Goal: Task Accomplishment & Management: Complete application form

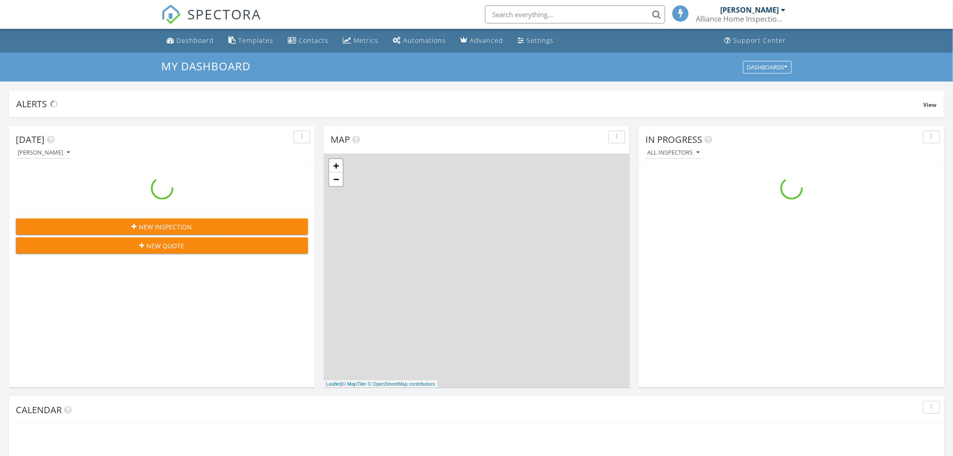
scroll to position [835, 969]
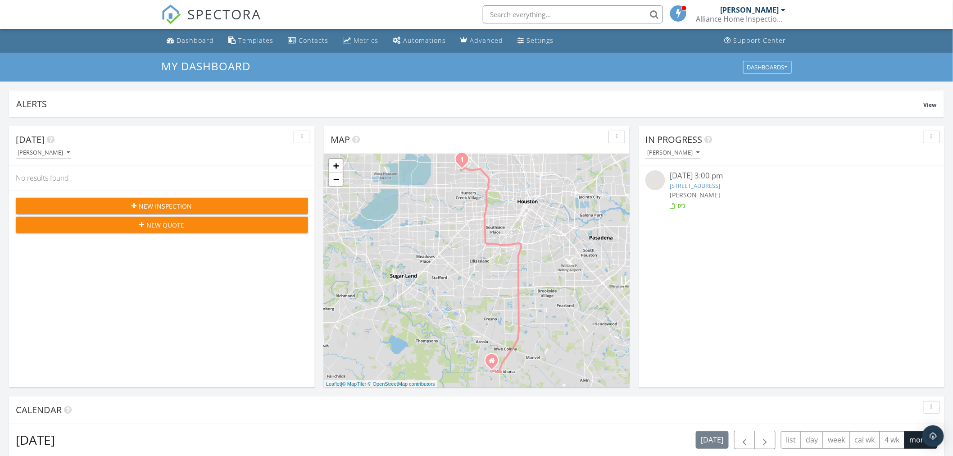
click at [195, 29] on div "SPECTORA" at bounding box center [211, 14] width 100 height 29
click at [192, 39] on div "Dashboard" at bounding box center [195, 40] width 37 height 9
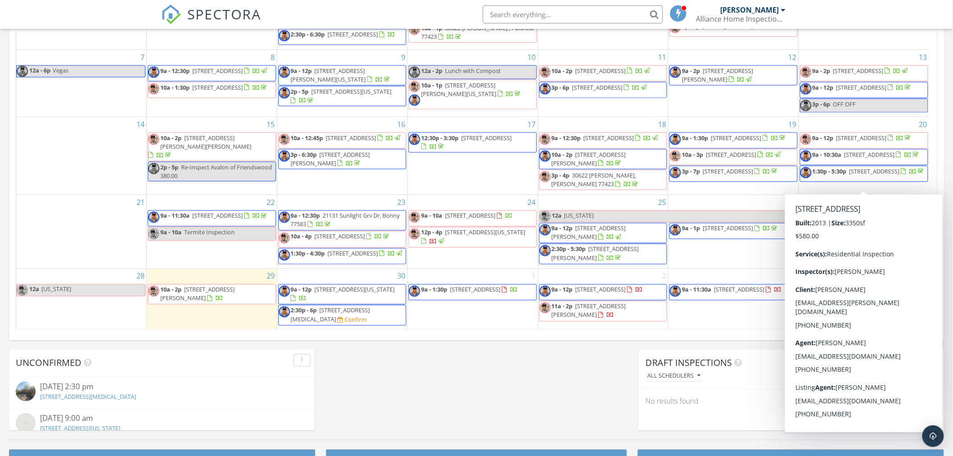
scroll to position [500, 0]
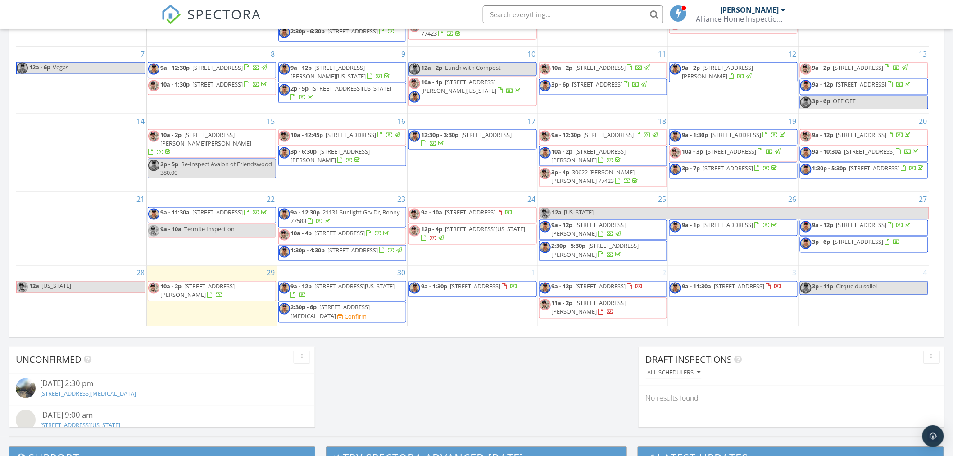
click at [590, 357] on div "Today David Wooley No results found New Inspection New Quote Map 1 + − SH 288, …" at bounding box center [476, 27] width 953 height 820
click at [884, 222] on span "[STREET_ADDRESS]" at bounding box center [861, 225] width 50 height 8
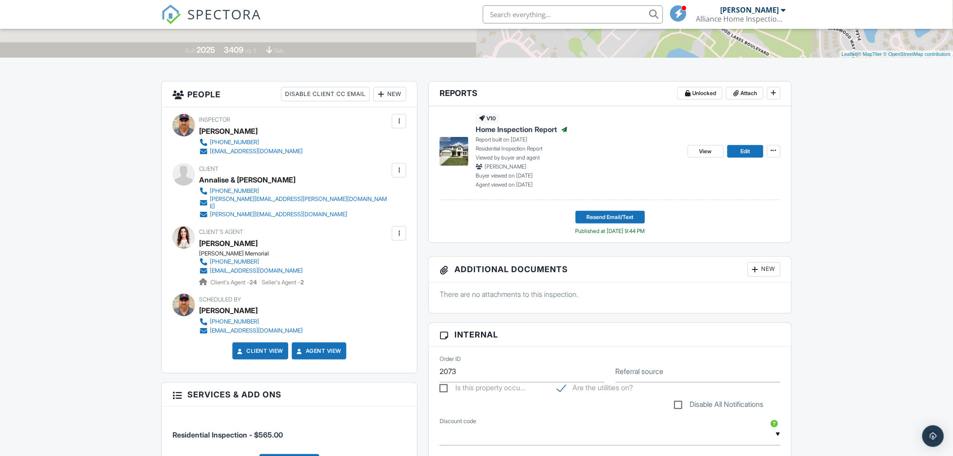
scroll to position [150, 0]
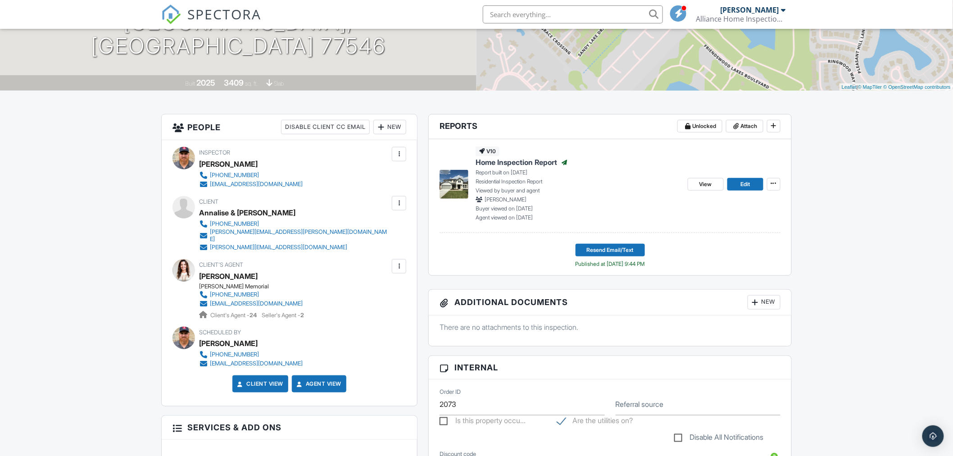
click at [501, 163] on span "Home Inspection Report" at bounding box center [517, 162] width 82 height 10
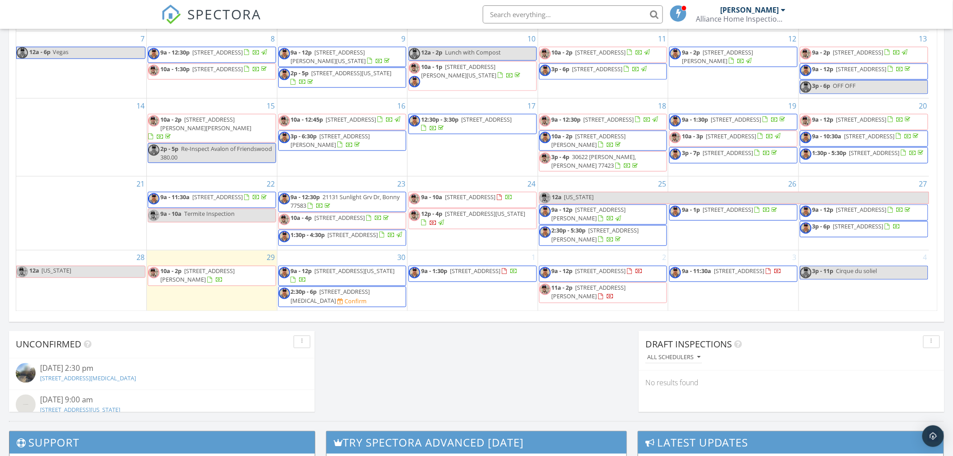
scroll to position [500, 0]
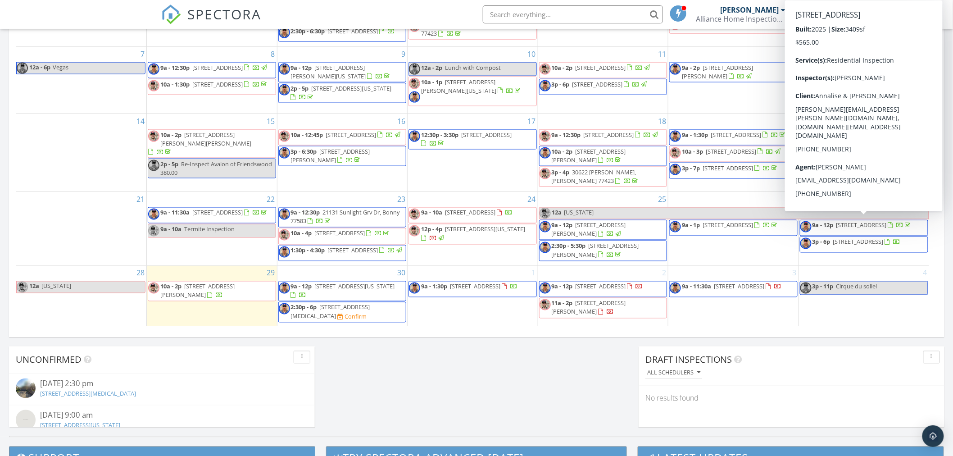
click at [869, 229] on span "9a - 12p 1576 River Pt Dr, Friendswood 77546" at bounding box center [856, 228] width 112 height 14
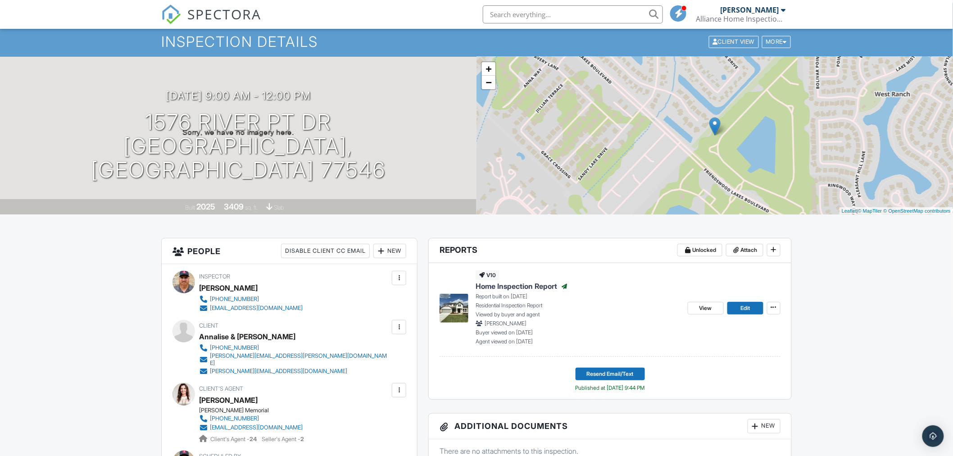
scroll to position [50, 0]
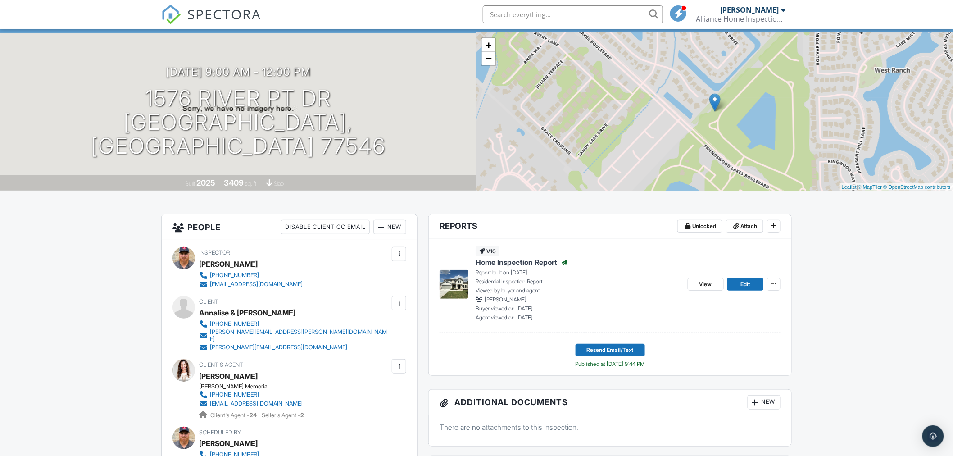
click at [500, 263] on span "Home Inspection Report" at bounding box center [517, 262] width 82 height 10
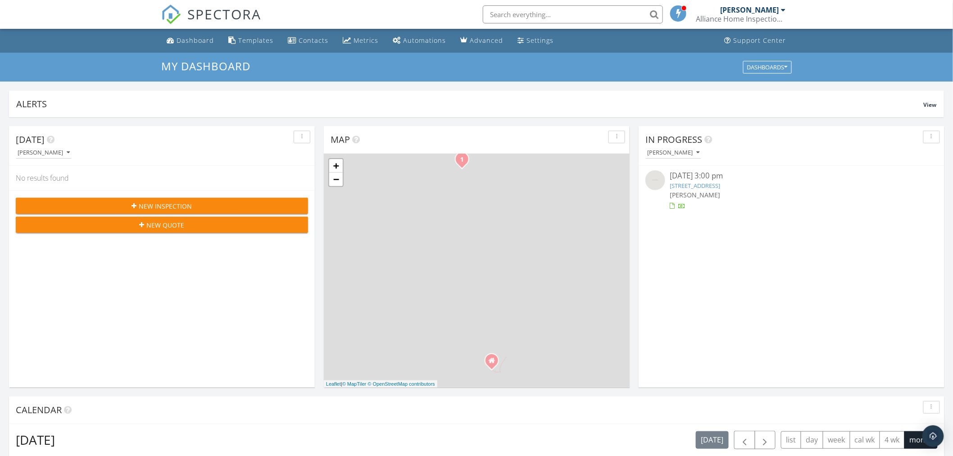
scroll to position [835, 969]
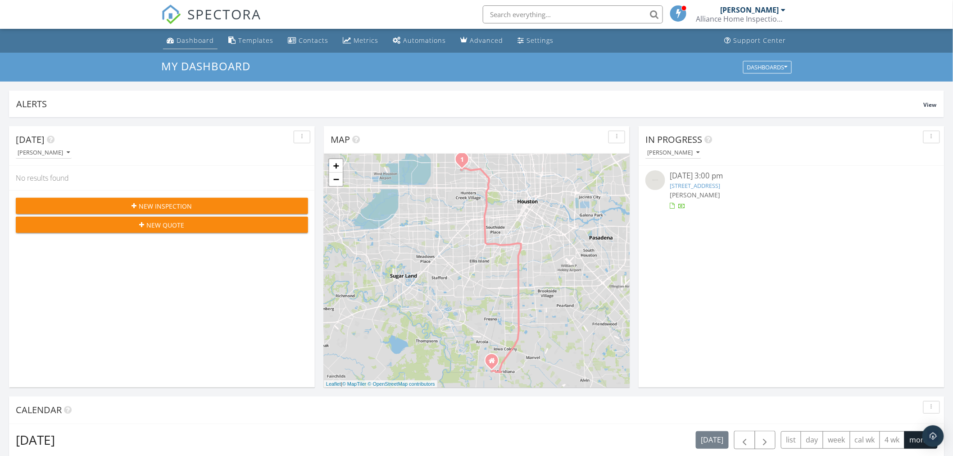
click at [196, 41] on div "Dashboard" at bounding box center [195, 40] width 37 height 9
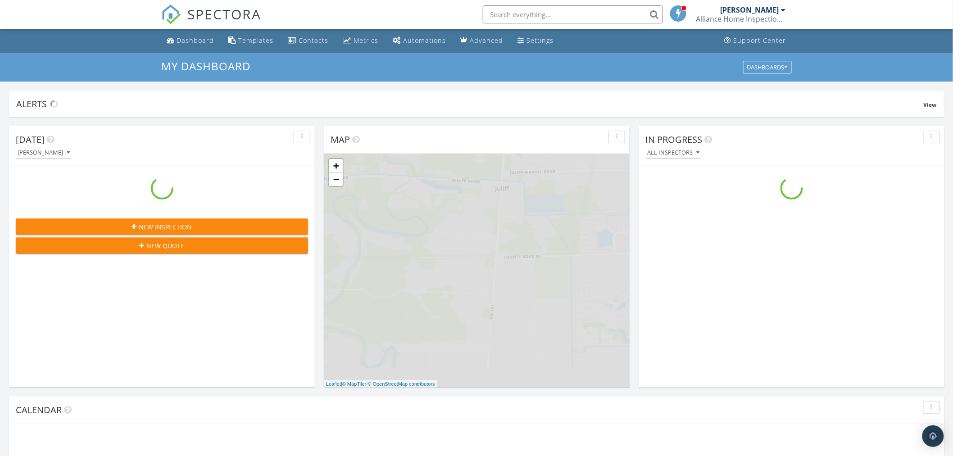
scroll to position [835, 969]
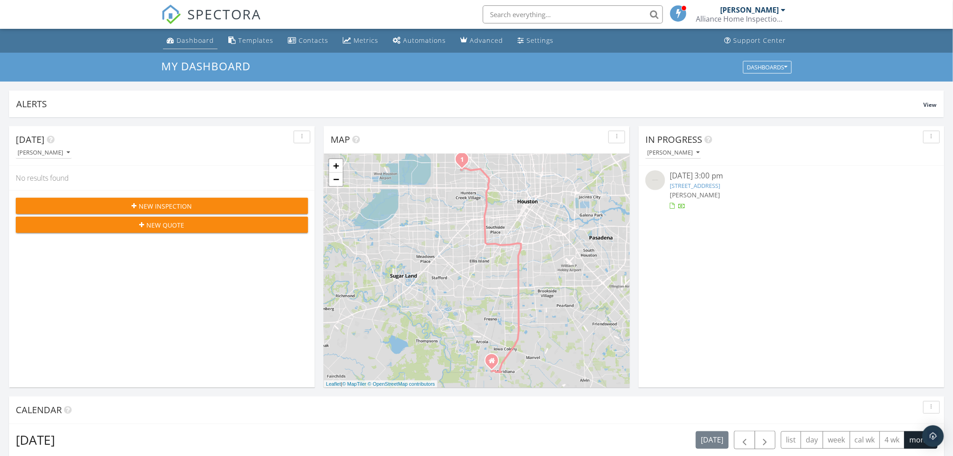
click at [199, 42] on div "Dashboard" at bounding box center [195, 40] width 37 height 9
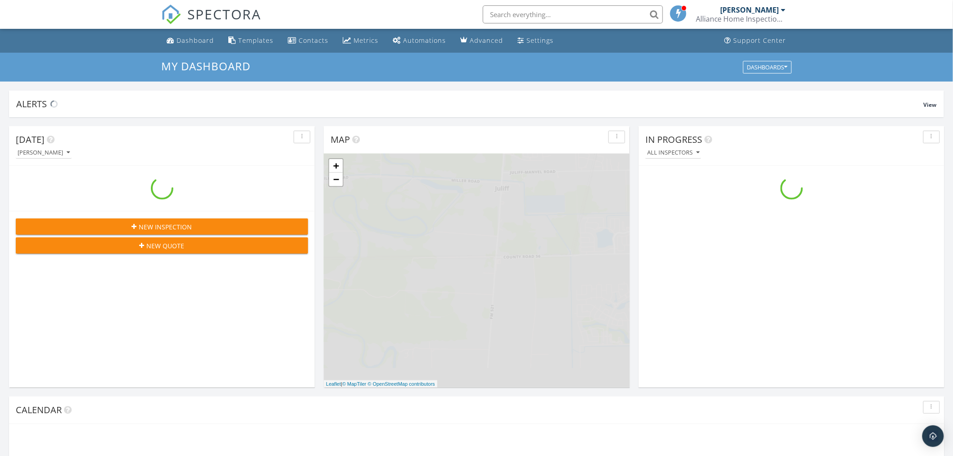
scroll to position [835, 969]
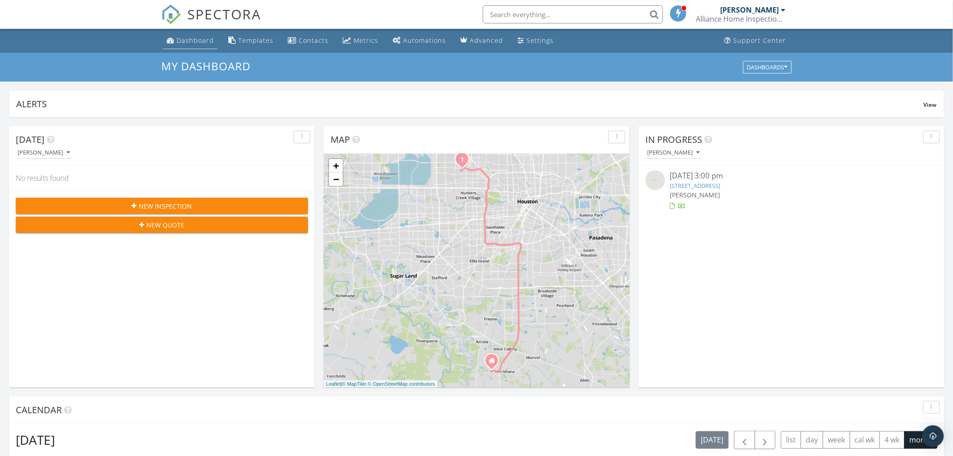
click at [188, 44] on div "Dashboard" at bounding box center [195, 40] width 37 height 9
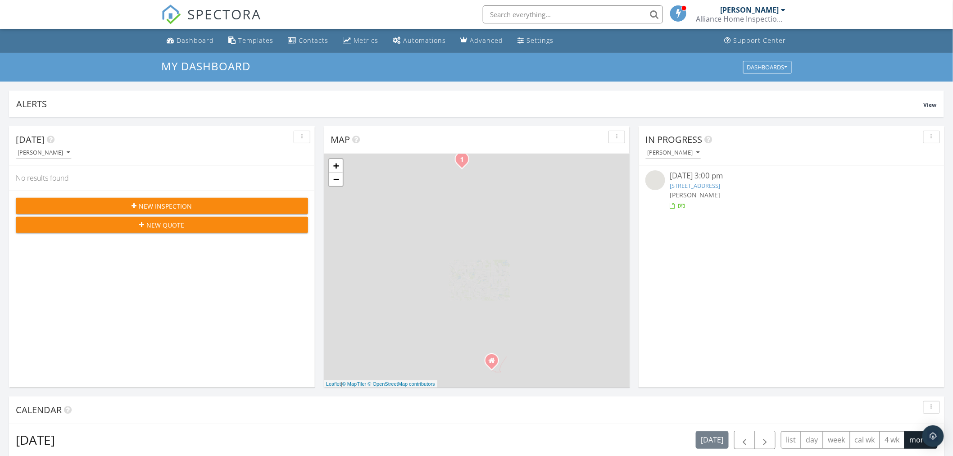
scroll to position [835, 969]
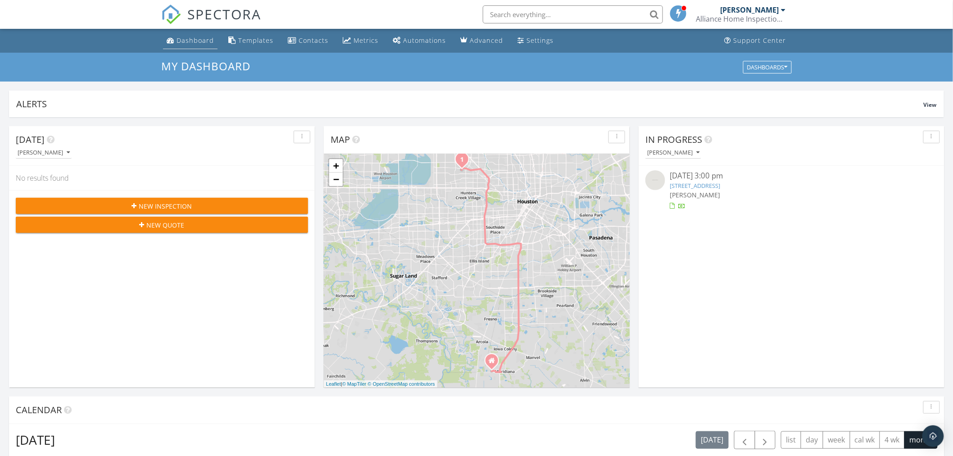
click at [200, 42] on div "Dashboard" at bounding box center [195, 40] width 37 height 9
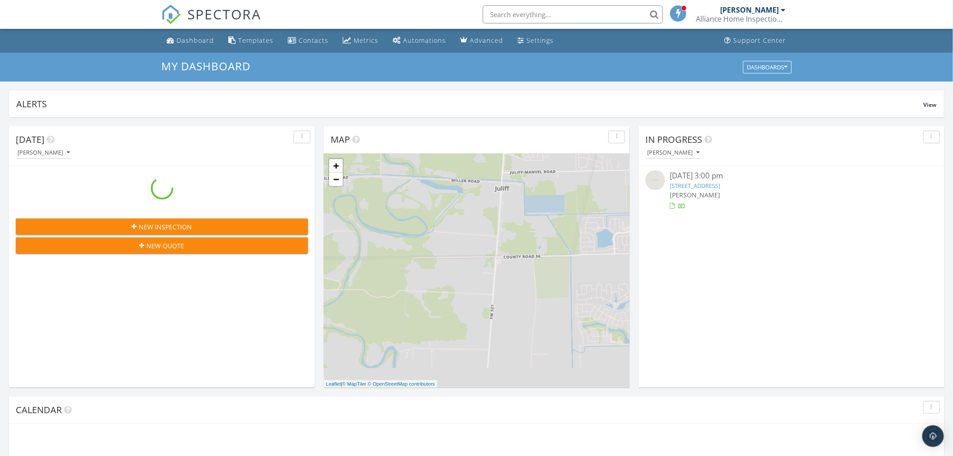
scroll to position [835, 969]
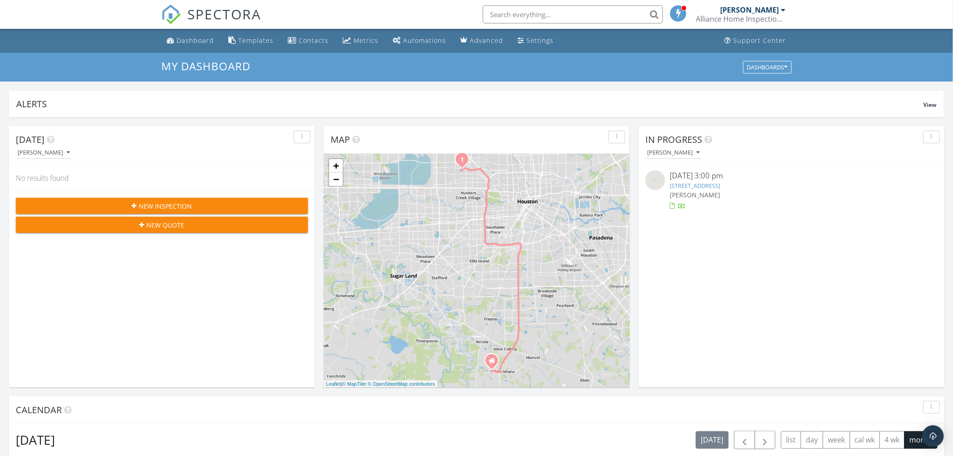
click at [154, 64] on div "My Dashboard Dashboards" at bounding box center [476, 67] width 953 height 29
click at [195, 39] on div "Dashboard" at bounding box center [195, 40] width 37 height 9
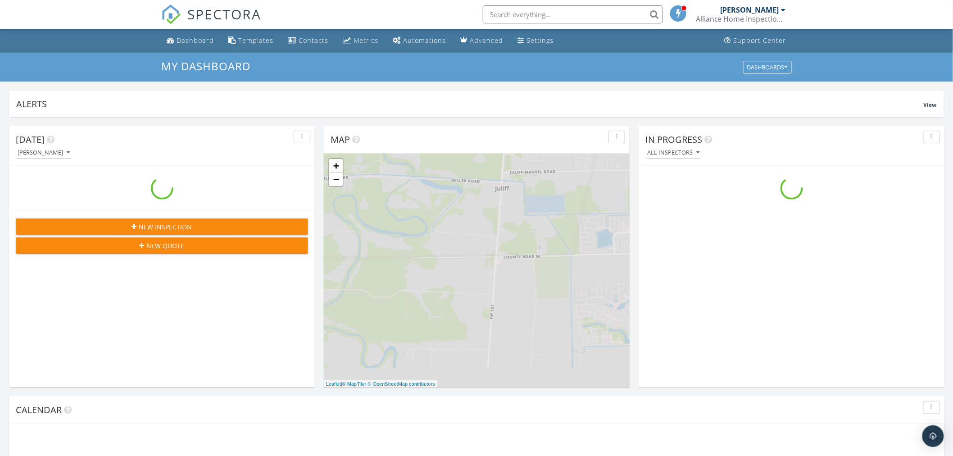
scroll to position [835, 969]
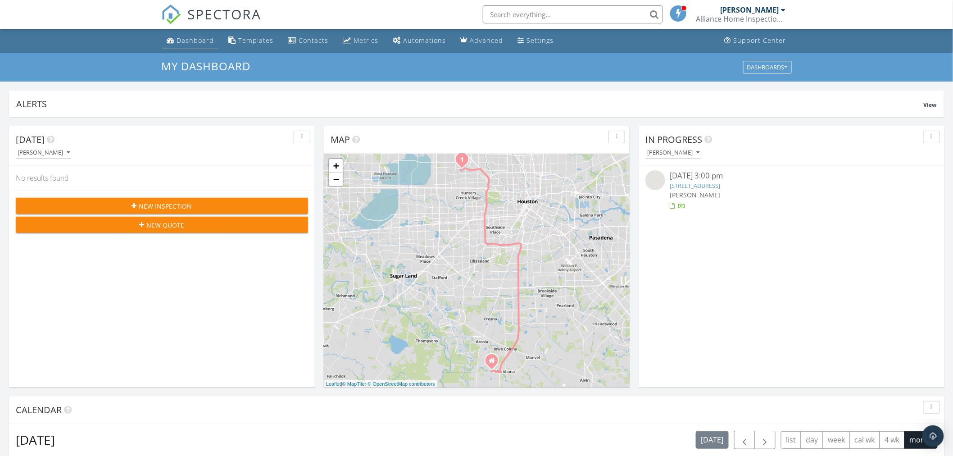
click at [188, 42] on div "Dashboard" at bounding box center [195, 40] width 37 height 9
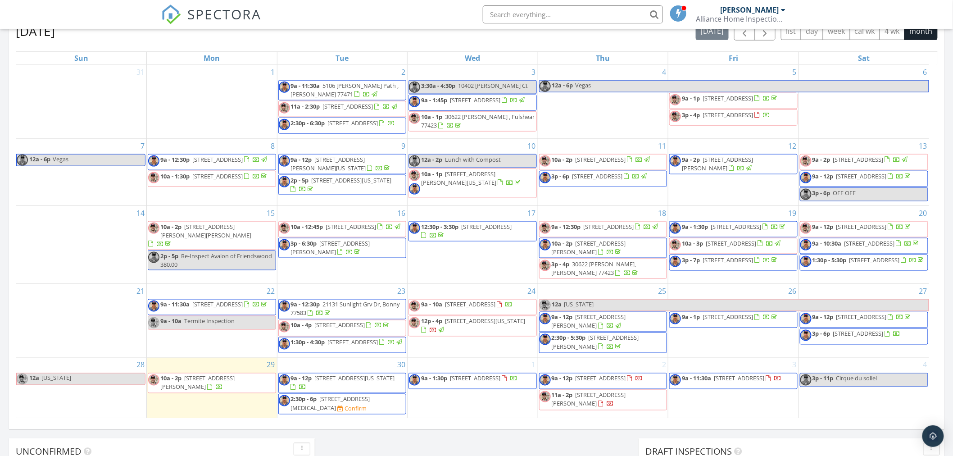
scroll to position [500, 0]
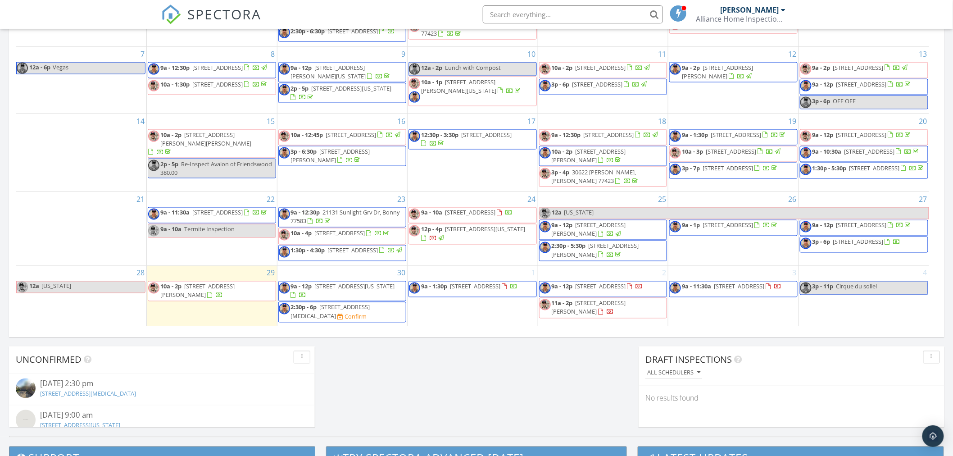
click at [869, 235] on span "9a - 12p [STREET_ADDRESS]" at bounding box center [856, 228] width 112 height 14
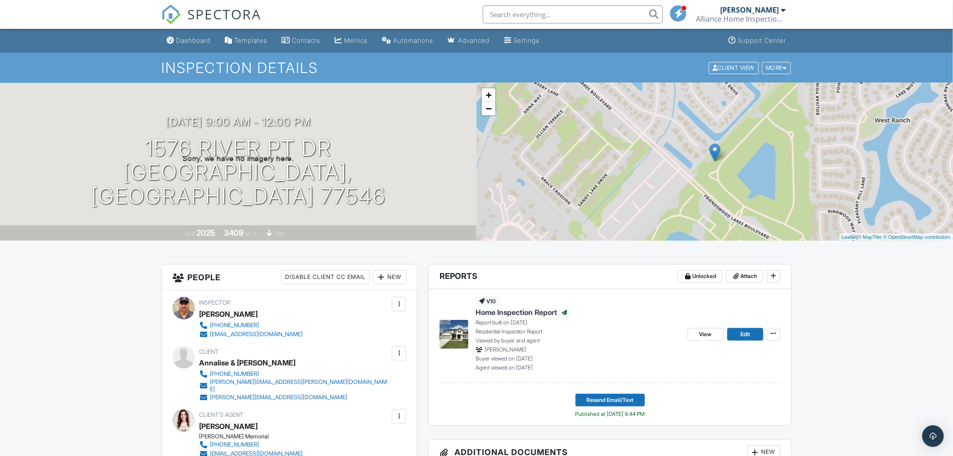
click at [503, 313] on span "Home Inspection Report" at bounding box center [517, 312] width 82 height 10
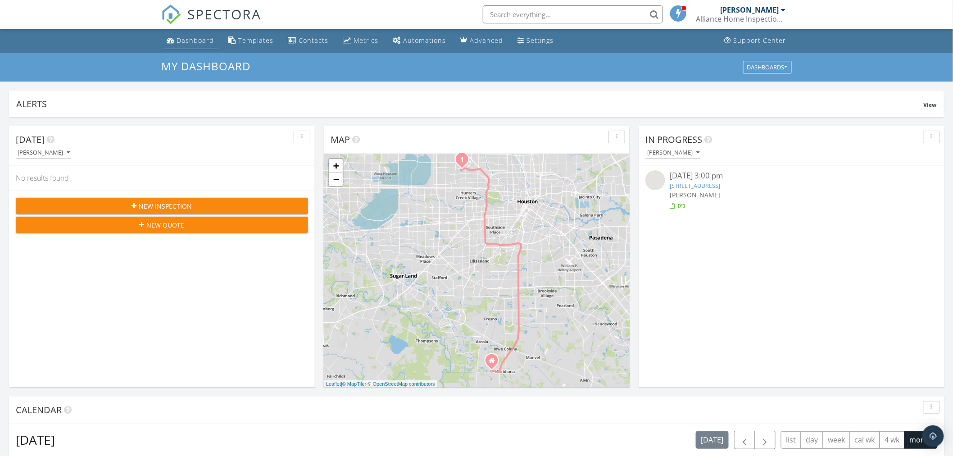
click at [203, 42] on div "Dashboard" at bounding box center [195, 40] width 37 height 9
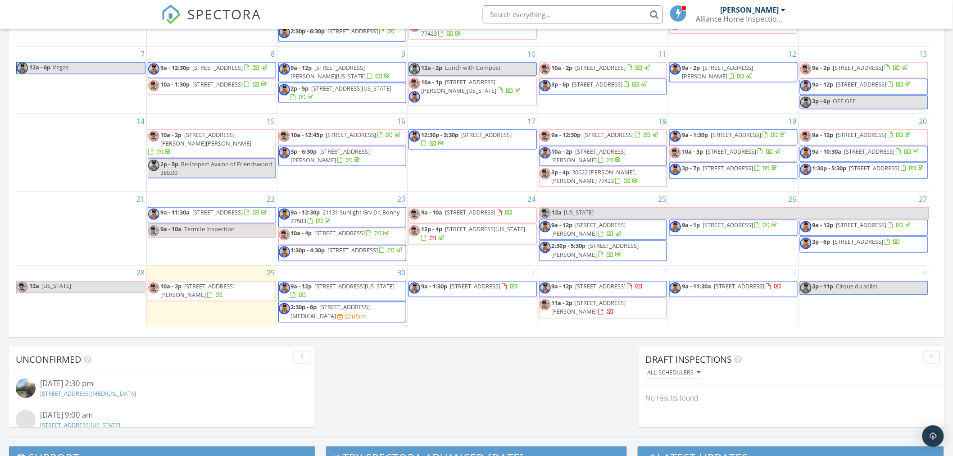
scroll to position [17, 0]
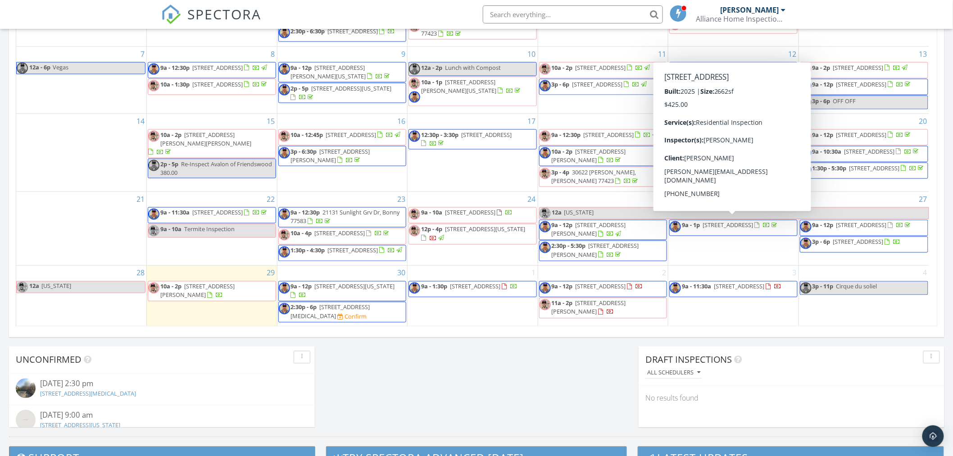
click at [866, 226] on span "9a - 12p 1576 River Pt Dr, Friendswood 77546" at bounding box center [856, 228] width 112 height 14
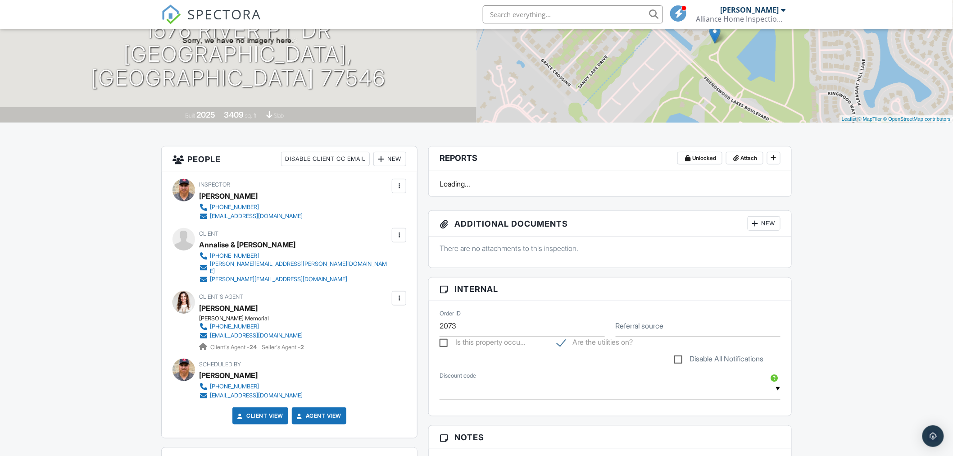
scroll to position [100, 0]
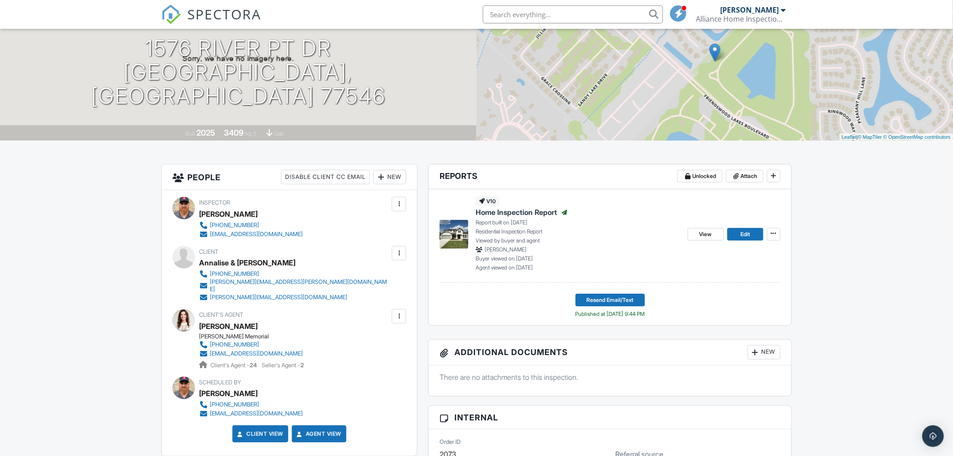
click at [509, 213] on span "Home Inspection Report" at bounding box center [517, 212] width 82 height 10
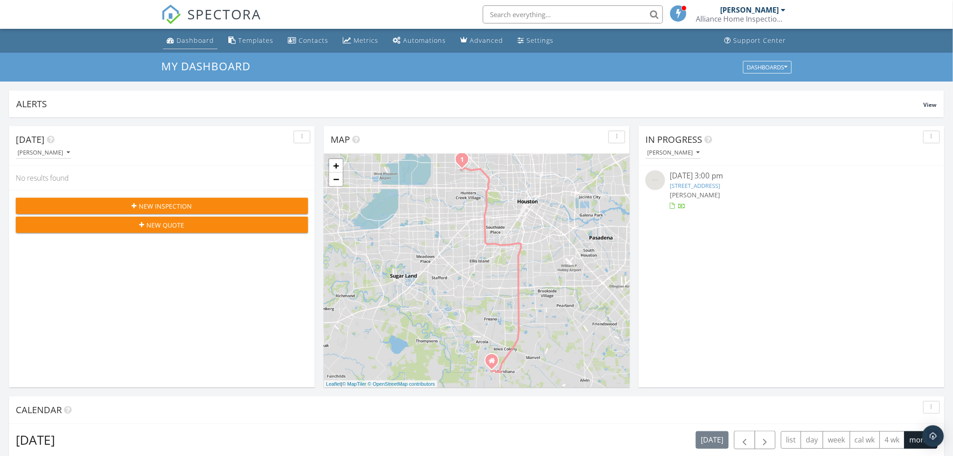
click at [189, 39] on div "Dashboard" at bounding box center [195, 40] width 37 height 9
click at [178, 43] on div "Dashboard" at bounding box center [195, 40] width 37 height 9
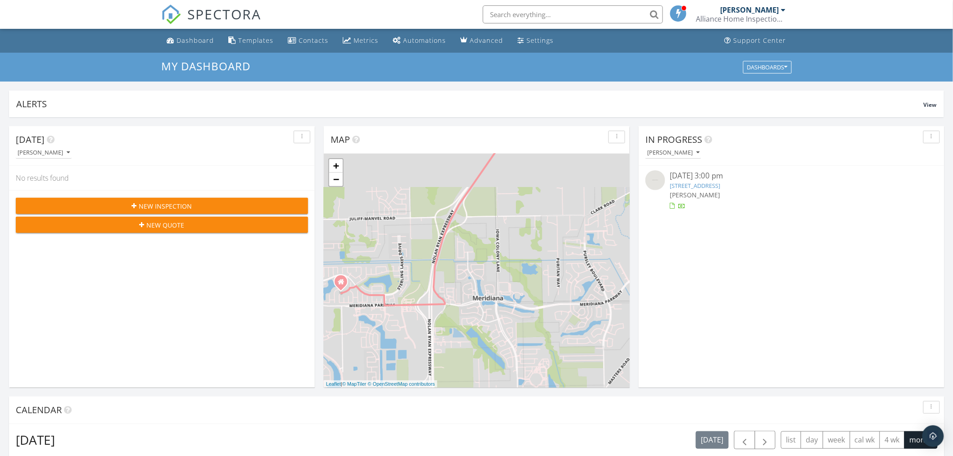
scroll to position [835, 969]
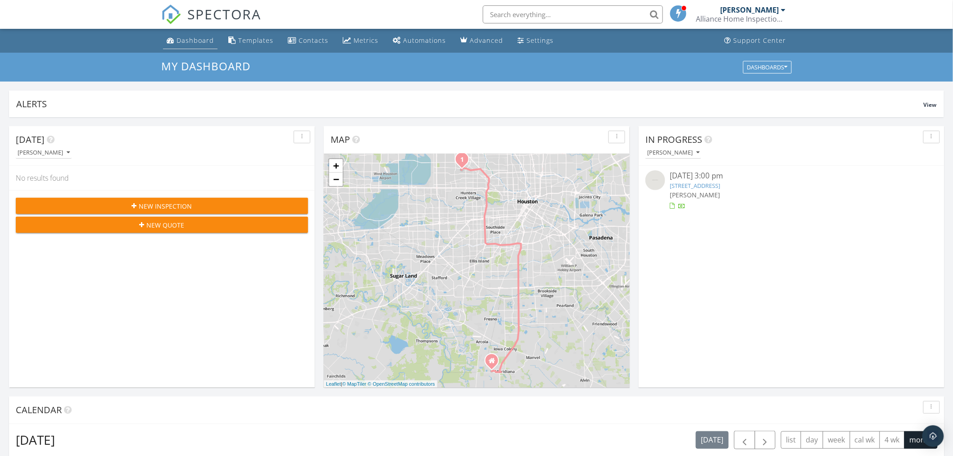
click at [183, 35] on link "Dashboard" at bounding box center [190, 40] width 54 height 17
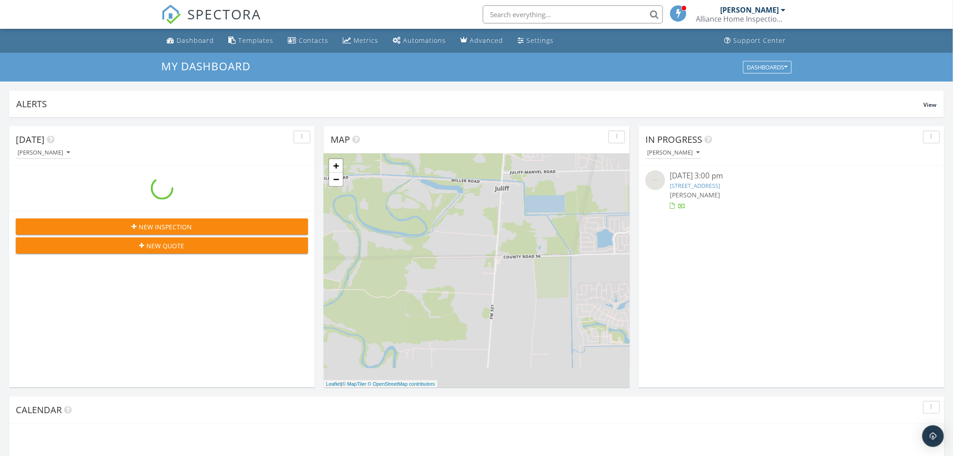
scroll to position [835, 969]
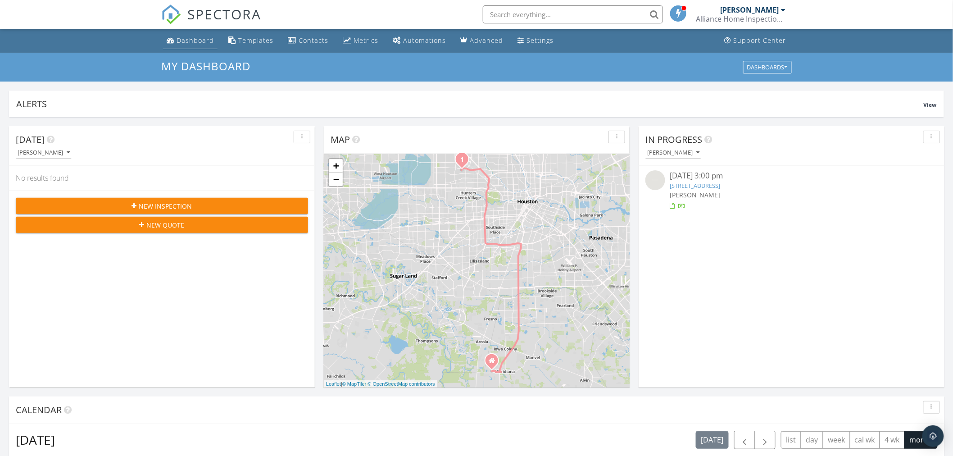
click at [199, 41] on div "Dashboard" at bounding box center [195, 40] width 37 height 9
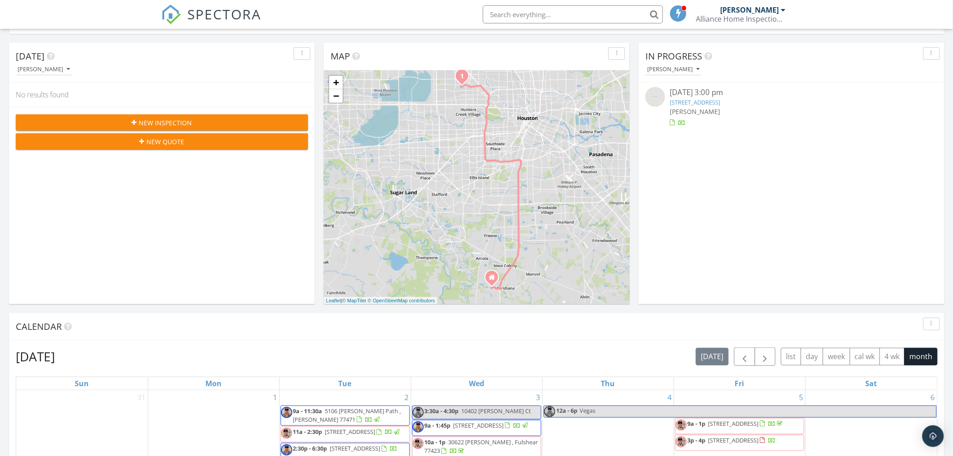
scroll to position [350, 0]
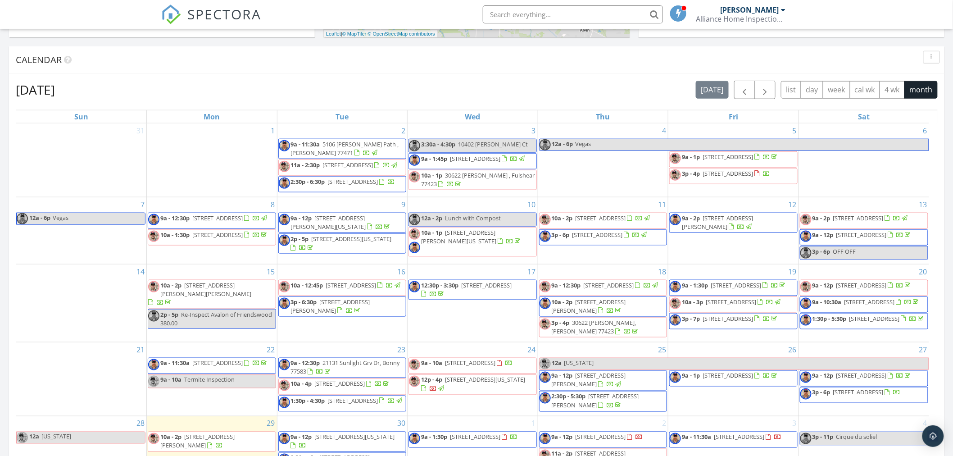
drag, startPoint x: 855, startPoint y: 368, endPoint x: 853, endPoint y: 392, distance: 24.4
click at [853, 380] on span "1576 River Pt Dr, Friendswood 77546" at bounding box center [861, 375] width 50 height 8
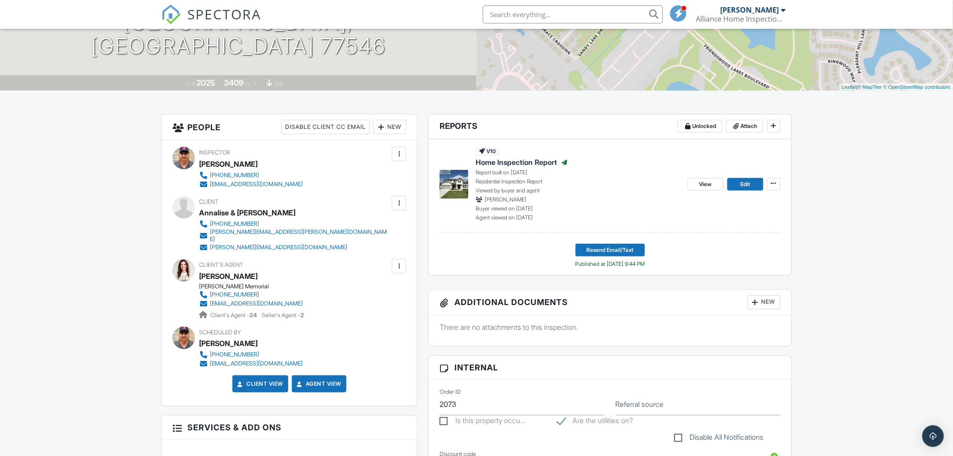
click at [494, 164] on span "Home Inspection Report" at bounding box center [517, 162] width 82 height 10
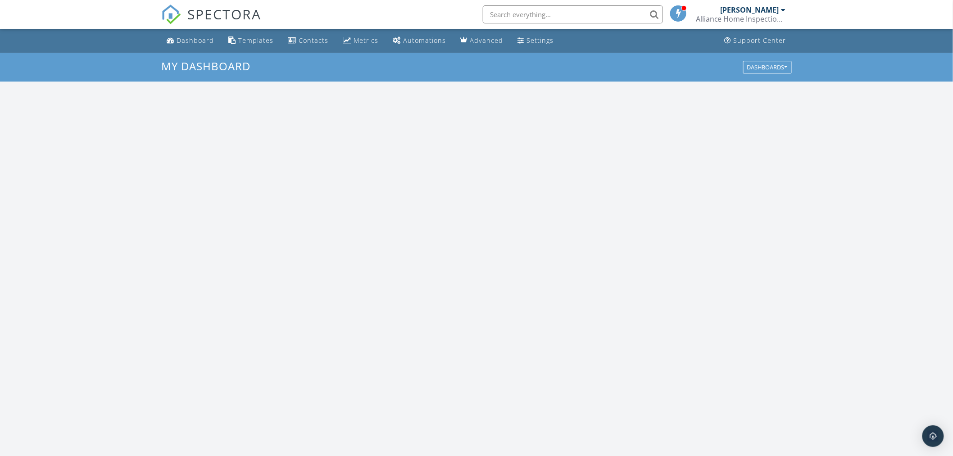
scroll to position [835, 969]
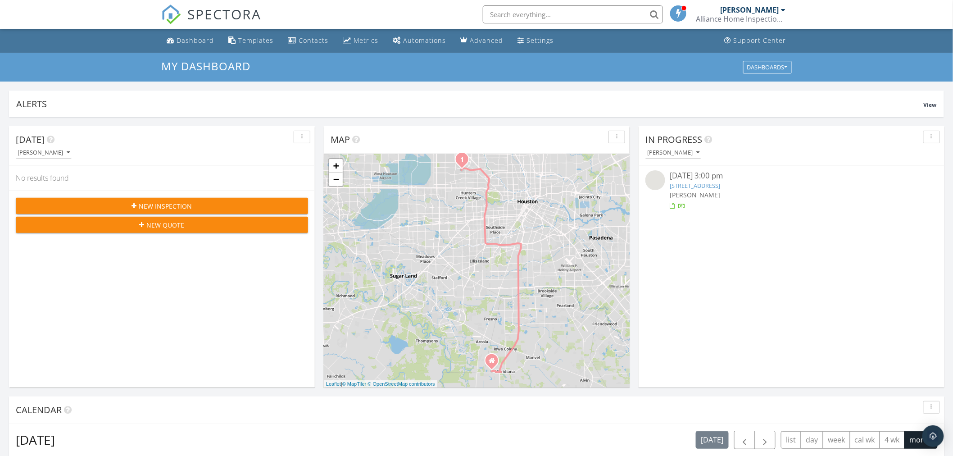
click at [188, 43] on div "Dashboard" at bounding box center [195, 40] width 37 height 9
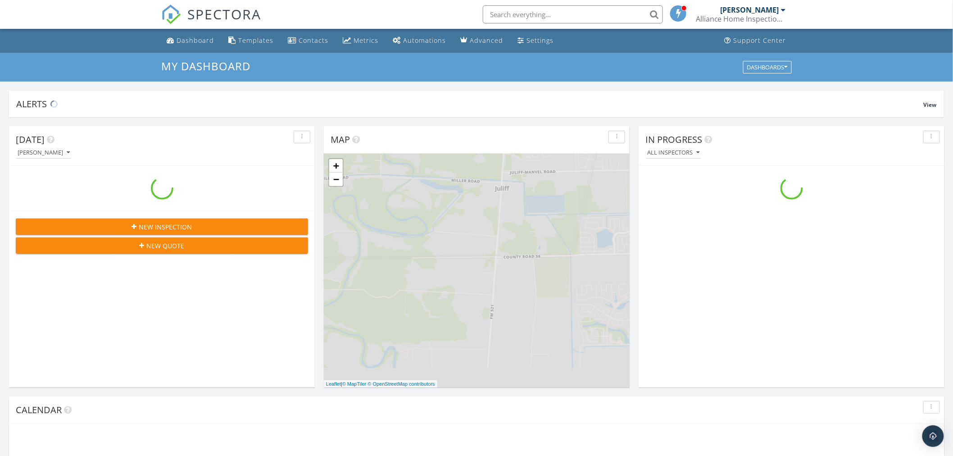
scroll to position [835, 969]
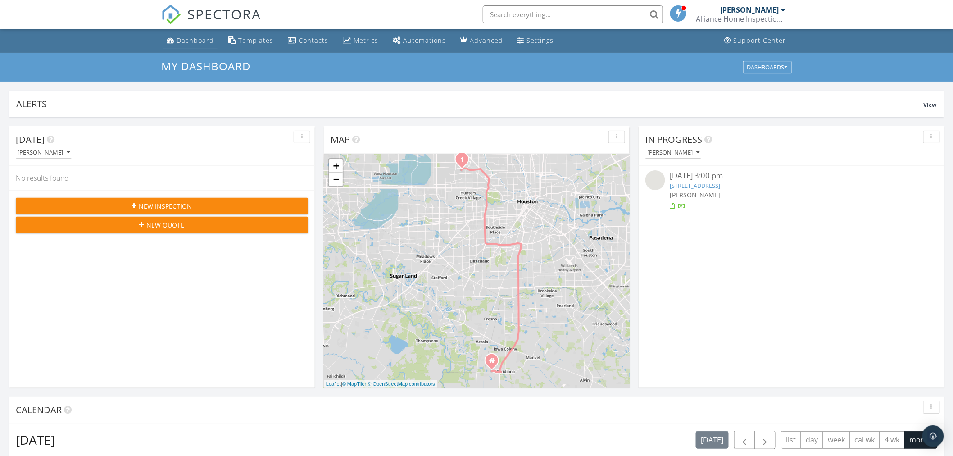
click at [191, 38] on div "Dashboard" at bounding box center [195, 40] width 37 height 9
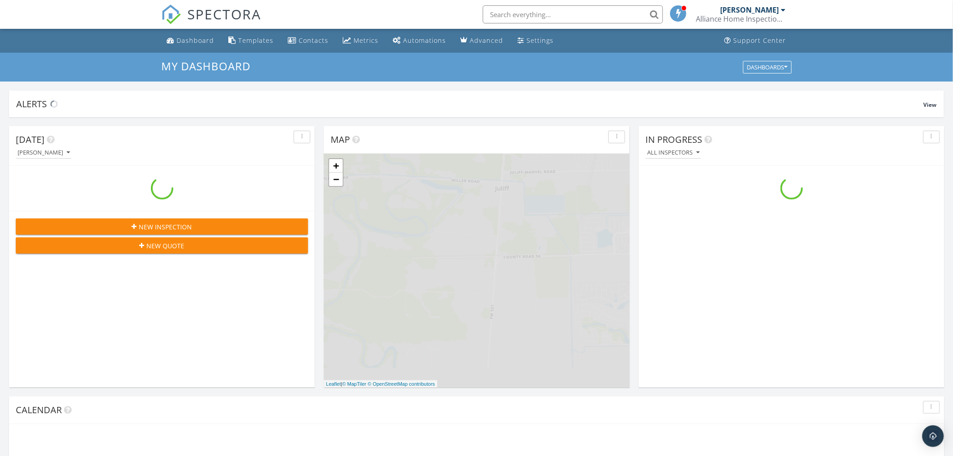
scroll to position [835, 969]
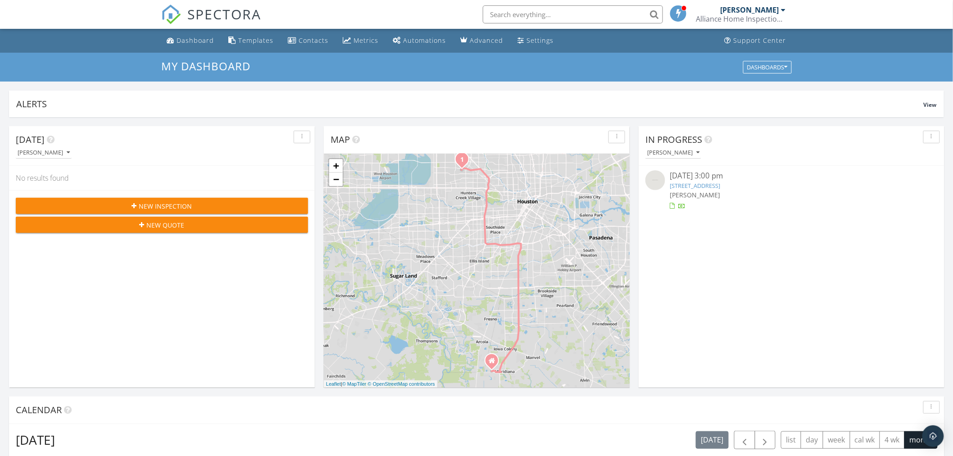
drag, startPoint x: 161, startPoint y: 63, endPoint x: 260, endPoint y: 65, distance: 99.5
click at [260, 65] on h3 "My Dashboard" at bounding box center [476, 66] width 630 height 12
click at [257, 65] on h3 "My Dashboard" at bounding box center [476, 66] width 630 height 12
drag, startPoint x: 255, startPoint y: 66, endPoint x: 152, endPoint y: 68, distance: 103.6
click at [152, 68] on div "My Dashboard Dashboards" at bounding box center [476, 67] width 953 height 29
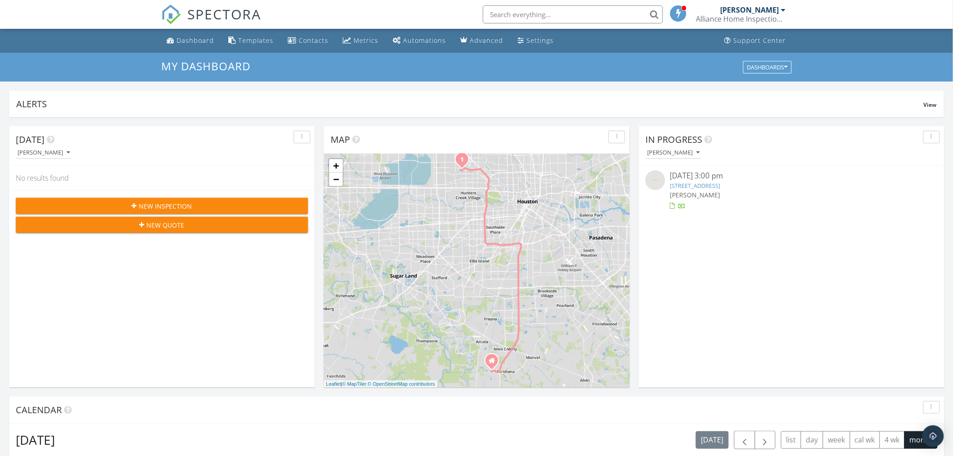
click at [154, 65] on div "My Dashboard Dashboards" at bounding box center [476, 67] width 953 height 29
click at [158, 65] on div "My Dashboard Dashboards" at bounding box center [476, 67] width 953 height 29
drag, startPoint x: 160, startPoint y: 65, endPoint x: 260, endPoint y: 67, distance: 99.5
click at [260, 67] on div "My Dashboard Dashboards" at bounding box center [476, 67] width 953 height 29
click at [260, 67] on h3 "My Dashboard" at bounding box center [476, 66] width 630 height 12
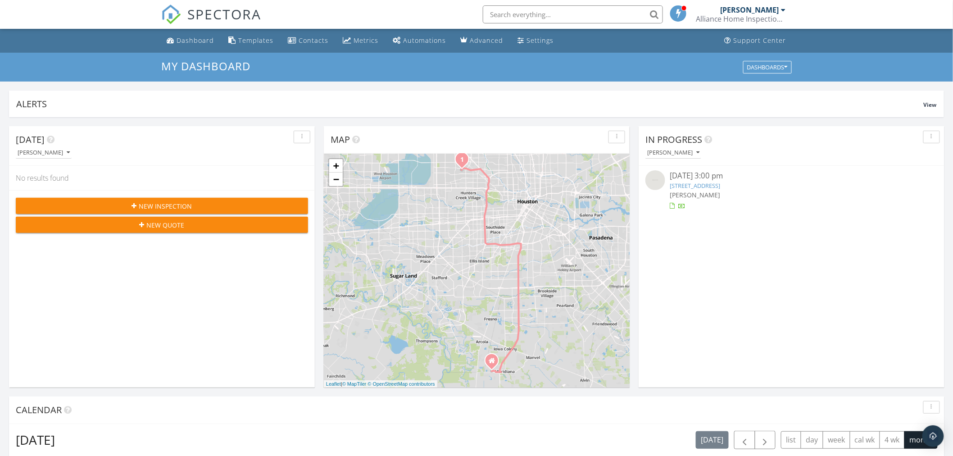
drag, startPoint x: 158, startPoint y: 65, endPoint x: 262, endPoint y: 68, distance: 104.0
click at [262, 68] on div "My Dashboard Dashboards" at bounding box center [476, 67] width 953 height 29
click at [263, 67] on h3 "My Dashboard" at bounding box center [476, 66] width 630 height 12
click at [156, 68] on div "My Dashboard Dashboards" at bounding box center [476, 67] width 953 height 29
drag, startPoint x: 158, startPoint y: 63, endPoint x: 271, endPoint y: 68, distance: 113.6
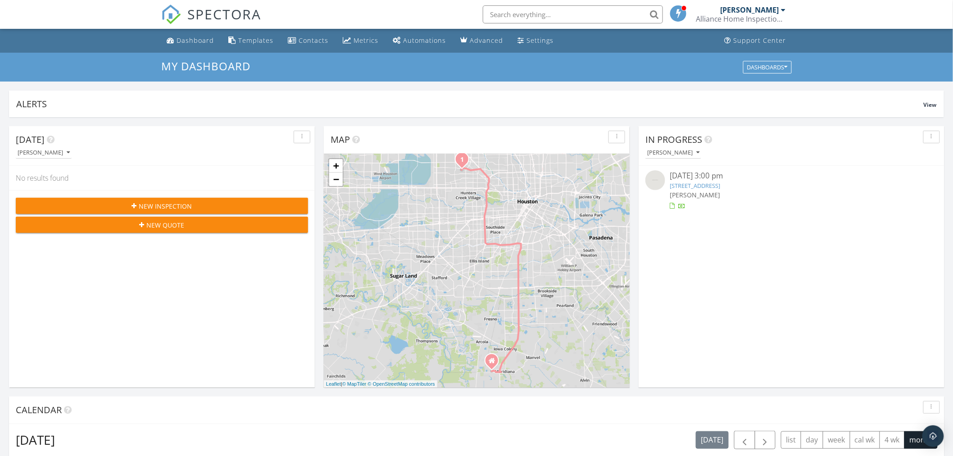
click at [271, 68] on div "My Dashboard Dashboards" at bounding box center [476, 67] width 953 height 29
click at [155, 66] on div "My Dashboard Dashboards" at bounding box center [476, 67] width 953 height 29
click at [152, 65] on div "My Dashboard Dashboards" at bounding box center [476, 67] width 953 height 29
drag, startPoint x: 152, startPoint y: 64, endPoint x: 265, endPoint y: 68, distance: 112.6
click at [268, 68] on div "My Dashboard Dashboards" at bounding box center [476, 67] width 953 height 29
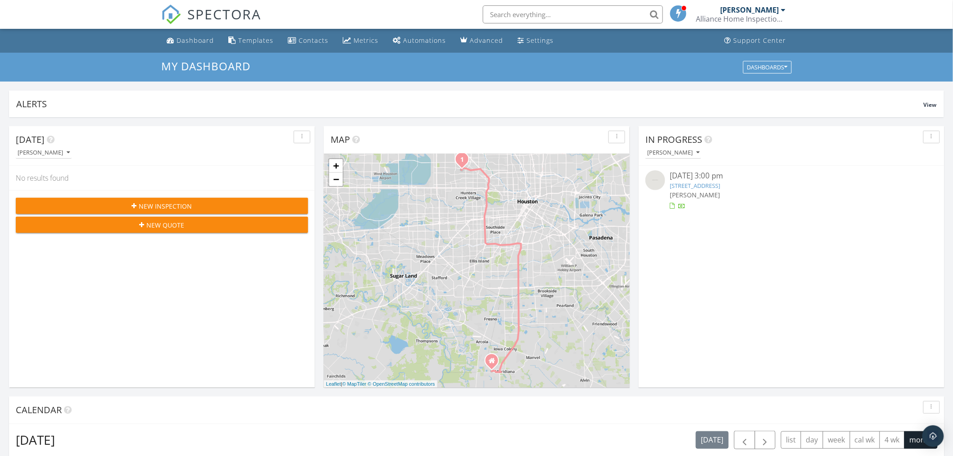
click at [138, 66] on div "My Dashboard Dashboards" at bounding box center [476, 67] width 953 height 29
click at [130, 66] on div "My Dashboard Dashboards" at bounding box center [476, 67] width 953 height 29
click at [182, 41] on div "Dashboard" at bounding box center [195, 40] width 37 height 9
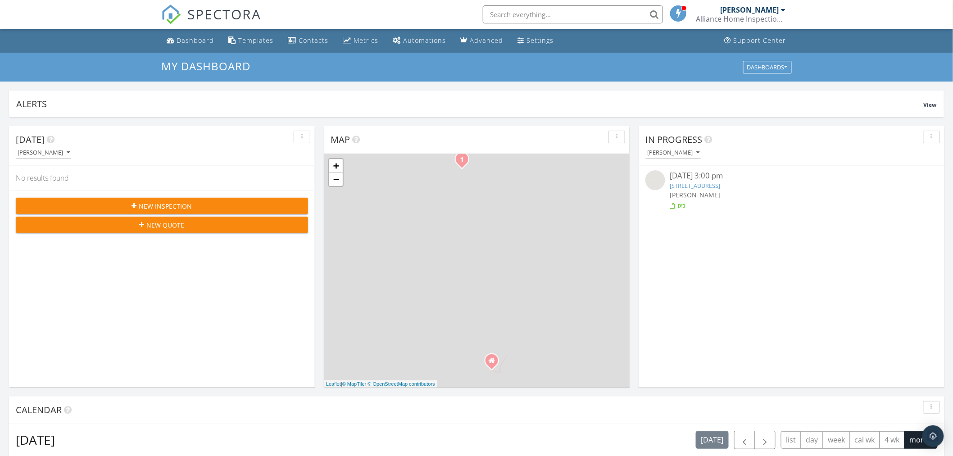
scroll to position [835, 969]
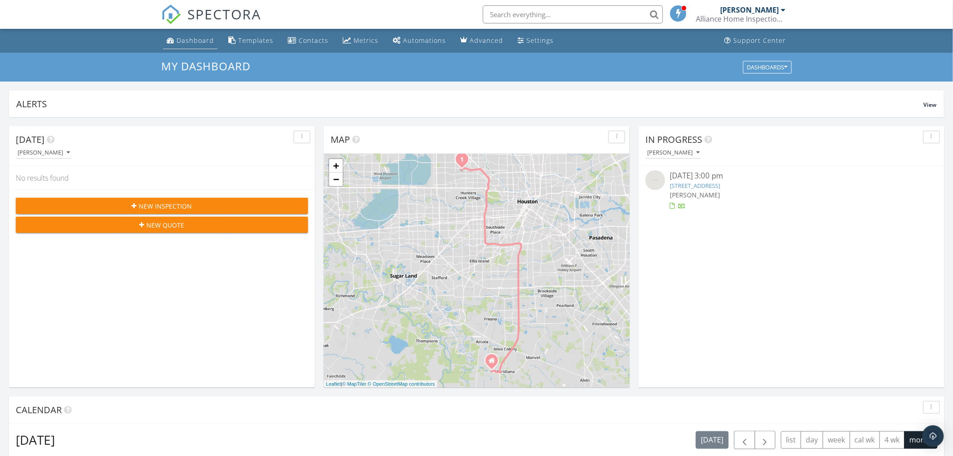
click at [187, 43] on div "Dashboard" at bounding box center [195, 40] width 37 height 9
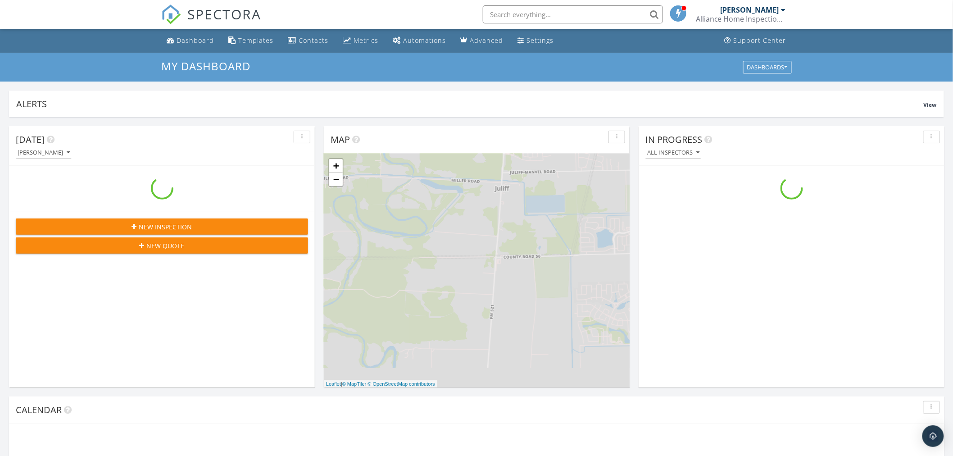
scroll to position [835, 969]
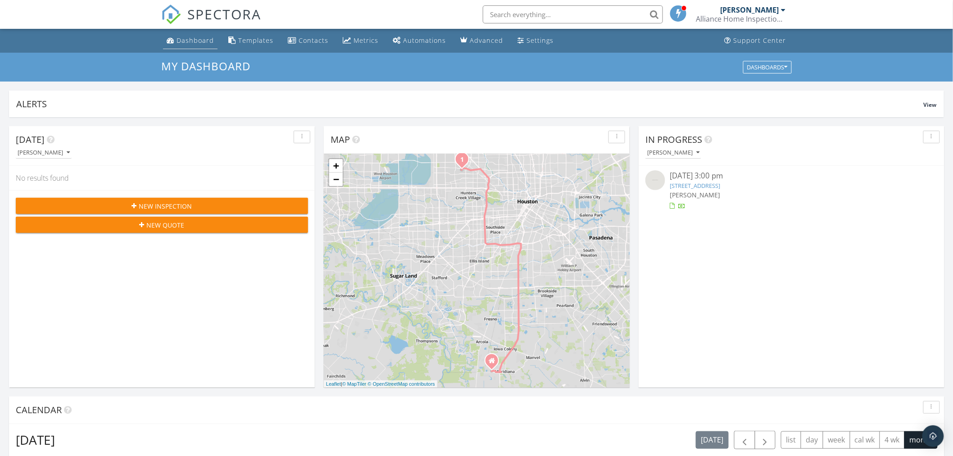
click at [179, 41] on div "Dashboard" at bounding box center [195, 40] width 37 height 9
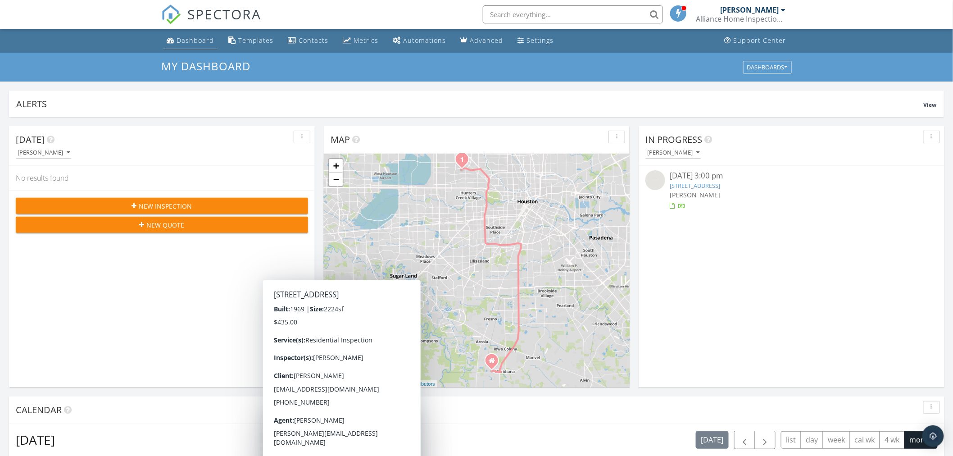
click at [190, 39] on div "Dashboard" at bounding box center [195, 40] width 37 height 9
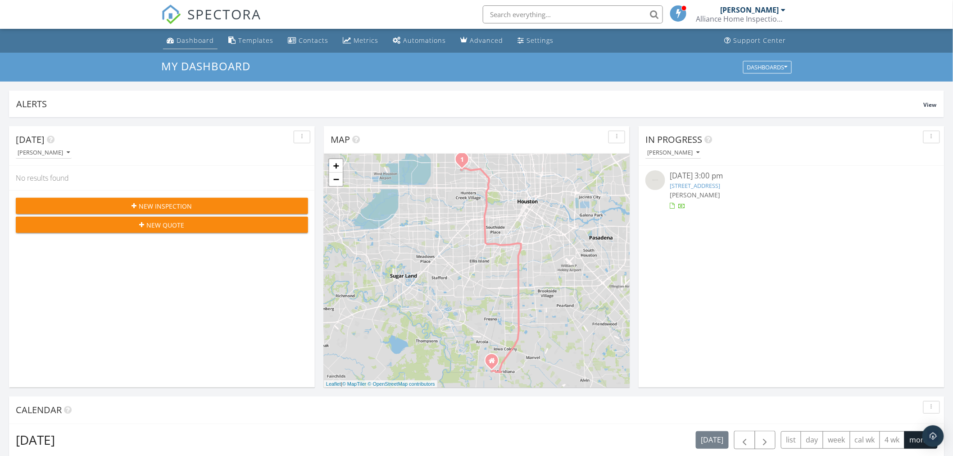
click at [190, 43] on div "Dashboard" at bounding box center [195, 40] width 37 height 9
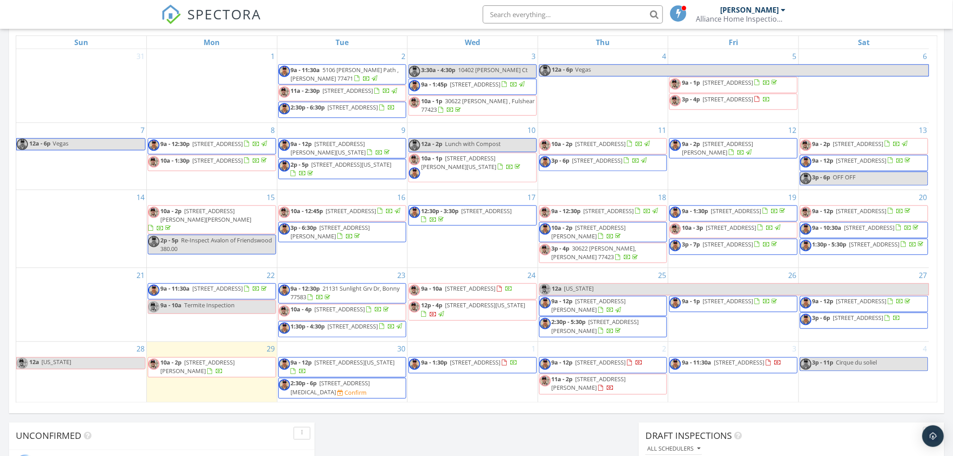
scroll to position [550, 0]
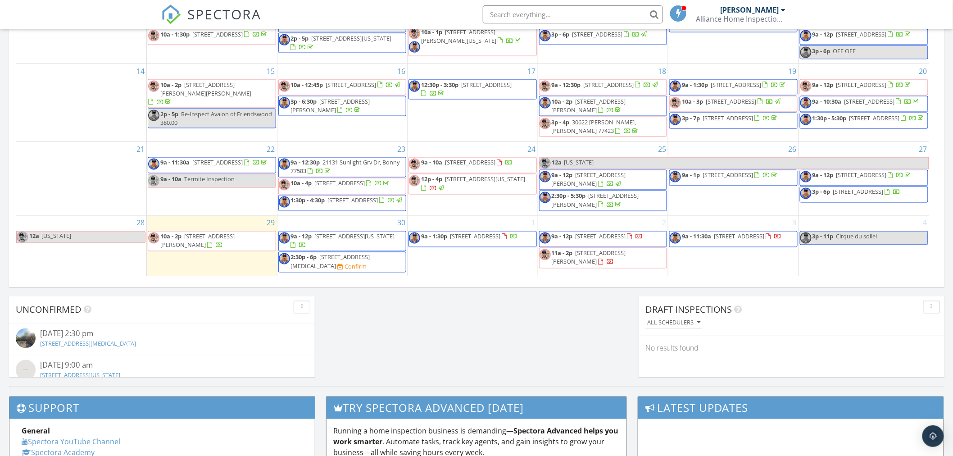
click at [556, 15] on input "text" at bounding box center [573, 14] width 180 height 18
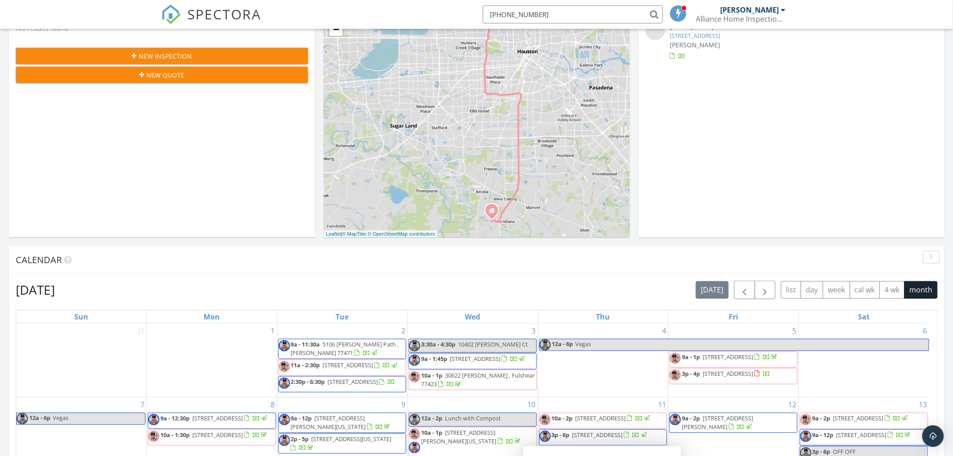
scroll to position [0, 0]
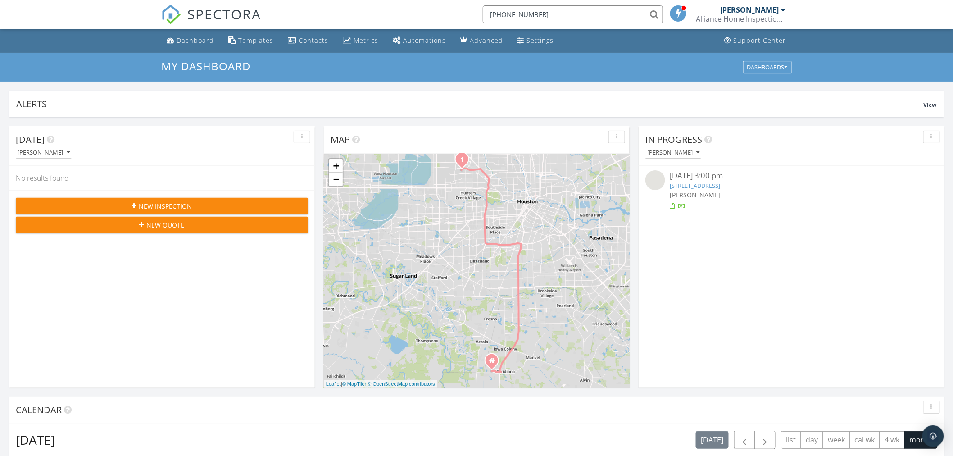
click at [651, 16] on input "303-828-8541" at bounding box center [573, 14] width 180 height 18
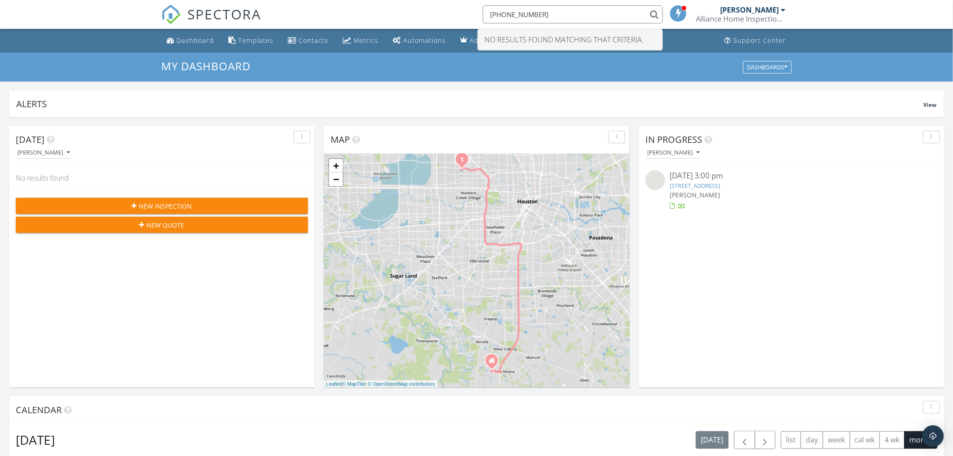
click at [651, 16] on input "303-828-8541" at bounding box center [573, 14] width 180 height 18
click at [678, 12] on span at bounding box center [678, 13] width 9 height 8
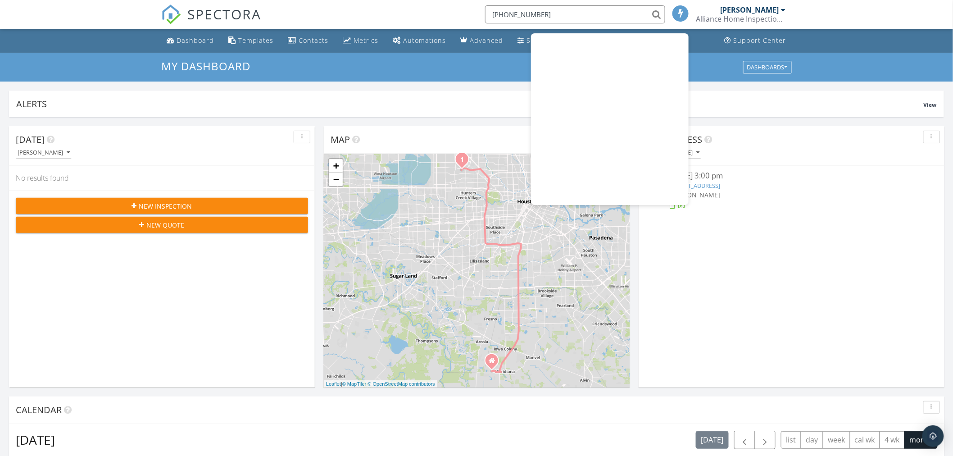
click at [679, 15] on span at bounding box center [680, 13] width 9 height 8
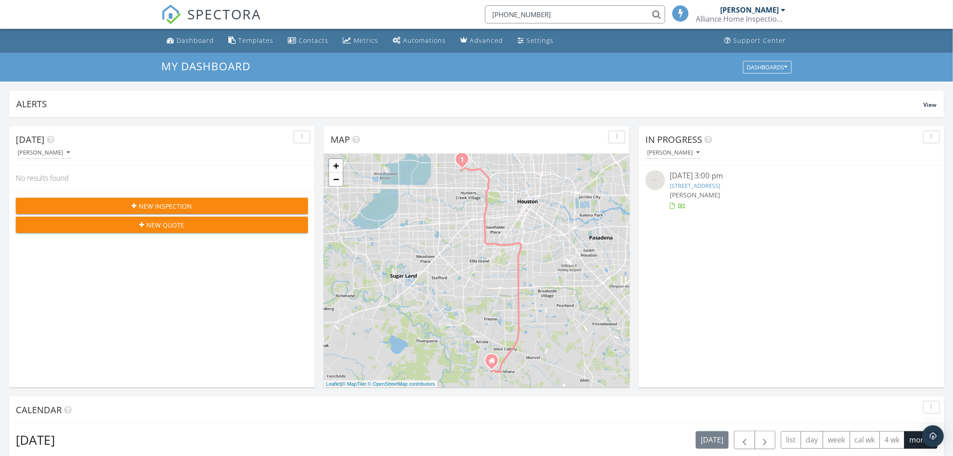
click at [505, 15] on input "303-828-8541" at bounding box center [575, 14] width 180 height 18
click at [548, 19] on input "3038288541" at bounding box center [575, 14] width 180 height 18
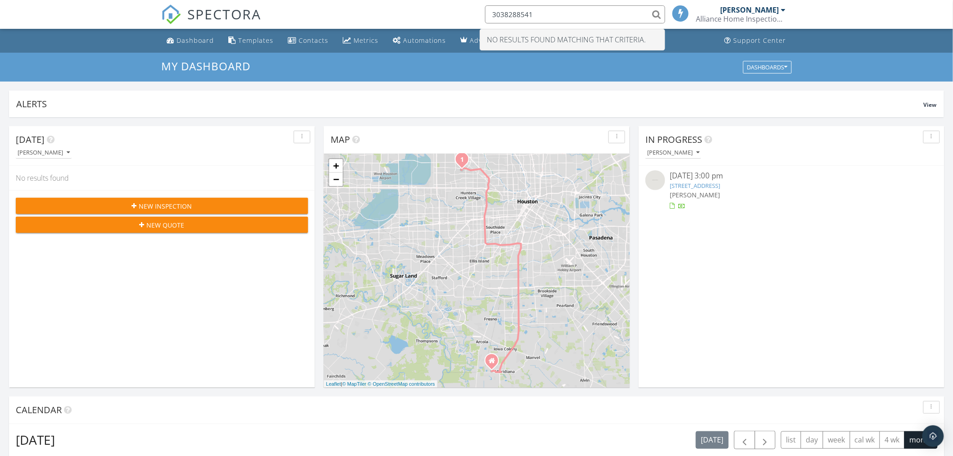
click at [548, 19] on input "3038288541" at bounding box center [575, 14] width 180 height 18
click at [507, 15] on input "(303)828-8541" at bounding box center [575, 14] width 180 height 18
click at [563, 14] on input "(303) 828-8541" at bounding box center [575, 14] width 180 height 18
type input "(303) 828-8541"
click at [202, 34] on link "Dashboard" at bounding box center [190, 40] width 54 height 17
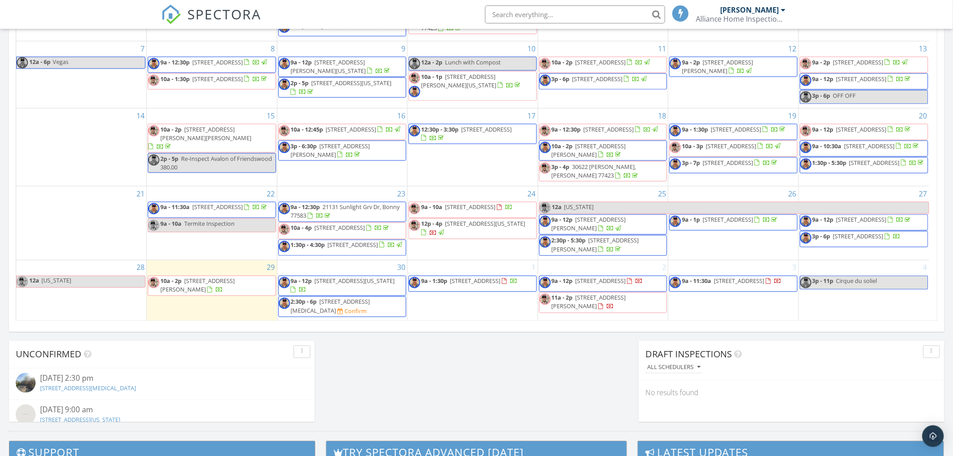
scroll to position [550, 0]
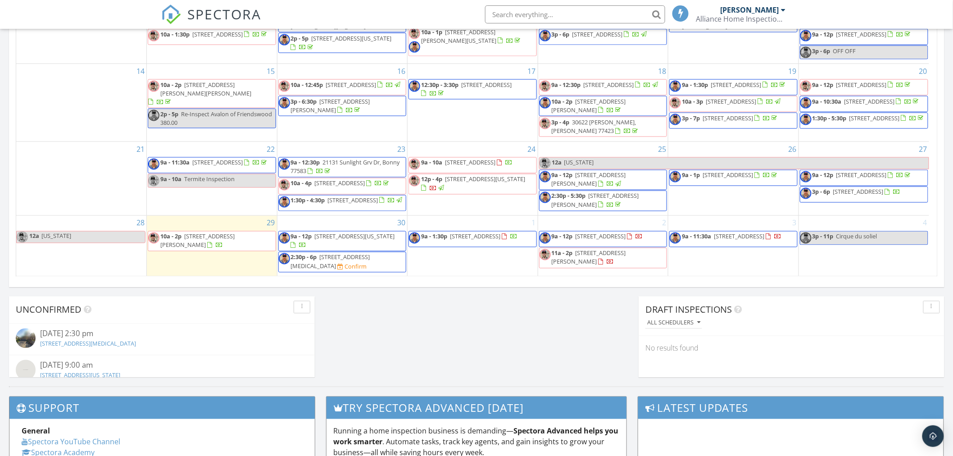
click at [344, 261] on span "18163 Bal Harbour Dr, Houston 77058" at bounding box center [330, 261] width 79 height 17
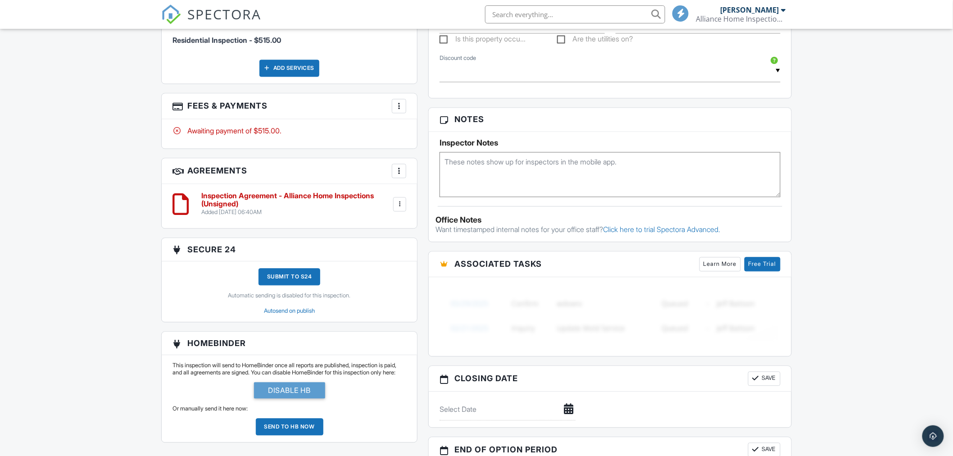
scroll to position [650, 0]
click at [482, 183] on textarea at bounding box center [609, 174] width 341 height 45
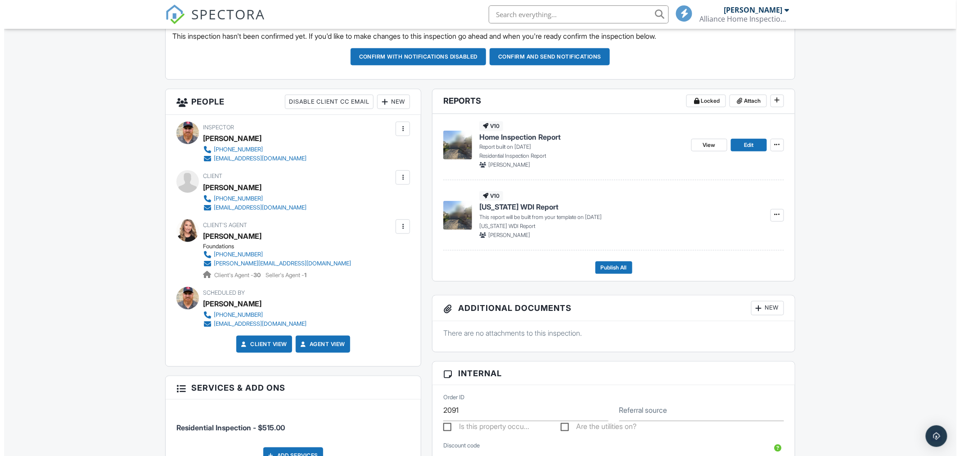
scroll to position [200, 0]
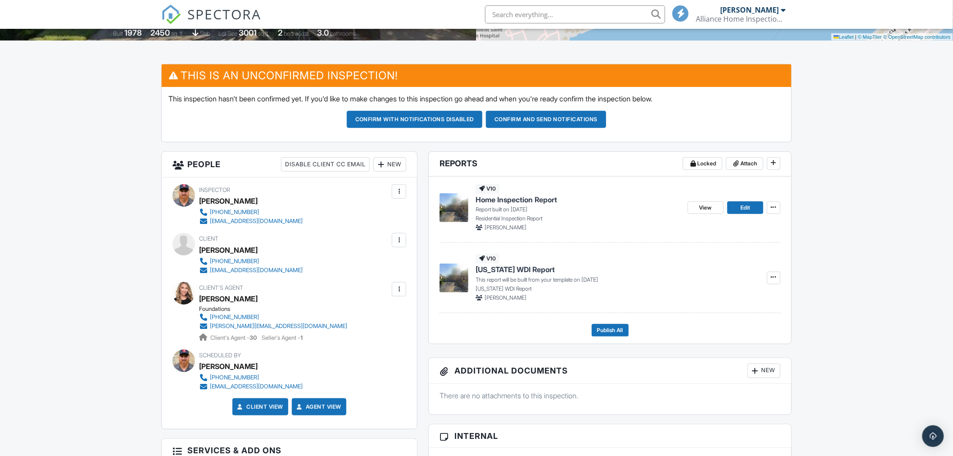
type textarea "Combo-1230 front door"
click at [398, 164] on div "New" at bounding box center [389, 164] width 33 height 14
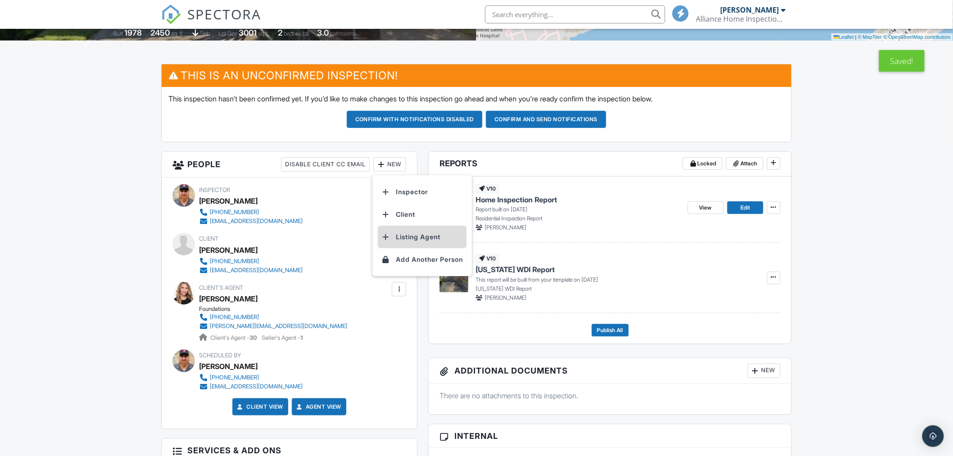
click at [403, 241] on li "Listing Agent" at bounding box center [422, 237] width 89 height 23
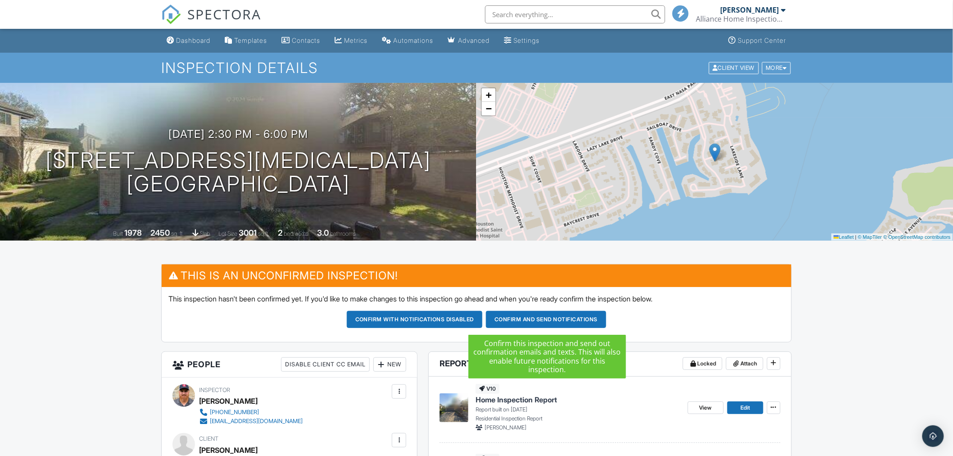
click at [523, 319] on button "Confirm and send notifications" at bounding box center [546, 319] width 120 height 17
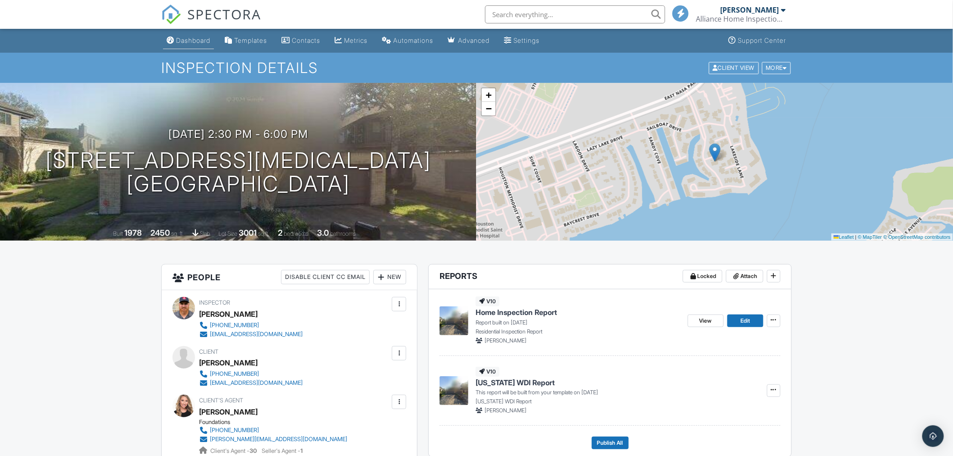
click at [192, 43] on div "Dashboard" at bounding box center [193, 40] width 34 height 8
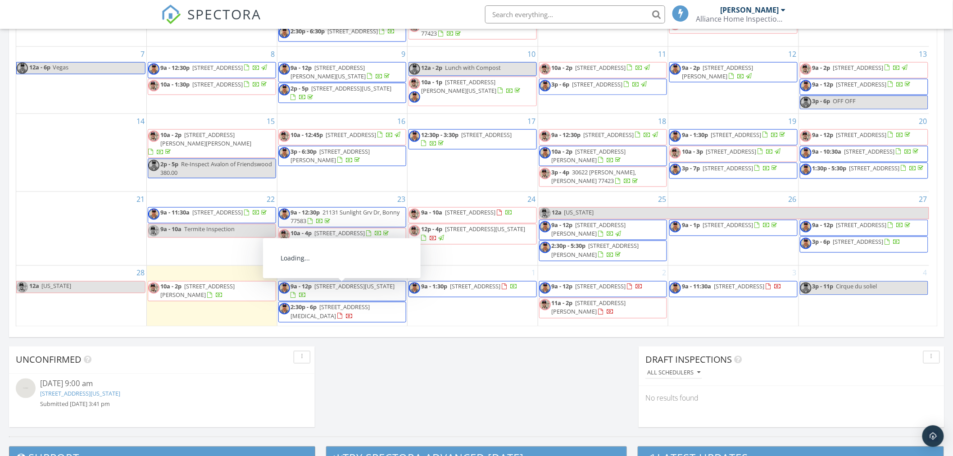
scroll to position [17, 0]
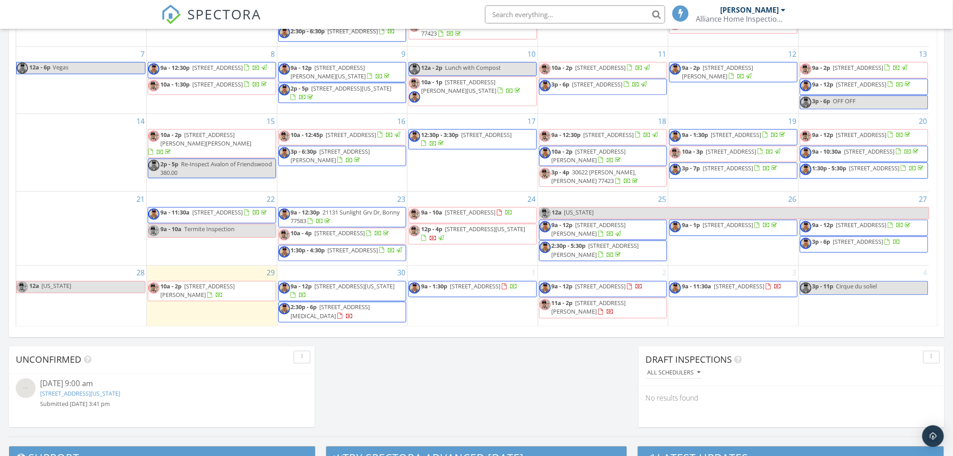
click at [371, 276] on div "30 9a - 12p 5119 Getty Ln, Iowa Colony 77578 2:30p - 6p 18163 Bal Harbour Dr, H…" at bounding box center [342, 296] width 130 height 60
click at [344, 239] on link "Inspection" at bounding box center [340, 238] width 46 height 14
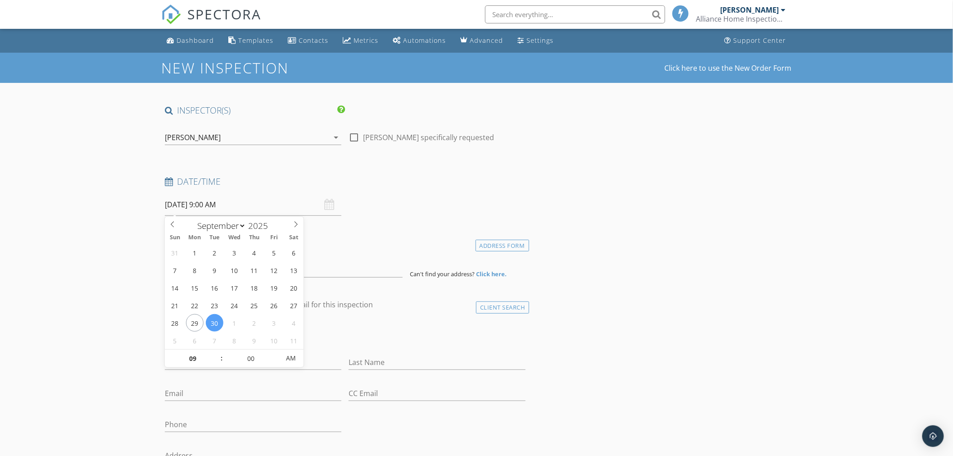
click at [251, 198] on input "[DATE] 9:00 AM" at bounding box center [253, 205] width 177 height 22
type input "10"
type input "09/30/2025 10:00 AM"
click at [216, 353] on span at bounding box center [217, 353] width 6 height 9
type input "11"
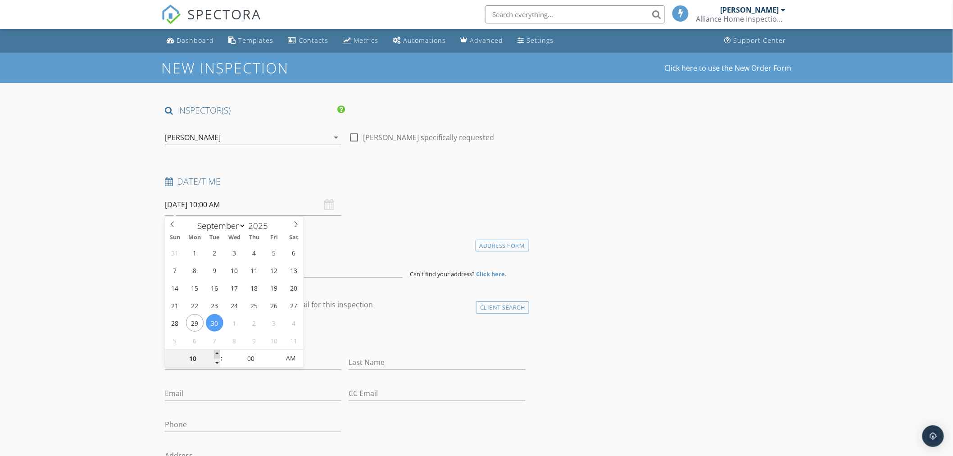
type input "09/30/2025 11:00 AM"
click at [216, 353] on span at bounding box center [217, 353] width 6 height 9
type input "12"
type input "09/30/2025 12:00 PM"
click at [216, 353] on span at bounding box center [217, 353] width 6 height 9
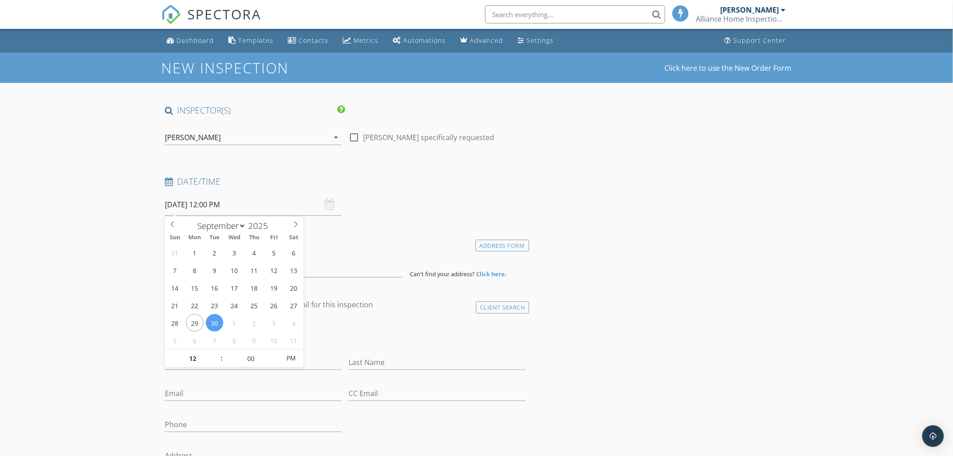
click at [227, 267] on input at bounding box center [284, 266] width 238 height 22
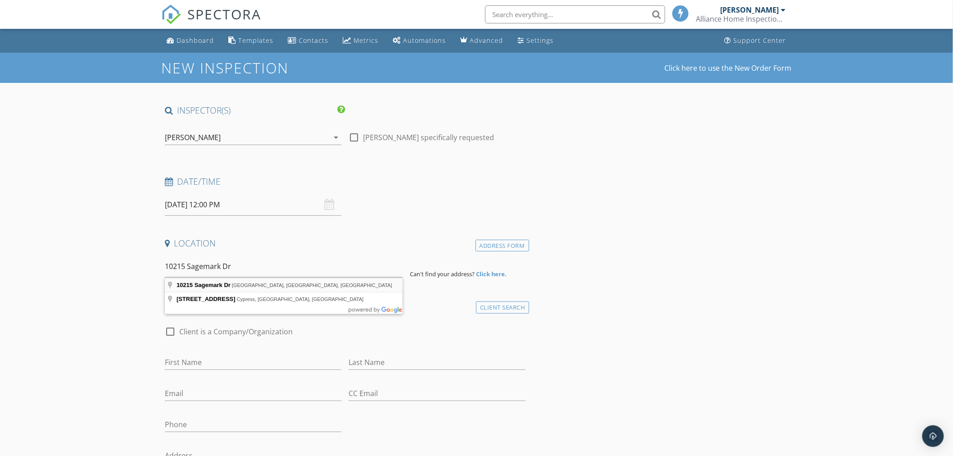
type input "10215 Sagemark Dr, Houston, TX, USA"
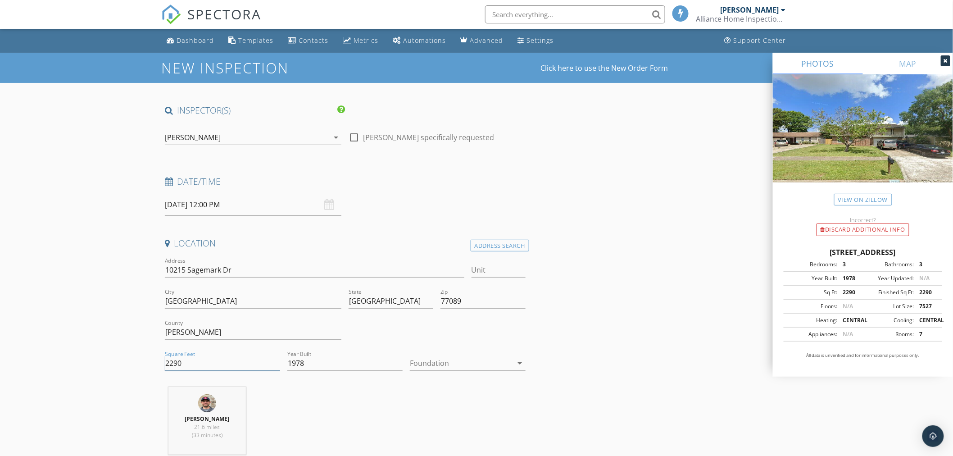
drag, startPoint x: 186, startPoint y: 366, endPoint x: 142, endPoint y: 366, distance: 44.1
type input "2450"
click at [521, 361] on icon "arrow_drop_down" at bounding box center [520, 363] width 11 height 11
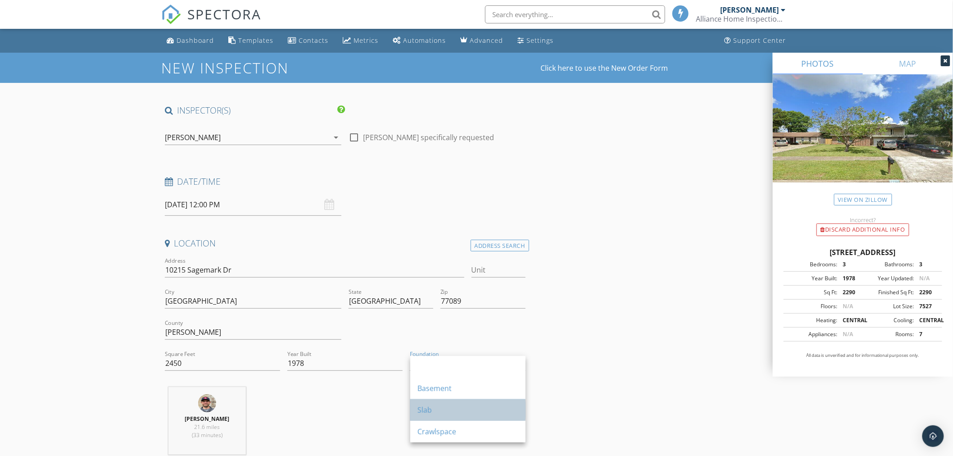
click at [478, 407] on div "Slab" at bounding box center [467, 409] width 101 height 11
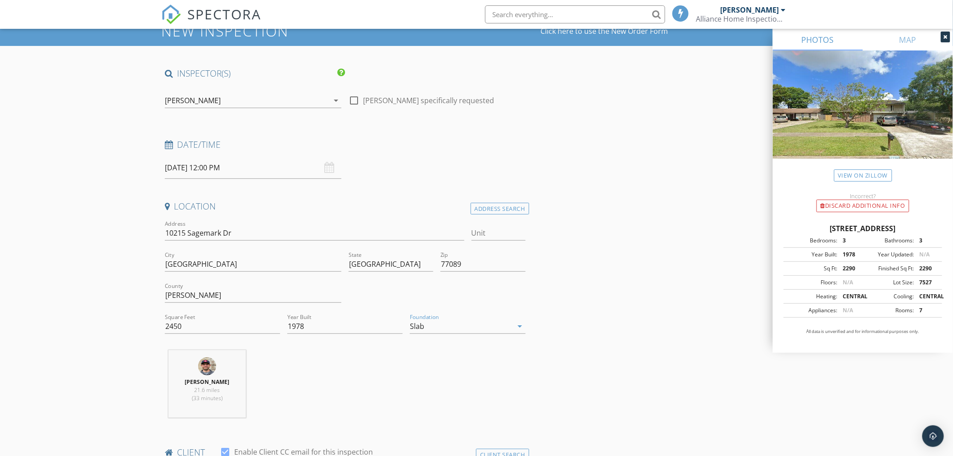
scroll to position [250, 0]
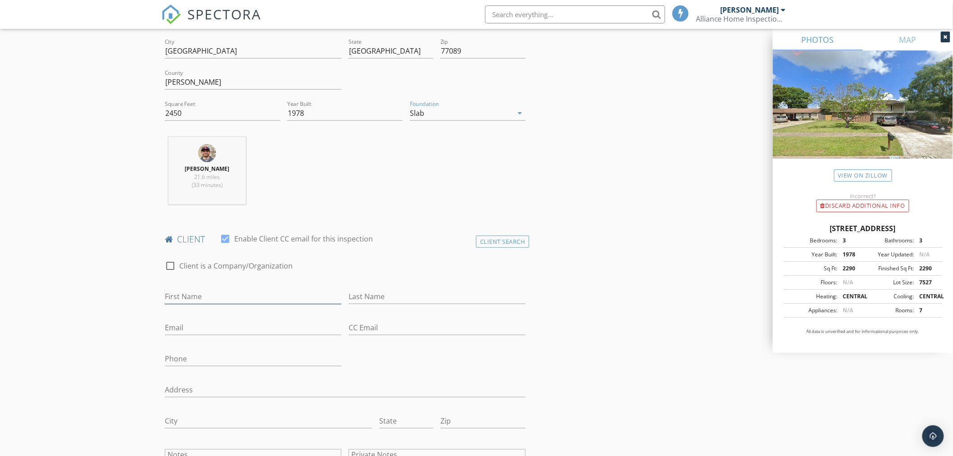
click at [260, 289] on input "First Name" at bounding box center [253, 296] width 177 height 15
type input "[PERSON_NAME]"
type input "Gallardo"
click at [223, 357] on input "Phone" at bounding box center [253, 358] width 177 height 15
type input "[PHONE_NUMBER]"
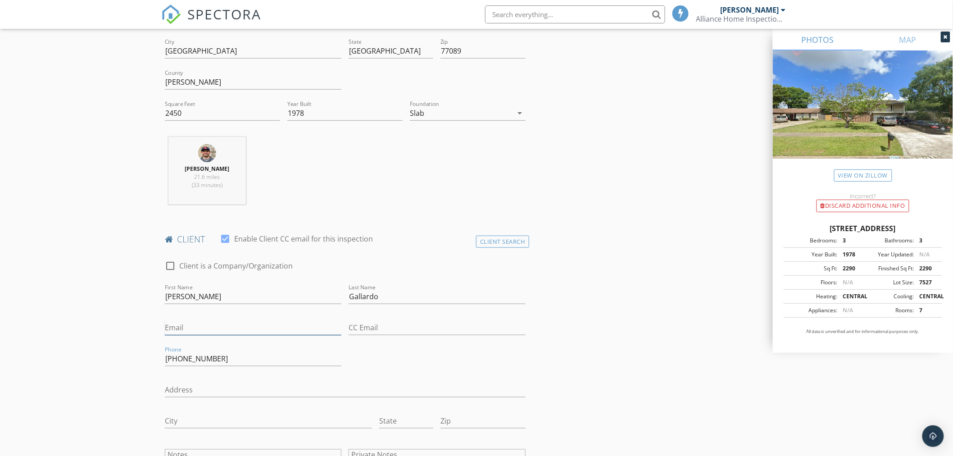
click at [204, 329] on input "Email" at bounding box center [253, 327] width 177 height 15
type input "Pgal83tx@gmail.com"
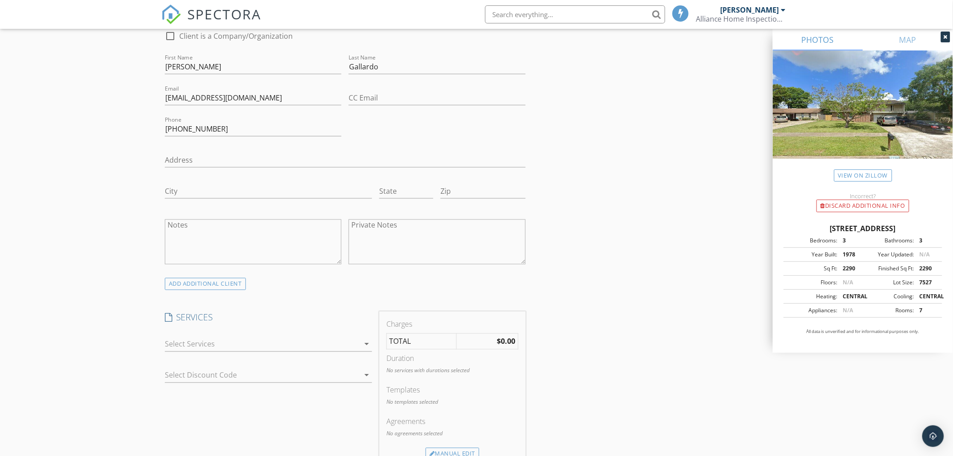
scroll to position [500, 0]
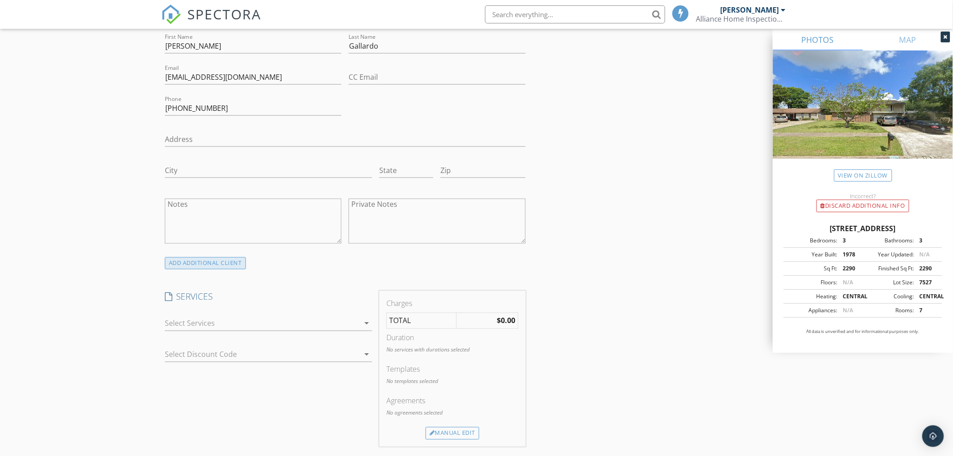
click at [216, 267] on div "ADD ADDITIONAL client" at bounding box center [205, 263] width 81 height 12
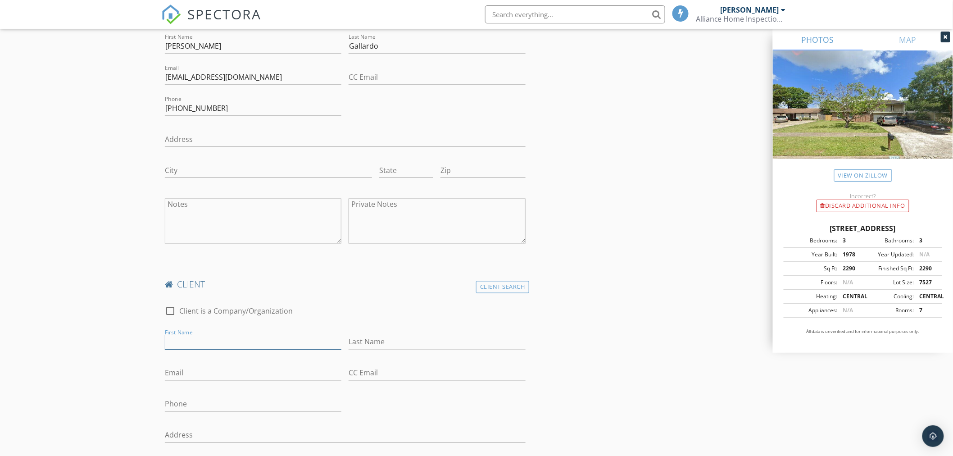
click at [206, 339] on input "First Name" at bounding box center [253, 342] width 177 height 15
type input "[PERSON_NAME]"
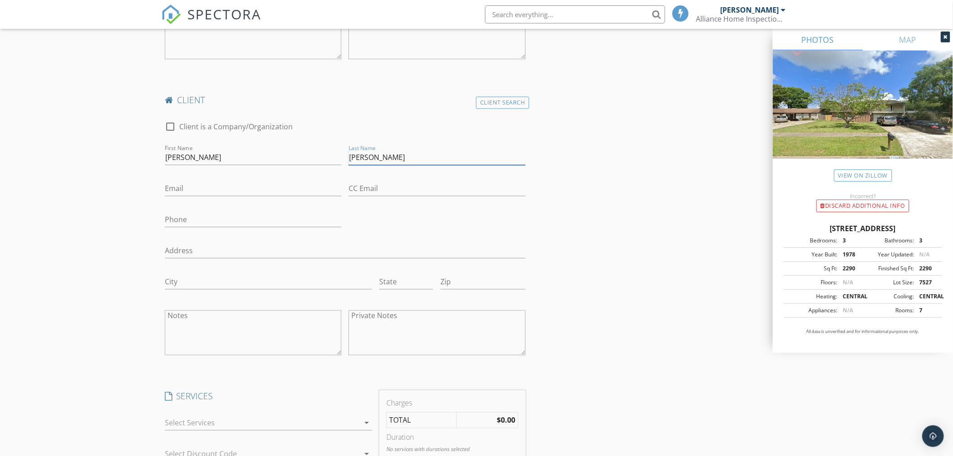
scroll to position [750, 0]
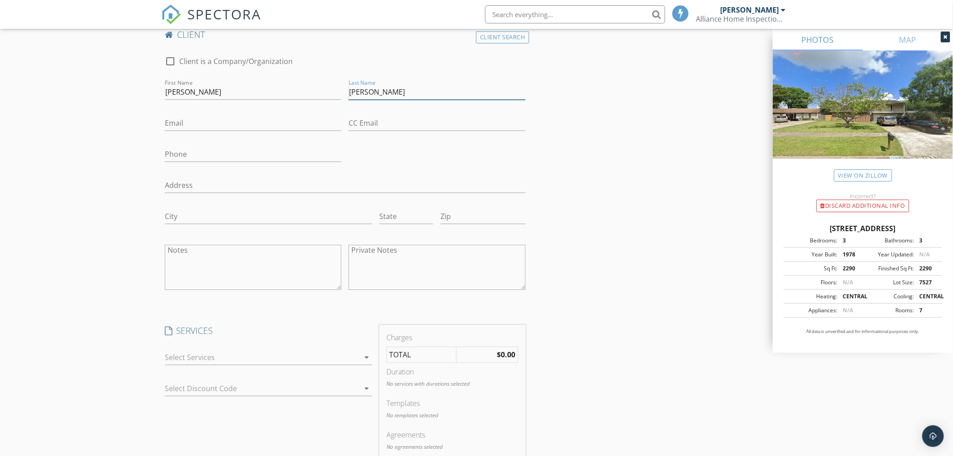
type input "[PERSON_NAME]"
click at [365, 357] on icon "arrow_drop_down" at bounding box center [366, 357] width 11 height 11
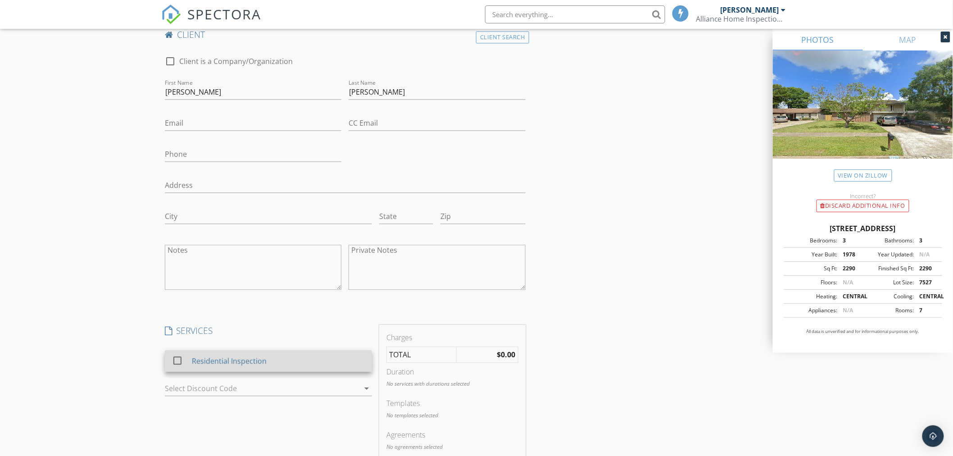
click at [177, 362] on div at bounding box center [177, 360] width 15 height 15
checkbox input "false"
checkbox input "true"
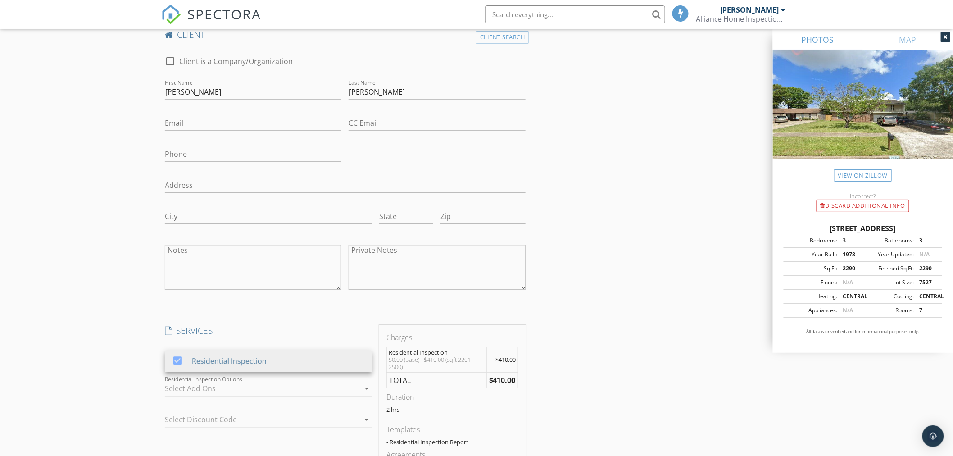
click at [124, 400] on div "New Inspection Click here to use the New Order Form INSPECTOR(S) check_box Devi…" at bounding box center [476, 307] width 953 height 2009
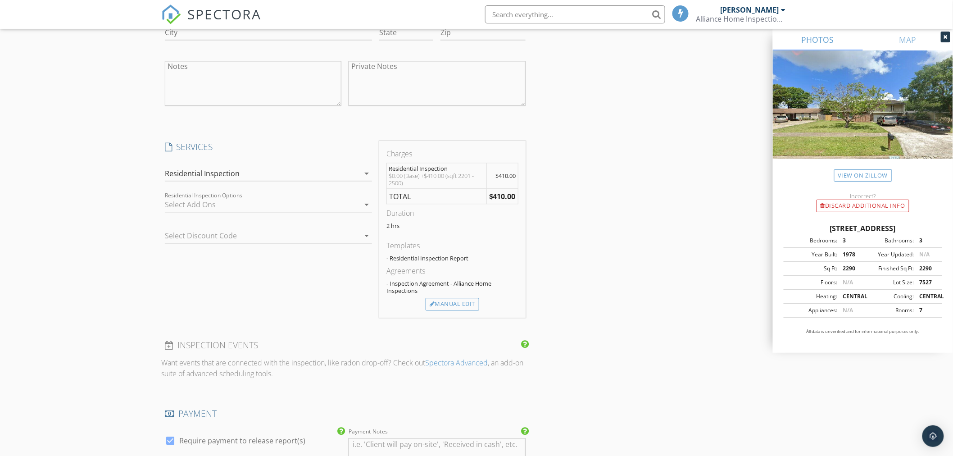
scroll to position [951, 0]
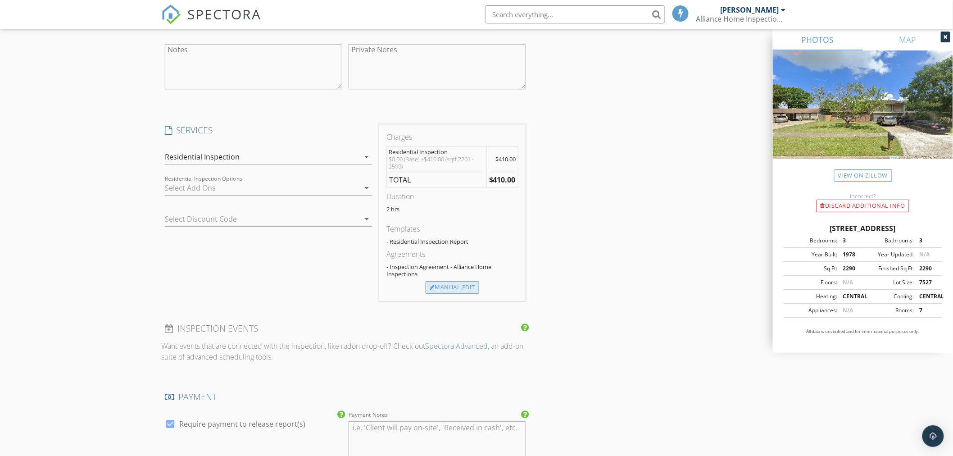
click at [454, 287] on div "Manual Edit" at bounding box center [453, 287] width 54 height 13
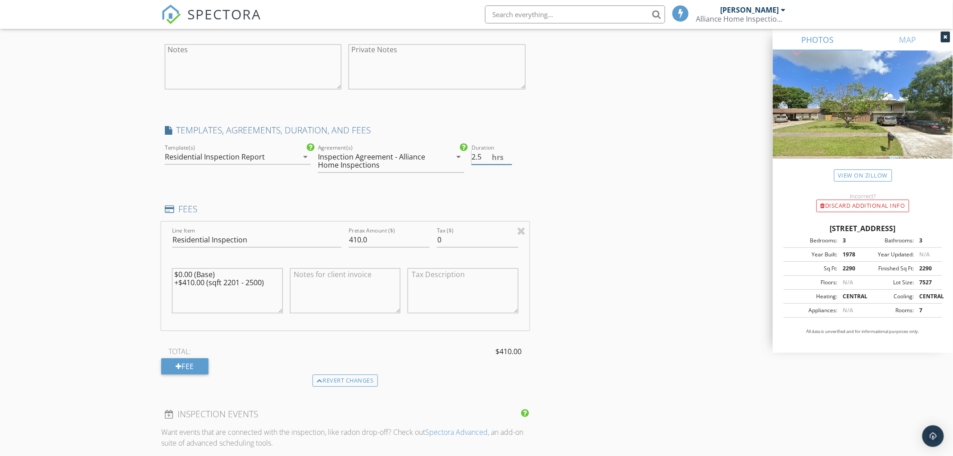
click at [509, 154] on input "2.5" at bounding box center [491, 156] width 41 height 15
click at [509, 154] on input "3" at bounding box center [491, 156] width 41 height 15
type input "3.5"
click at [508, 154] on input "3.5" at bounding box center [491, 156] width 41 height 15
drag, startPoint x: 372, startPoint y: 240, endPoint x: 327, endPoint y: 237, distance: 45.2
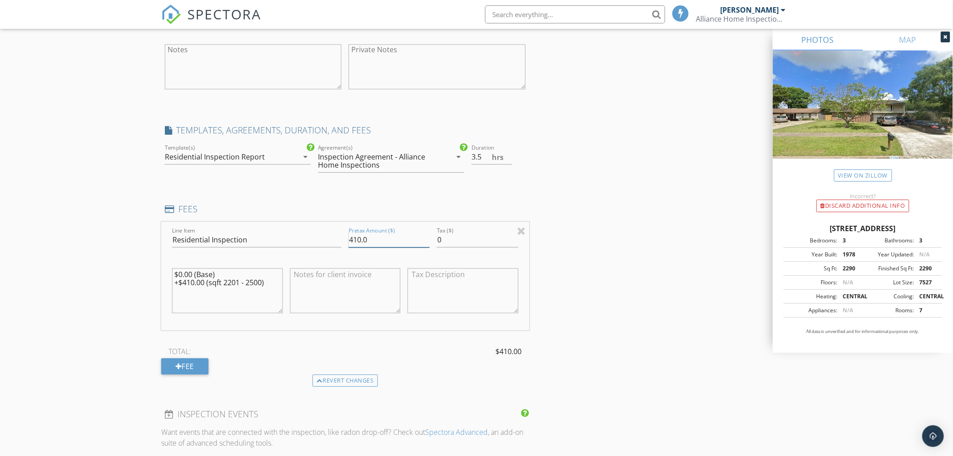
click at [327, 237] on div "Line Item Residential Inspection Pretax Amount ($) 410.0 Tax ($) 0 $0.00 (Base)…" at bounding box center [345, 276] width 368 height 109
type input "525.00"
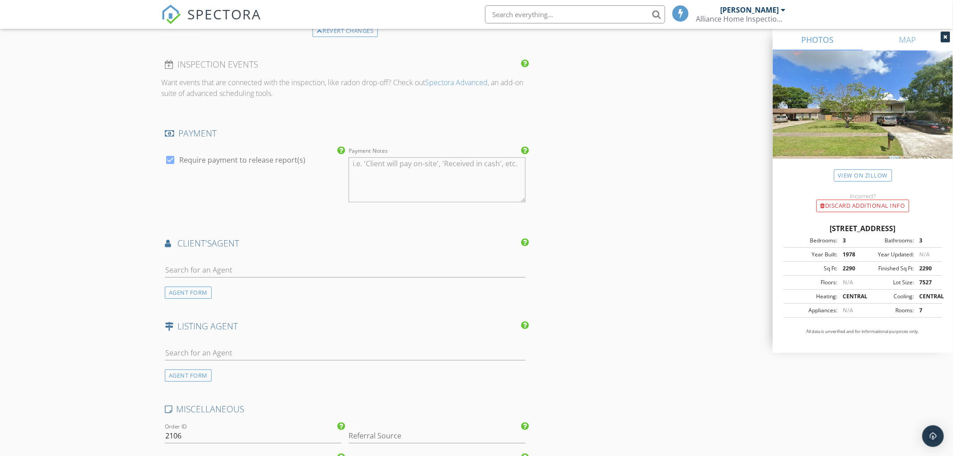
scroll to position [1300, 0]
click at [177, 296] on div "AGENT FORM" at bounding box center [188, 292] width 47 height 12
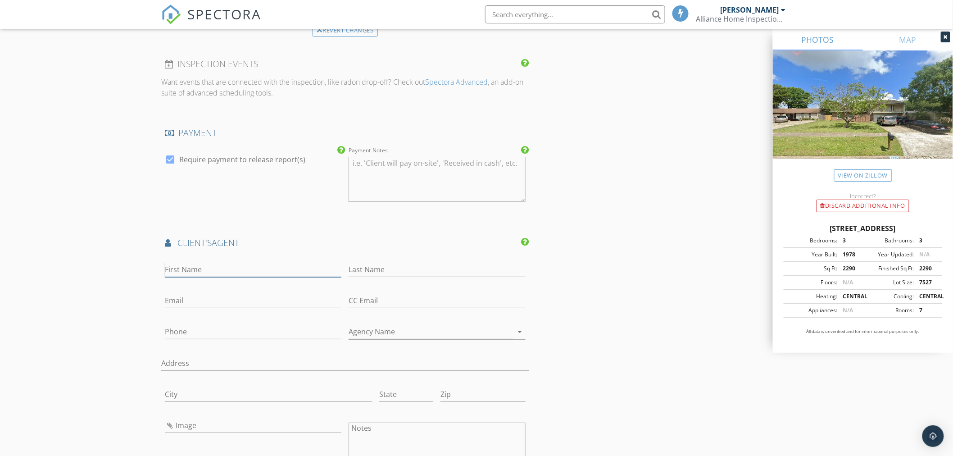
click at [186, 271] on input "First Name" at bounding box center [253, 269] width 177 height 15
type input "[PERSON_NAME]"
click at [179, 330] on input "Phone" at bounding box center [253, 331] width 177 height 15
type input "[PHONE_NUMBER]"
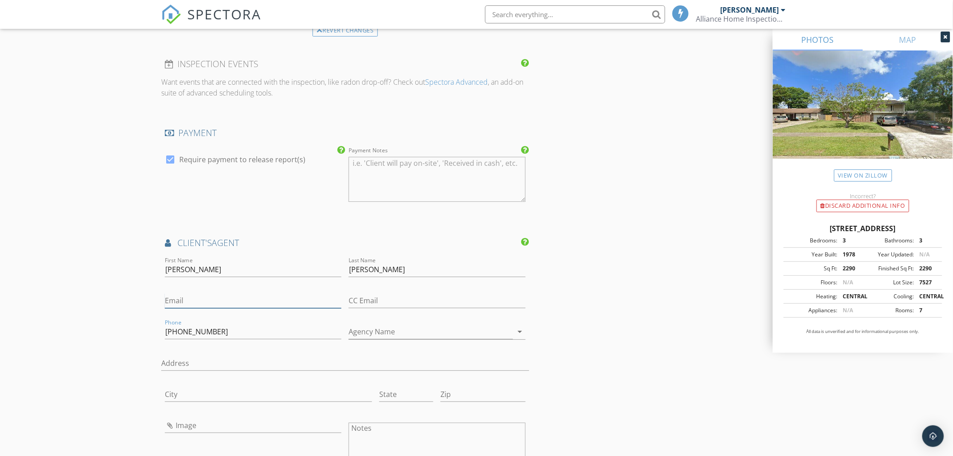
click at [181, 300] on input "Email" at bounding box center [253, 300] width 177 height 15
type input "Ashley@soldbydeleon.com"
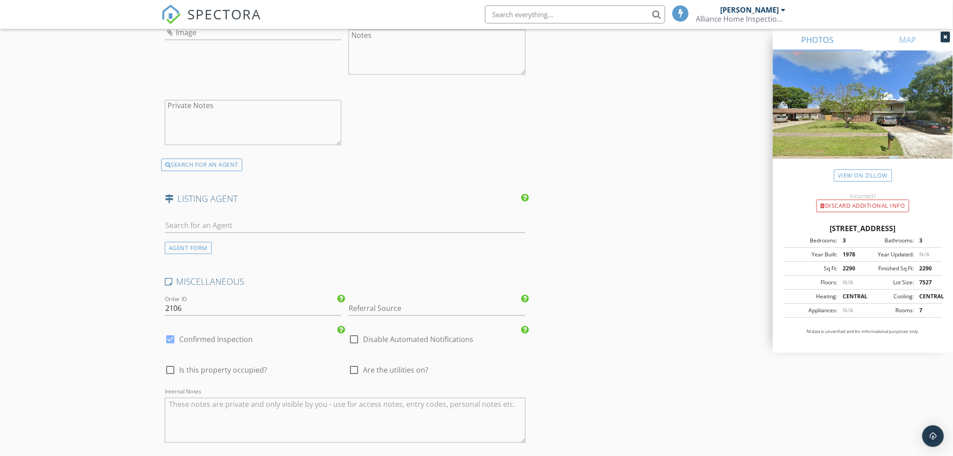
scroll to position [1701, 0]
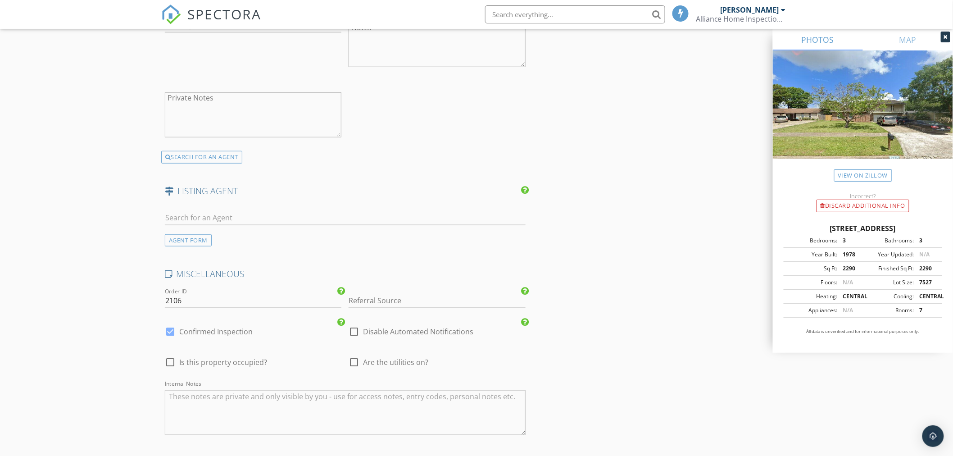
click at [168, 335] on div at bounding box center [170, 331] width 15 height 15
checkbox input "false"
checkbox input "true"
click at [353, 364] on div at bounding box center [353, 361] width 15 height 15
checkbox input "true"
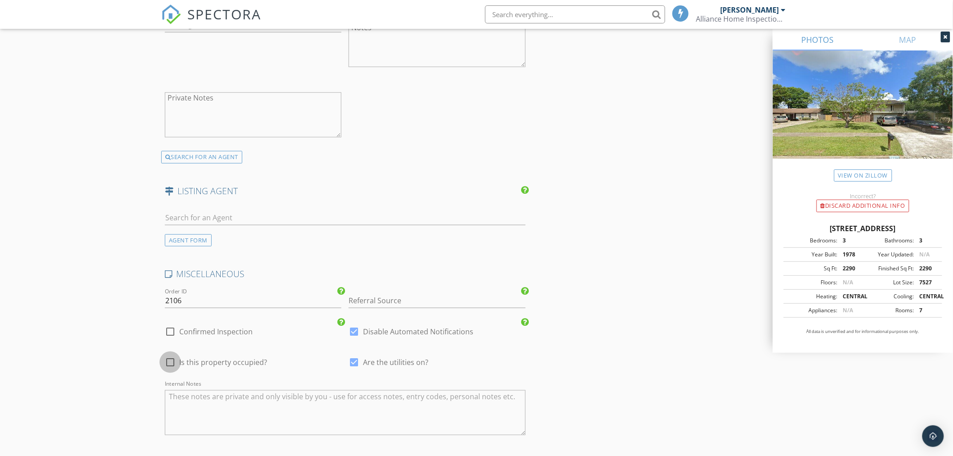
click at [167, 360] on div at bounding box center [170, 361] width 15 height 15
checkbox input "false"
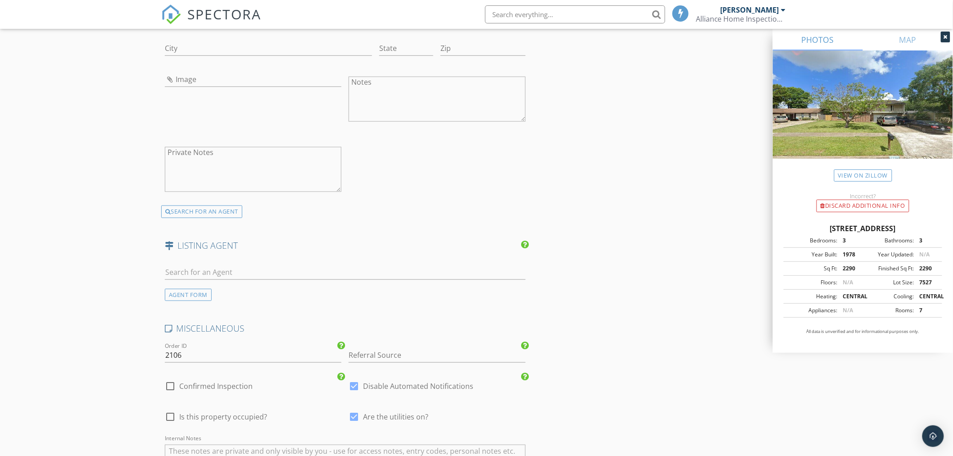
scroll to position [1601, 0]
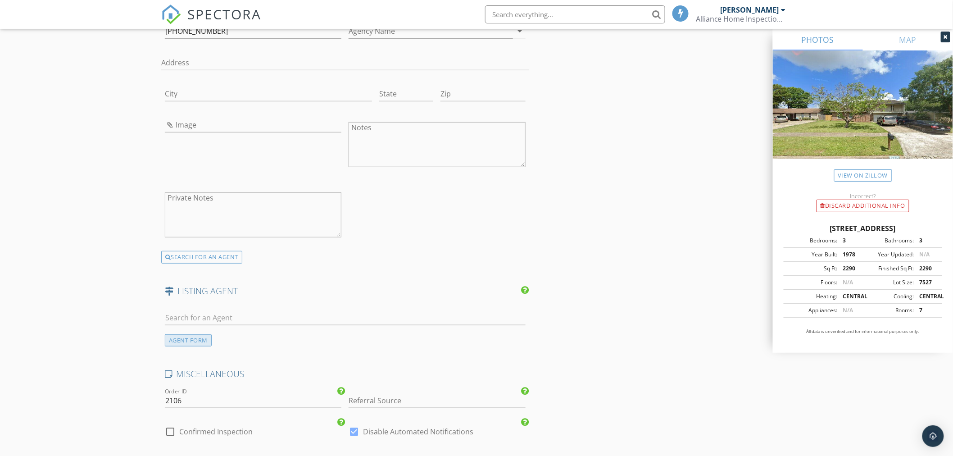
click at [185, 341] on div "AGENT FORM" at bounding box center [188, 340] width 47 height 12
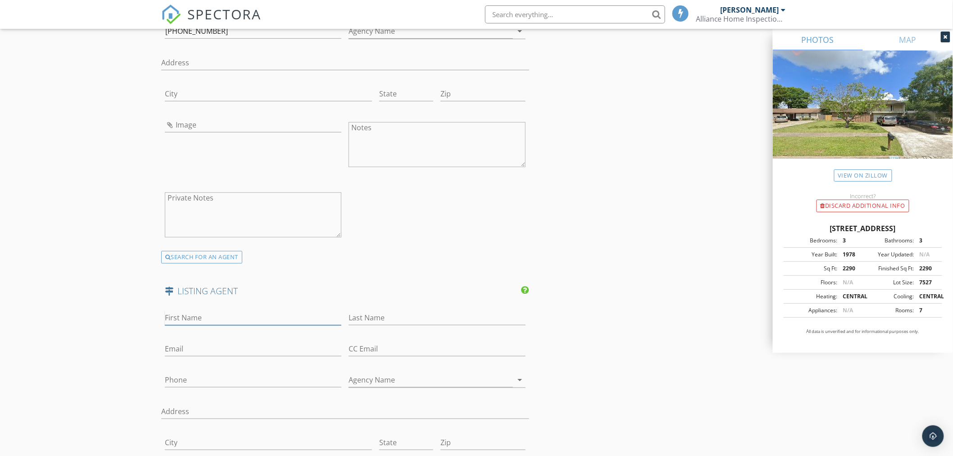
click at [185, 313] on input "First Name" at bounding box center [253, 317] width 177 height 15
type input "Michael"
type input "Nassif"
click at [183, 375] on input "Phone" at bounding box center [253, 379] width 177 height 15
click at [219, 350] on input "Email" at bounding box center [253, 348] width 177 height 15
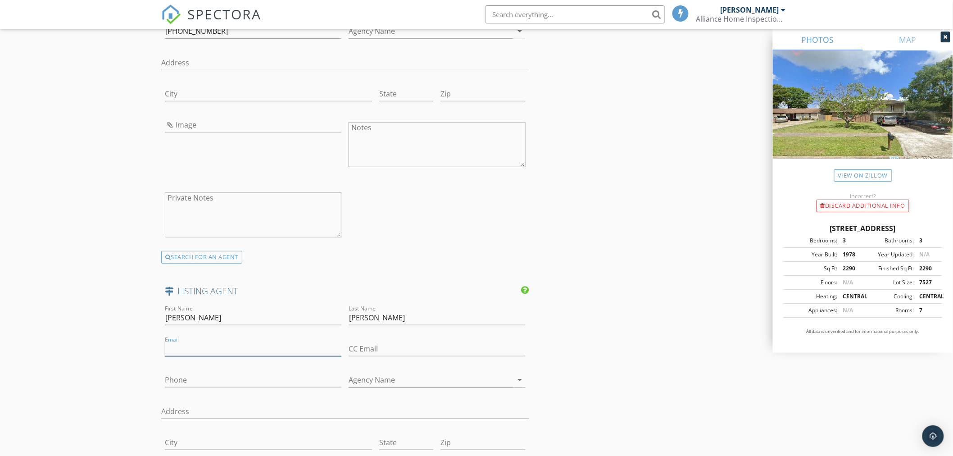
paste input "(281) 300-7189"
type input "(281) 300-7189"
drag, startPoint x: 234, startPoint y: 349, endPoint x: 148, endPoint y: 348, distance: 86.5
click at [189, 381] on input "Phone" at bounding box center [253, 382] width 177 height 15
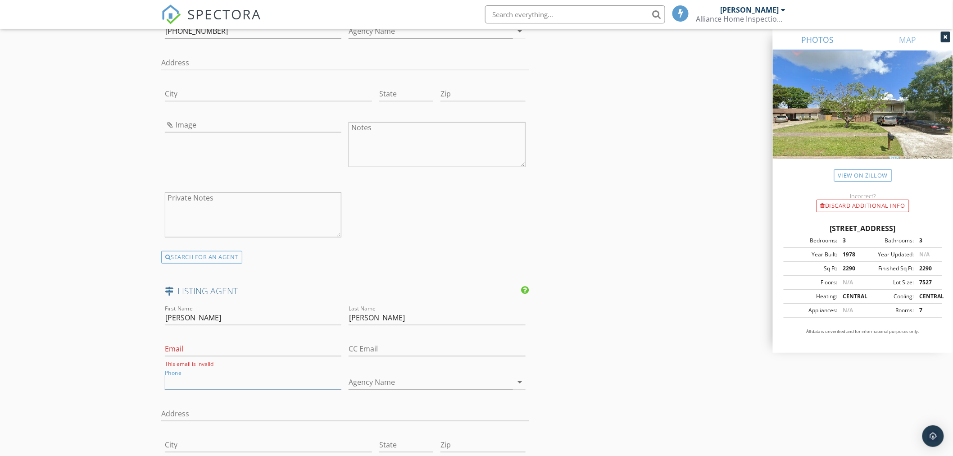
paste input "[PHONE_NUMBER]"
type input "[PHONE_NUMBER]"
click at [208, 349] on input "Email" at bounding box center [253, 348] width 177 height 15
click at [182, 348] on input "Email" at bounding box center [253, 348] width 177 height 15
paste input "[PERSON_NAME][EMAIL_ADDRESS][PERSON_NAME][DOMAIN_NAME]"
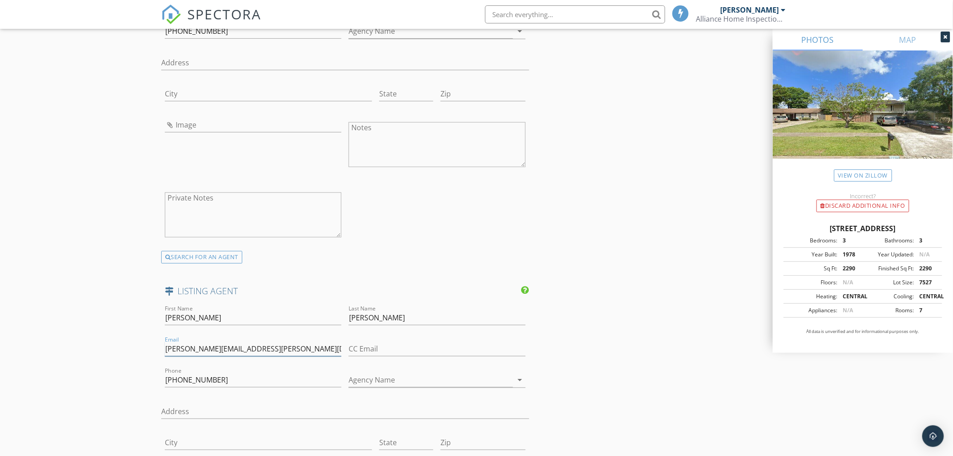
type input "[PERSON_NAME][EMAIL_ADDRESS][PERSON_NAME][DOMAIN_NAME]"
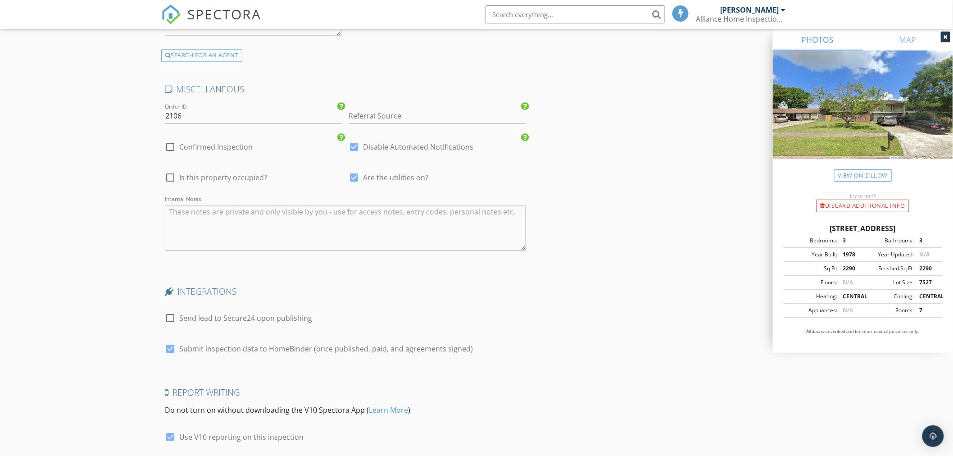
scroll to position [2224, 0]
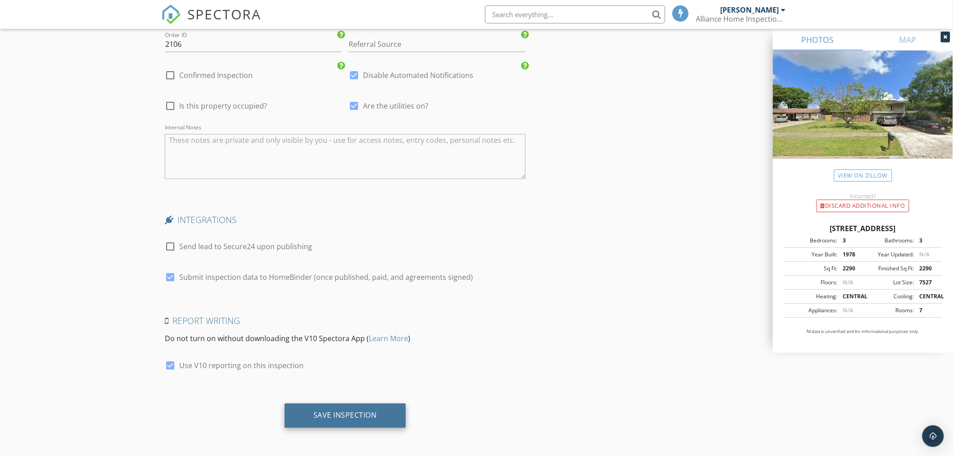
click at [353, 418] on div "Save Inspection" at bounding box center [344, 414] width 63 height 9
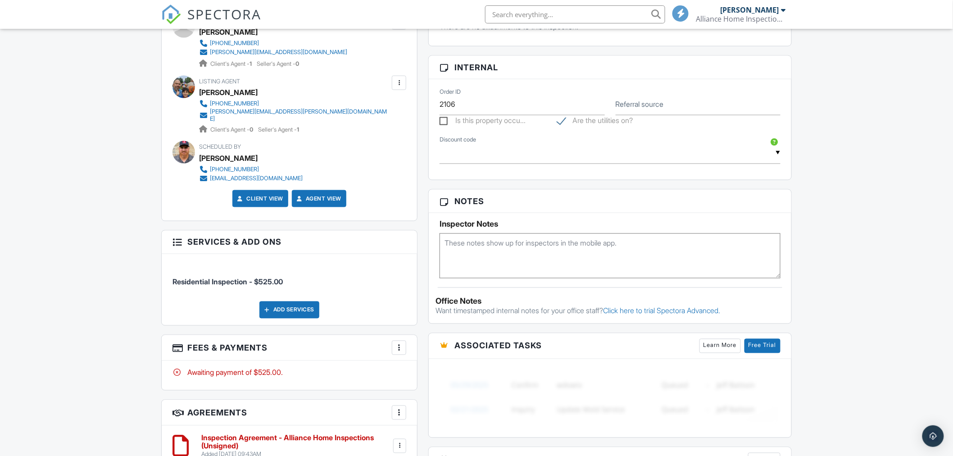
scroll to position [500, 0]
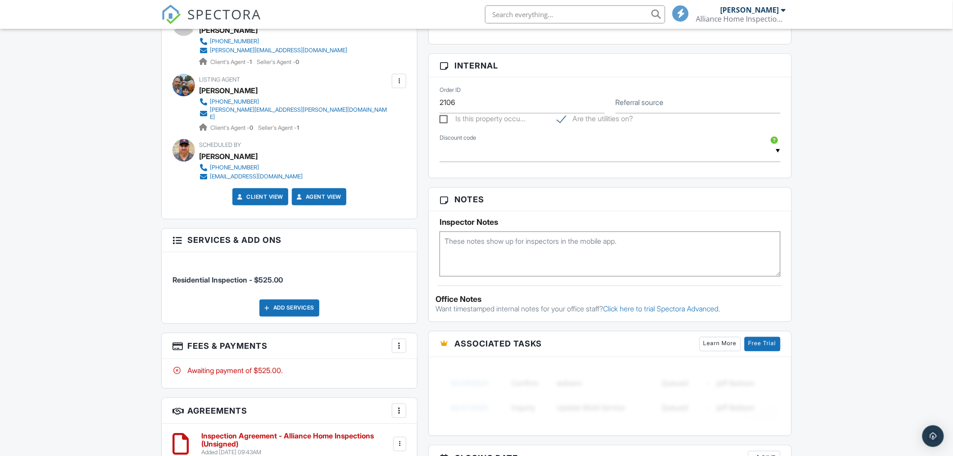
click at [475, 267] on textarea at bounding box center [609, 253] width 341 height 45
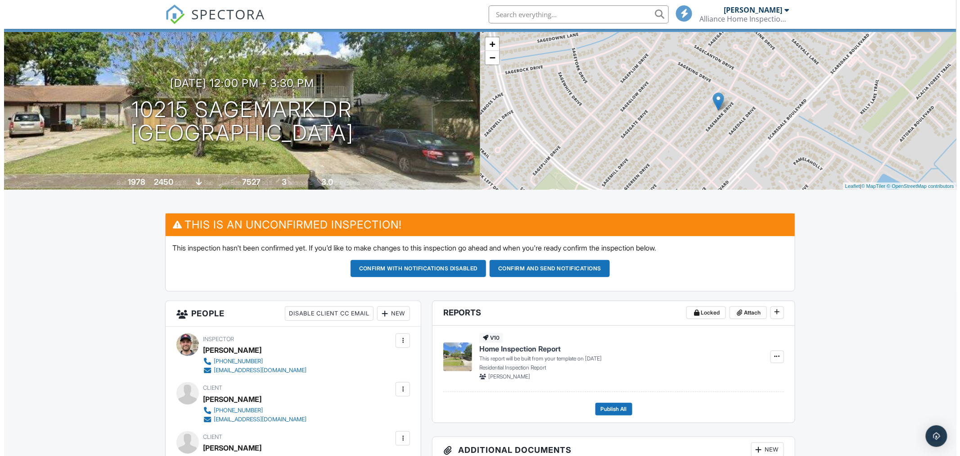
scroll to position [50, 0]
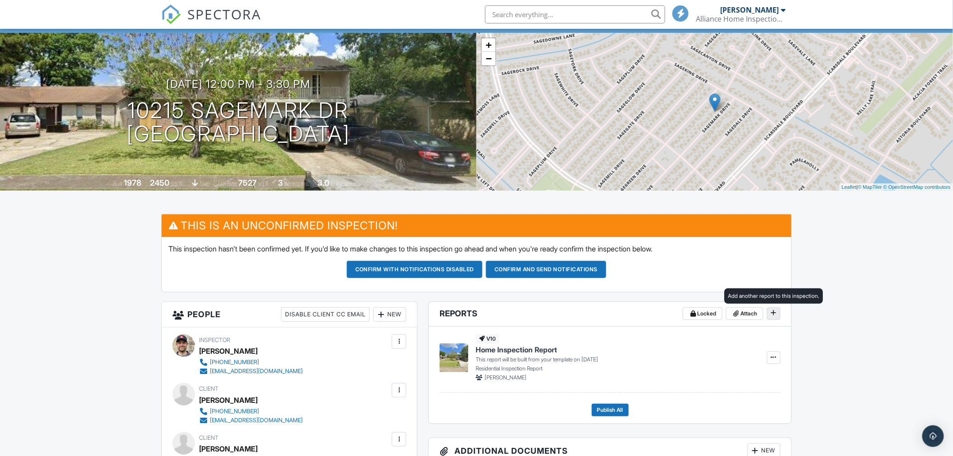
type textarea "Vacant-Supra"
click at [773, 313] on icon at bounding box center [773, 312] width 5 height 6
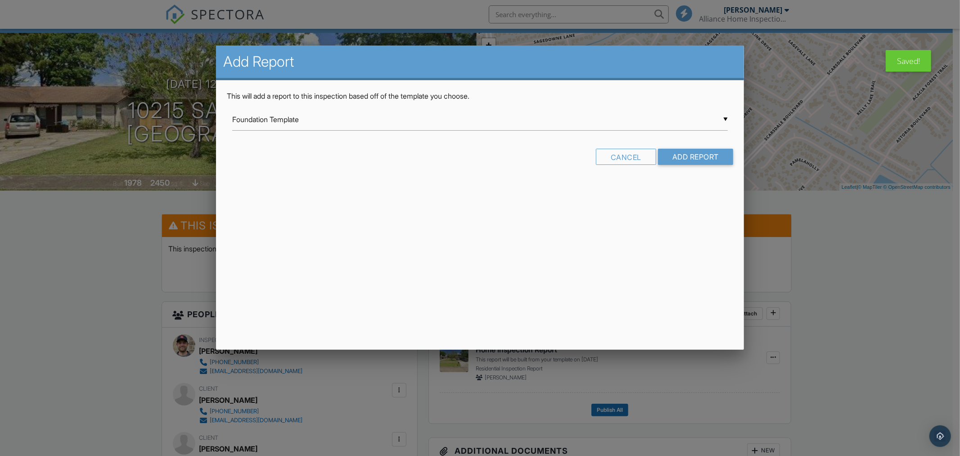
click at [726, 115] on div "▼ Foundation Template Foundation Template Swimming Pool and Spa Template Texas …" at bounding box center [480, 120] width 496 height 22
click at [529, 171] on span "[US_STATE] WDI Report" at bounding box center [480, 165] width 496 height 23
type input "[US_STATE] WDI Report"
click at [696, 154] on input "Add Report" at bounding box center [695, 157] width 75 height 16
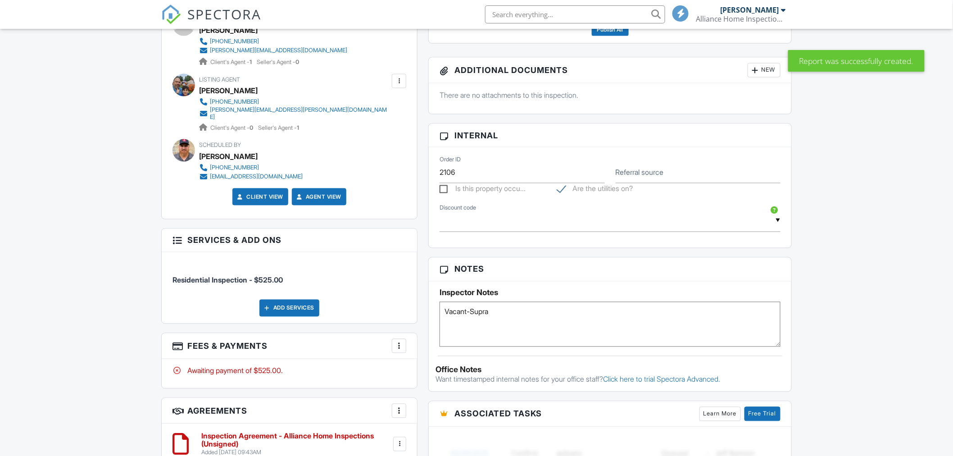
scroll to position [642, 0]
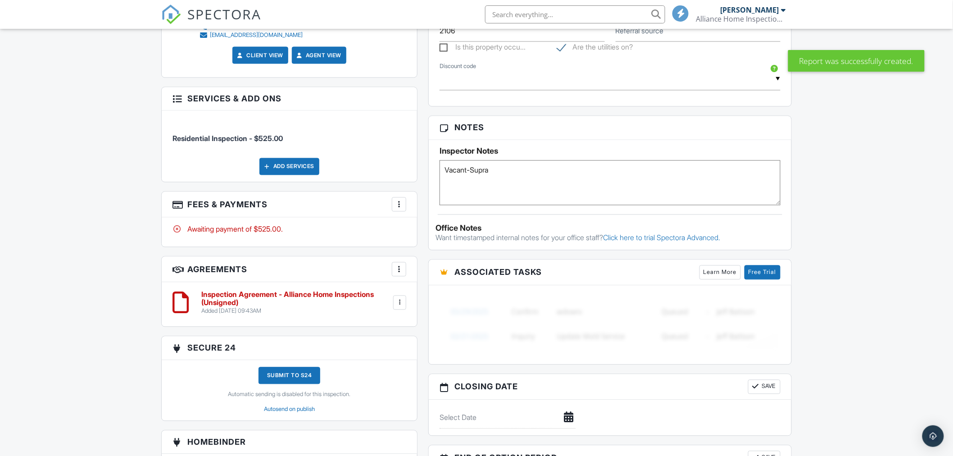
click at [545, 181] on textarea "Vacant-Supra" at bounding box center [609, 182] width 341 height 45
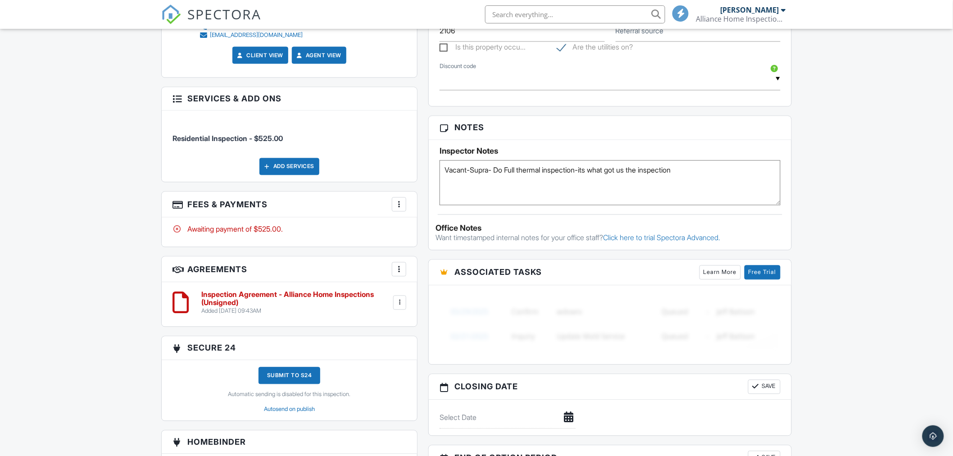
type textarea "Vacant-Supra- Do Full thermal inspection-its what got us the inspection"
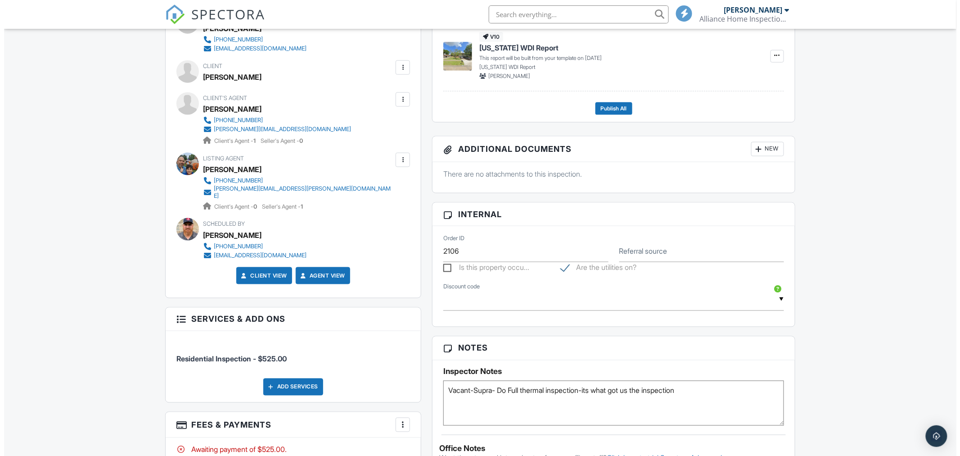
scroll to position [273, 0]
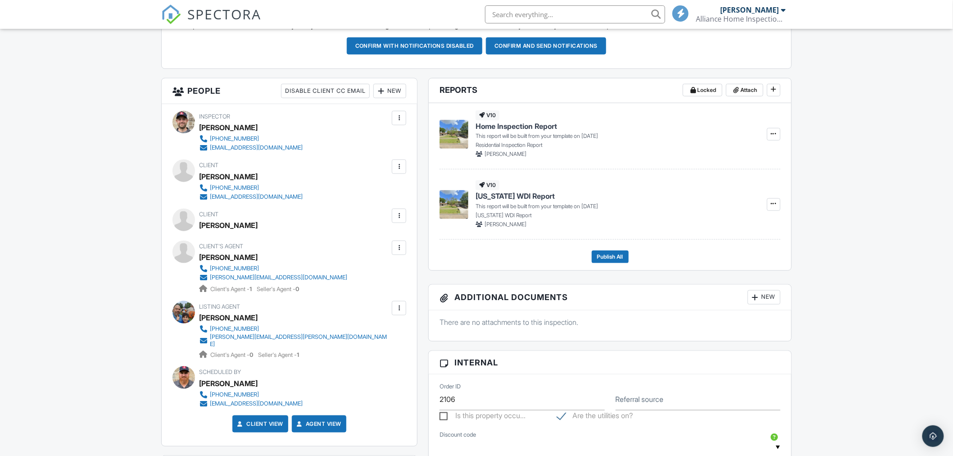
click at [402, 245] on div at bounding box center [398, 247] width 9 height 9
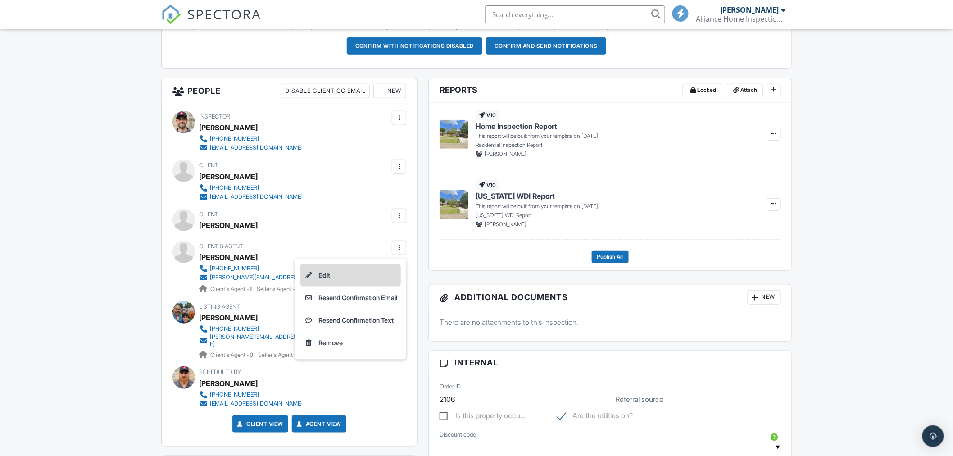
click at [376, 273] on li "Edit" at bounding box center [350, 275] width 100 height 23
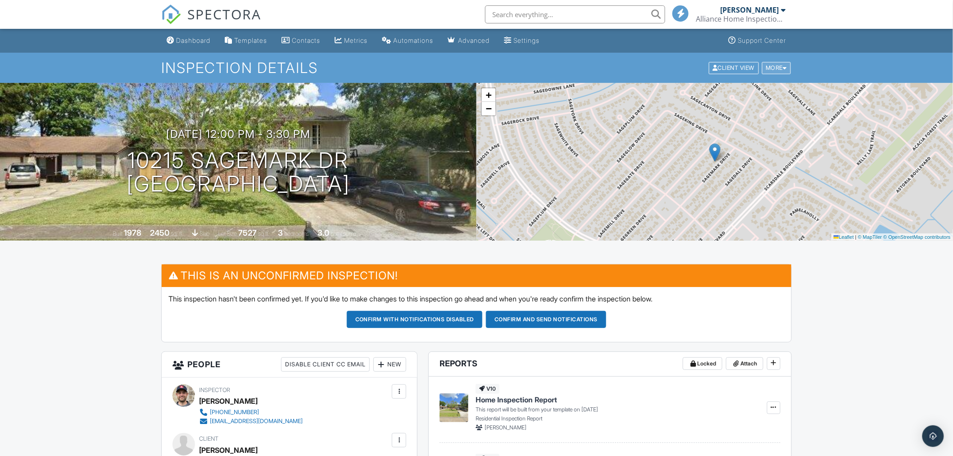
click at [775, 69] on div "More" at bounding box center [776, 68] width 29 height 12
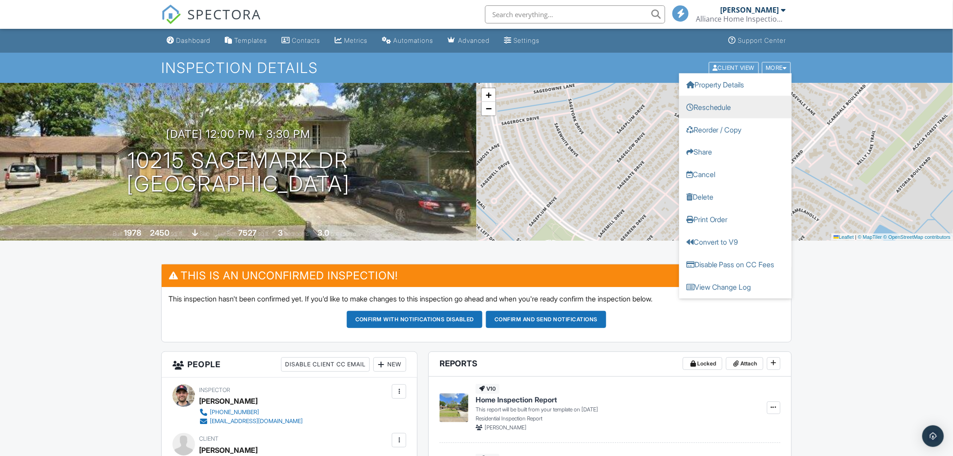
click at [730, 107] on link "Reschedule" at bounding box center [735, 106] width 113 height 23
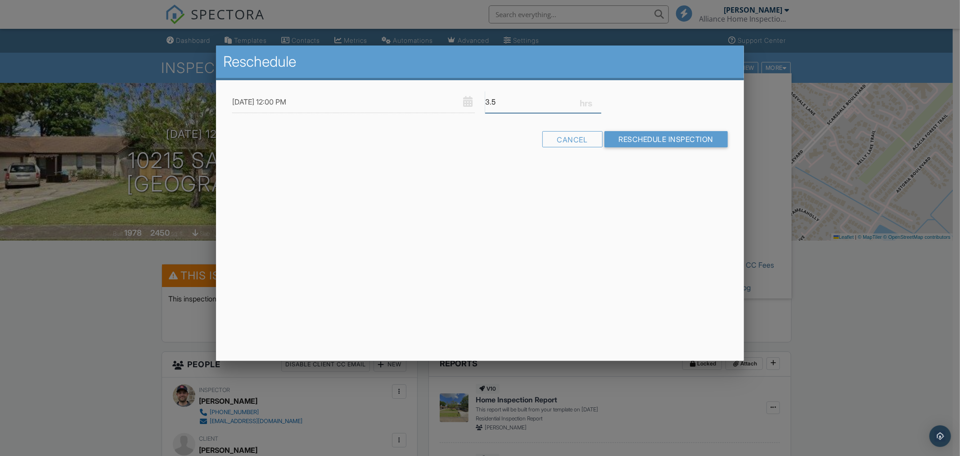
click at [515, 104] on input "3.5" at bounding box center [543, 102] width 116 height 22
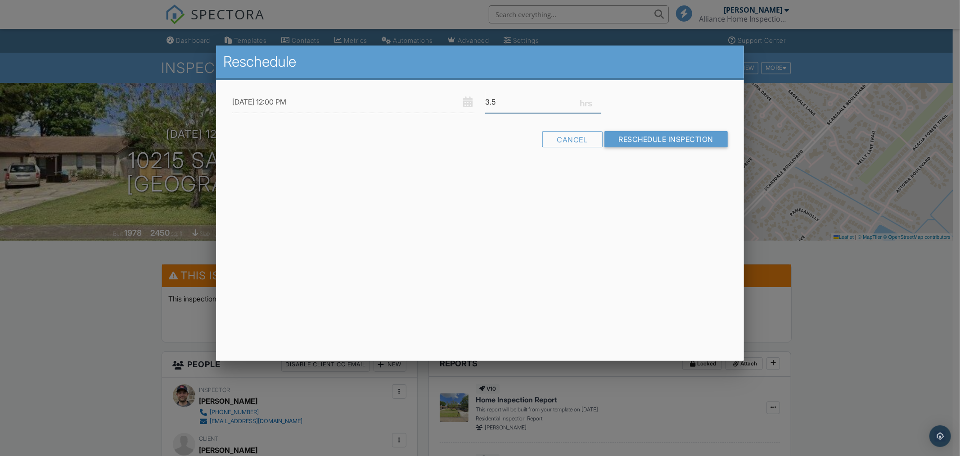
type input "3"
type input "4"
click at [620, 145] on input "Reschedule Inspection" at bounding box center [667, 139] width 124 height 16
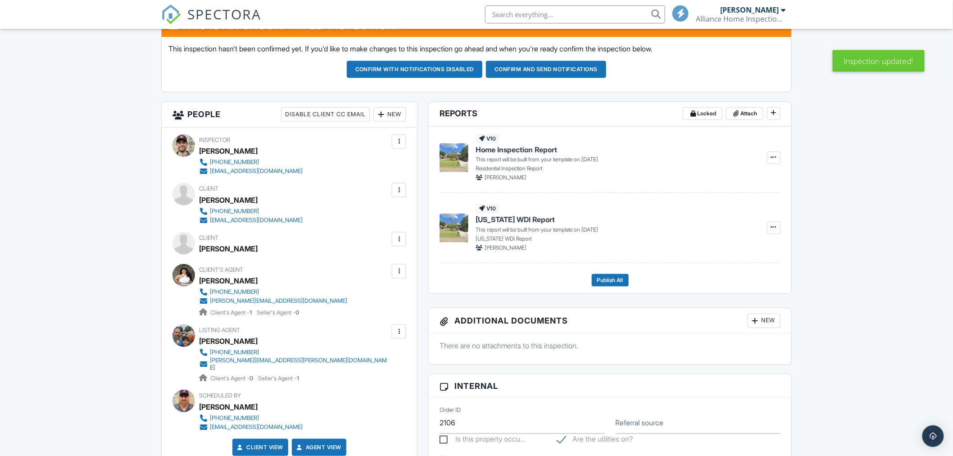
scroll to position [200, 0]
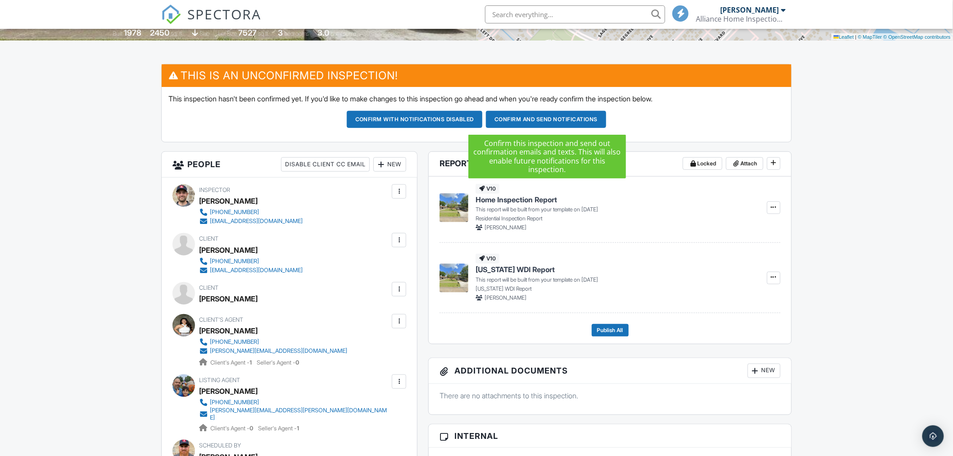
click at [511, 118] on button "Confirm and send notifications" at bounding box center [546, 119] width 120 height 17
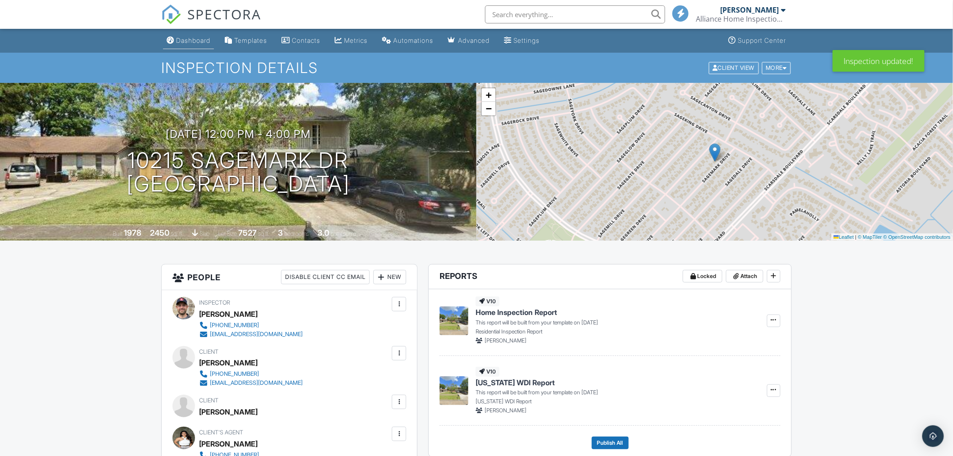
click at [195, 42] on div "Dashboard" at bounding box center [193, 40] width 34 height 8
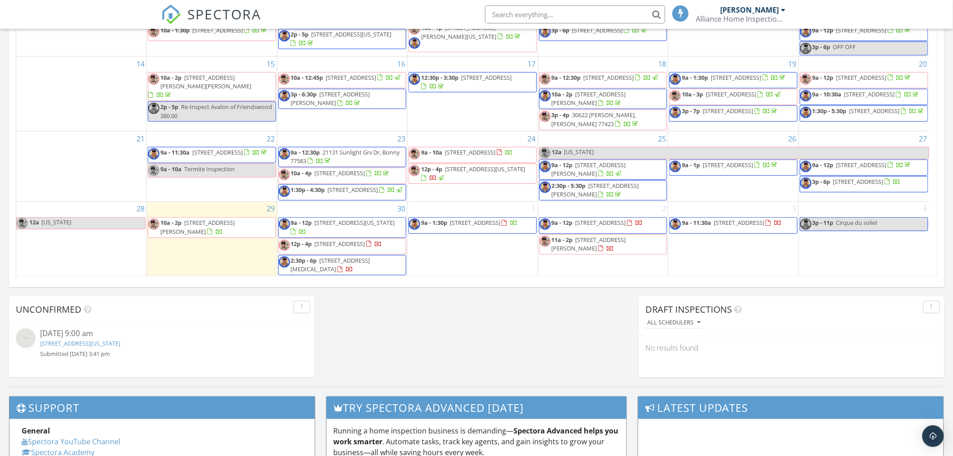
scroll to position [38, 0]
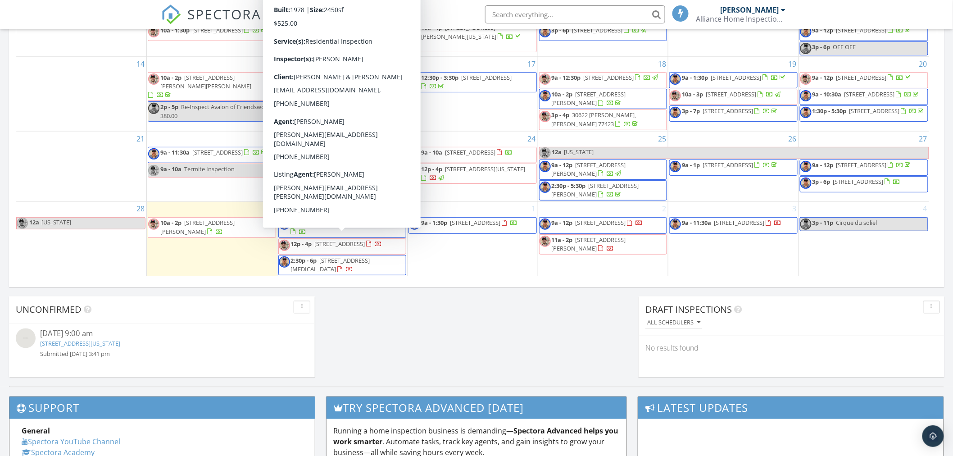
click at [333, 242] on span "12p - 4p 10215 Sagemark Dr, Houston 77089" at bounding box center [331, 247] width 104 height 14
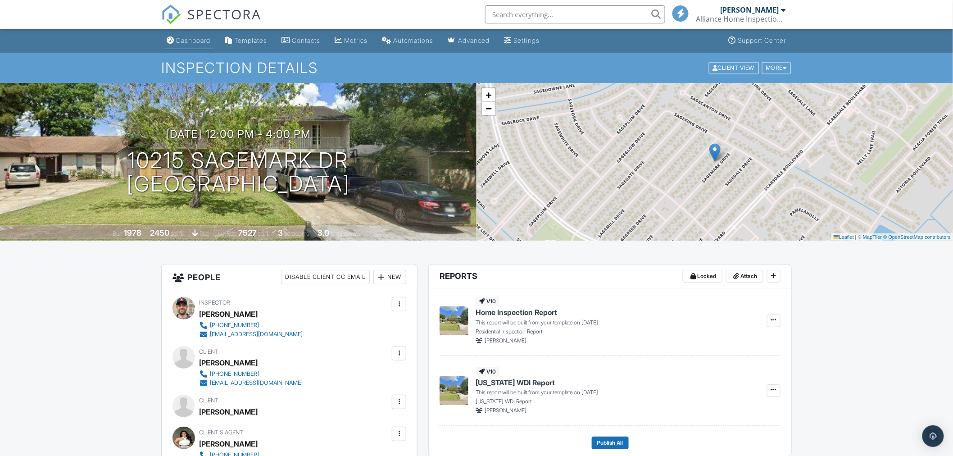
click at [186, 43] on div "Dashboard" at bounding box center [193, 40] width 34 height 8
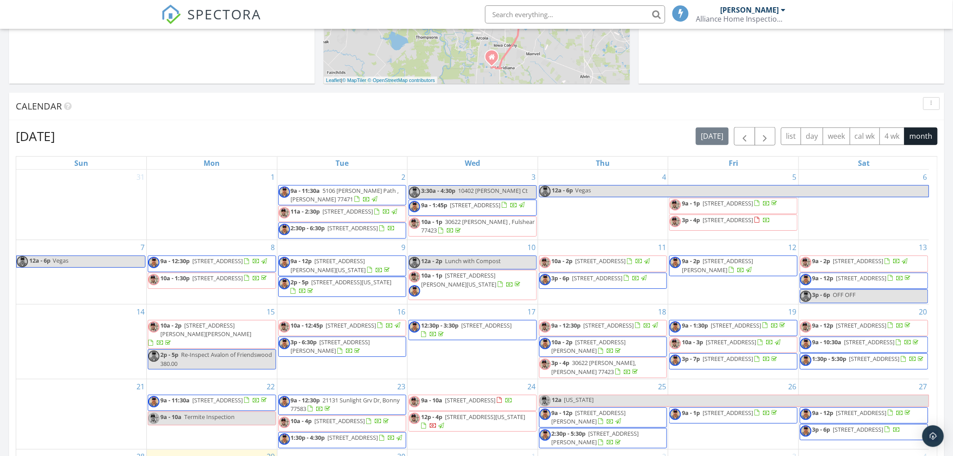
scroll to position [250, 0]
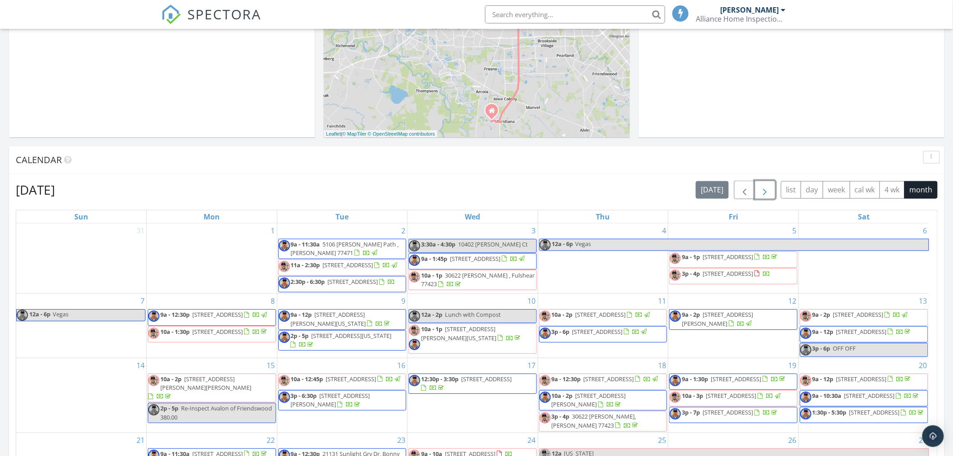
click at [763, 187] on span "button" at bounding box center [765, 190] width 11 height 11
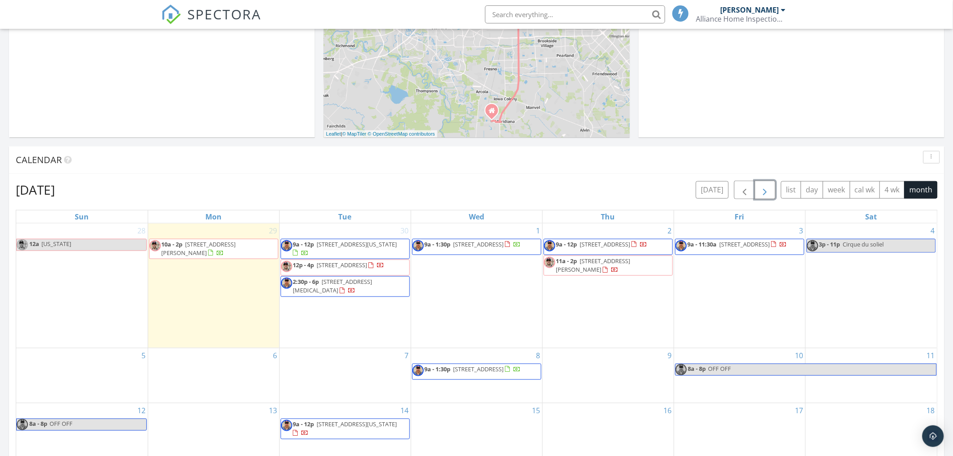
scroll to position [300, 0]
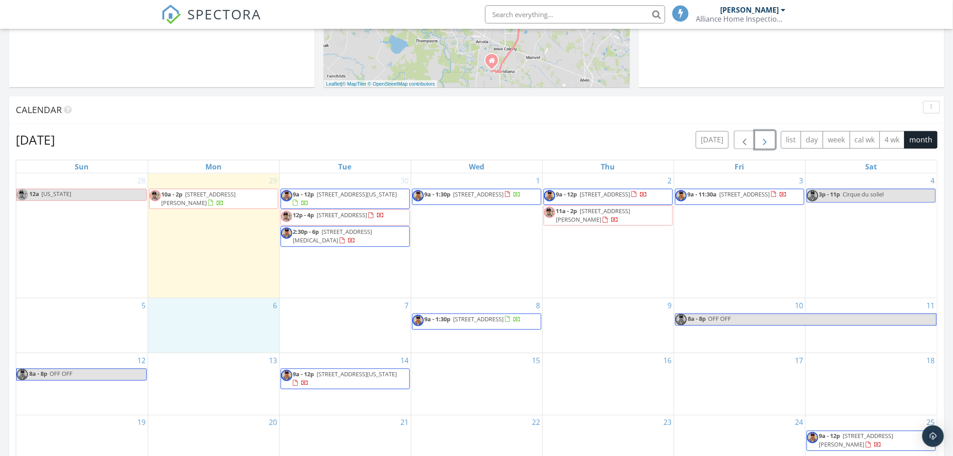
click at [215, 322] on div "6" at bounding box center [213, 325] width 131 height 54
click at [208, 286] on link "Inspection" at bounding box center [212, 284] width 46 height 14
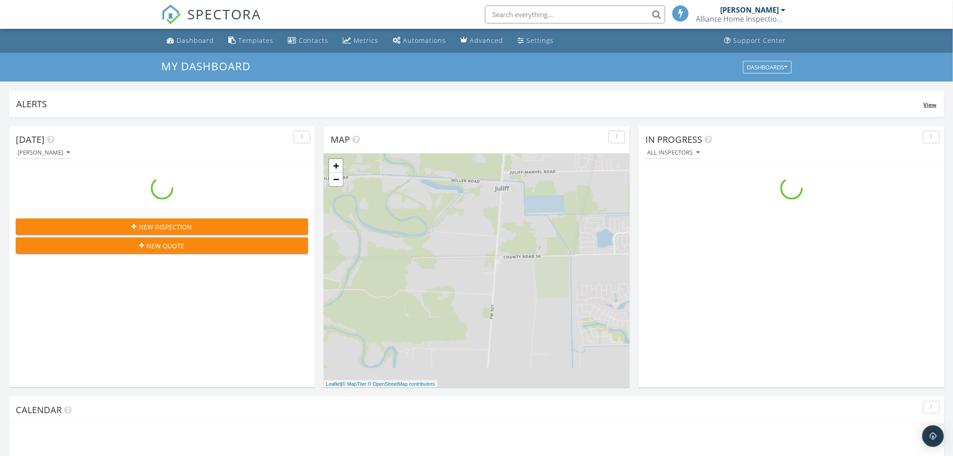
scroll to position [835, 969]
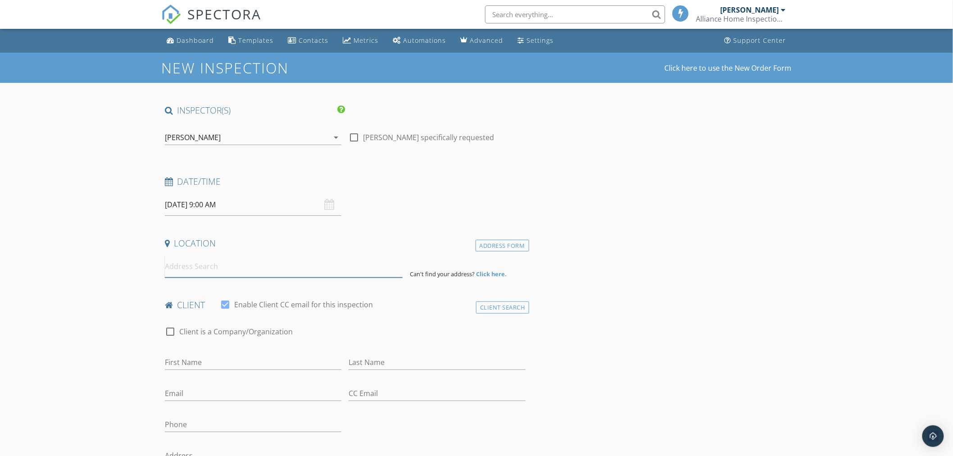
click at [216, 271] on input at bounding box center [284, 266] width 238 height 22
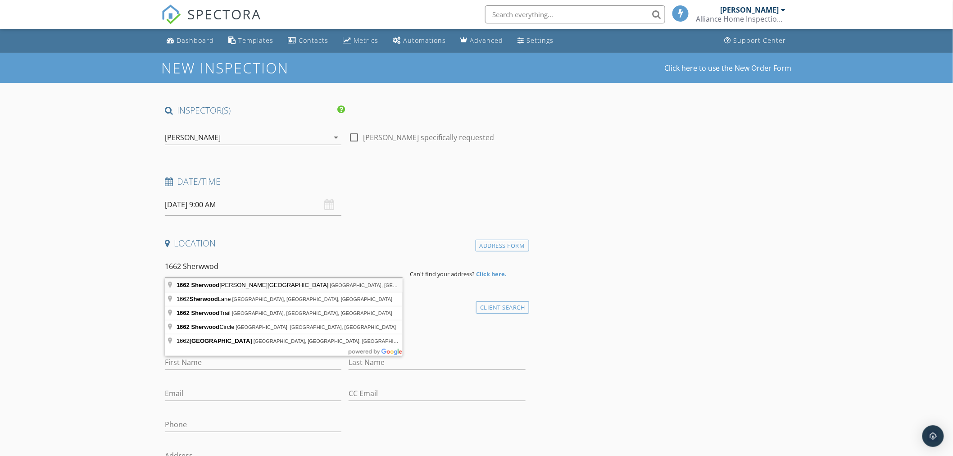
type input "[STREET_ADDRESS][PERSON_NAME]"
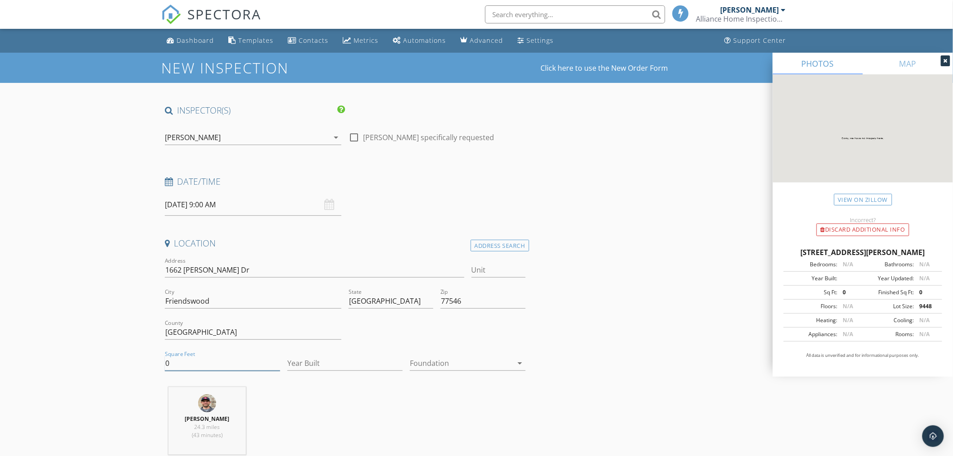
click at [262, 359] on input "0" at bounding box center [222, 363] width 115 height 15
type input "3584"
click at [322, 362] on input "Year Built" at bounding box center [344, 363] width 115 height 15
type input "2024"
click at [525, 363] on icon "arrow_drop_down" at bounding box center [520, 363] width 11 height 11
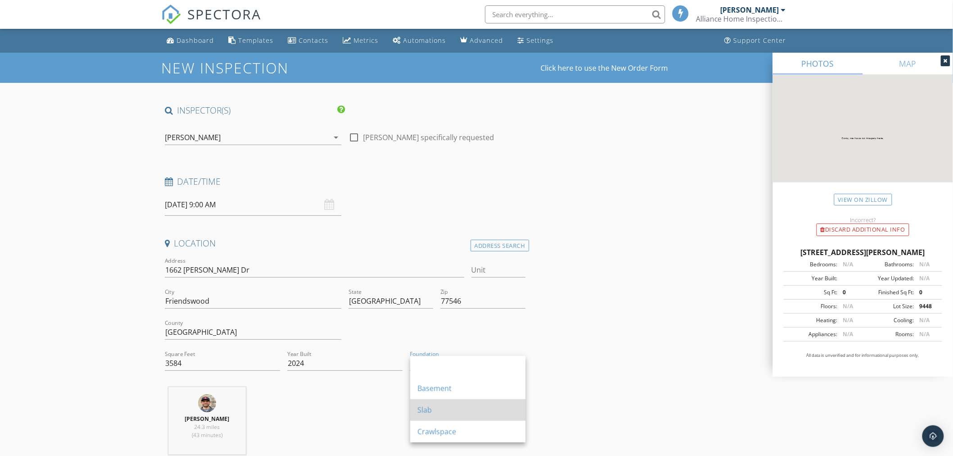
click at [498, 412] on div "Slab" at bounding box center [467, 409] width 101 height 11
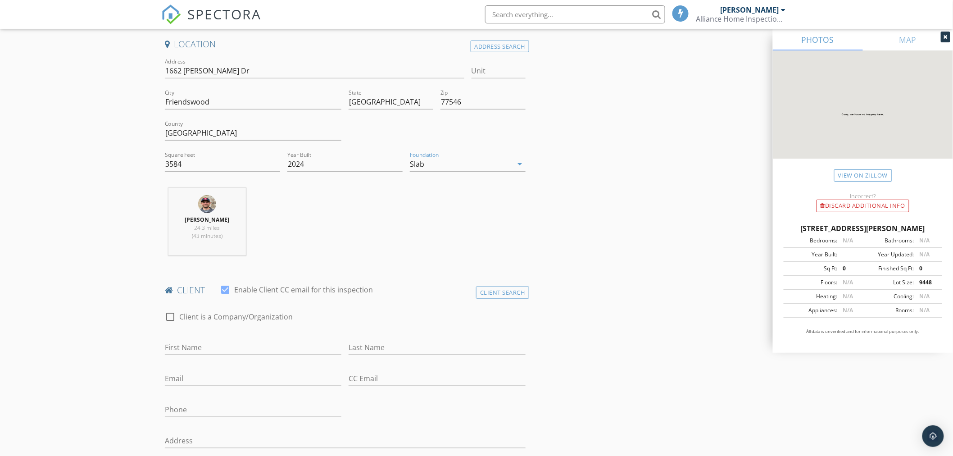
scroll to position [200, 0]
click at [220, 340] on input "First Name" at bounding box center [253, 346] width 177 height 15
type input "Garret"
type input "[PERSON_NAME]"
click at [205, 406] on input "Phone" at bounding box center [253, 408] width 177 height 15
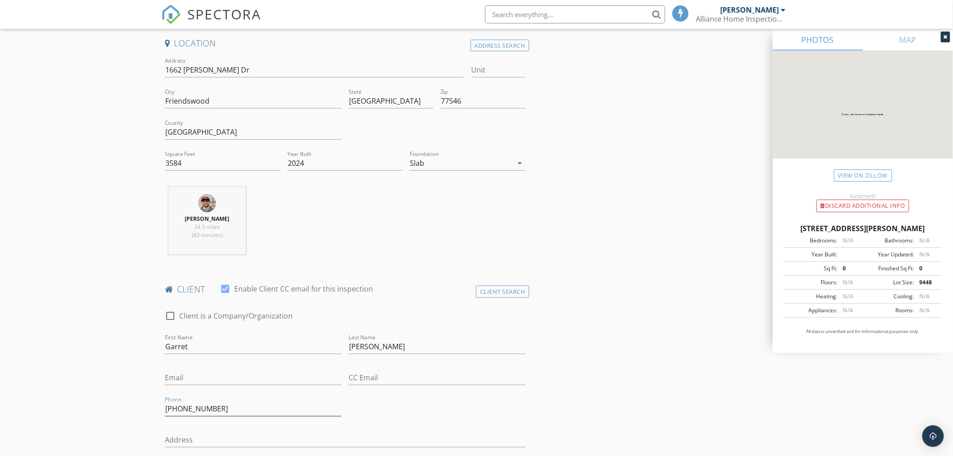
type input "[PHONE_NUMBER]"
click at [190, 377] on input "Email" at bounding box center [253, 377] width 177 height 15
type input "[EMAIL_ADDRESS][DOMAIN_NAME]"
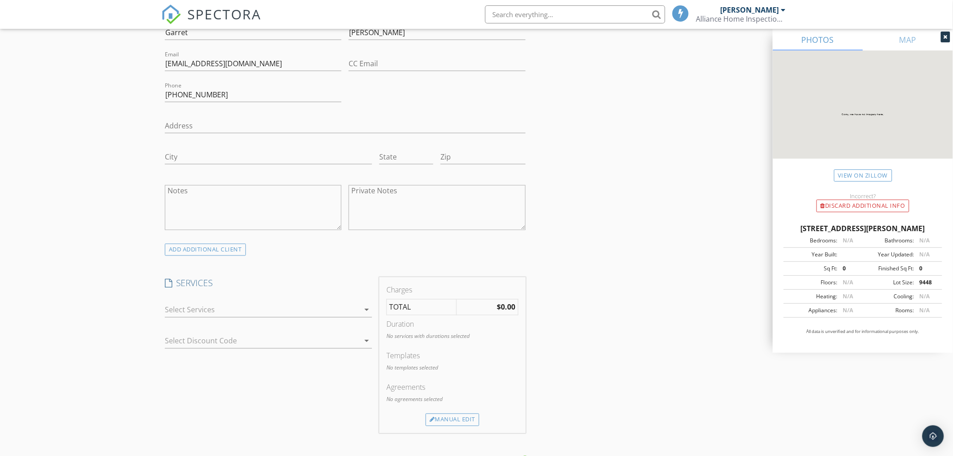
scroll to position [550, 0]
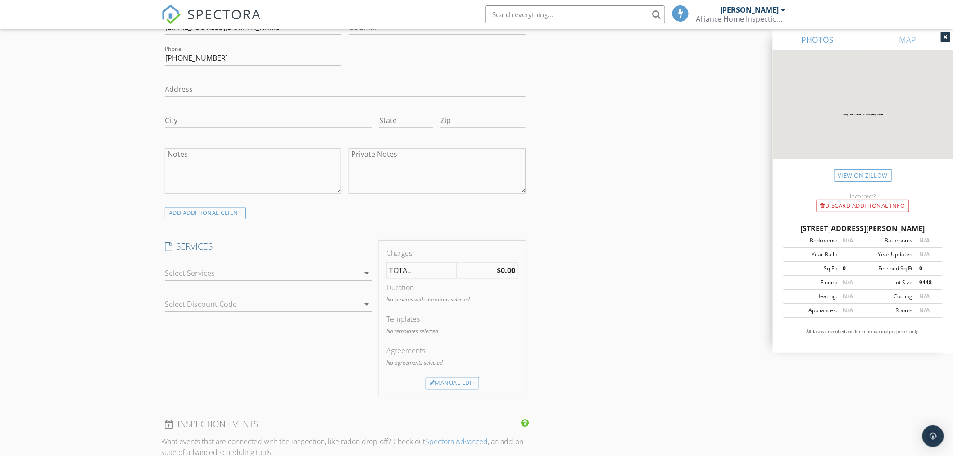
click at [366, 272] on icon "arrow_drop_down" at bounding box center [366, 273] width 11 height 11
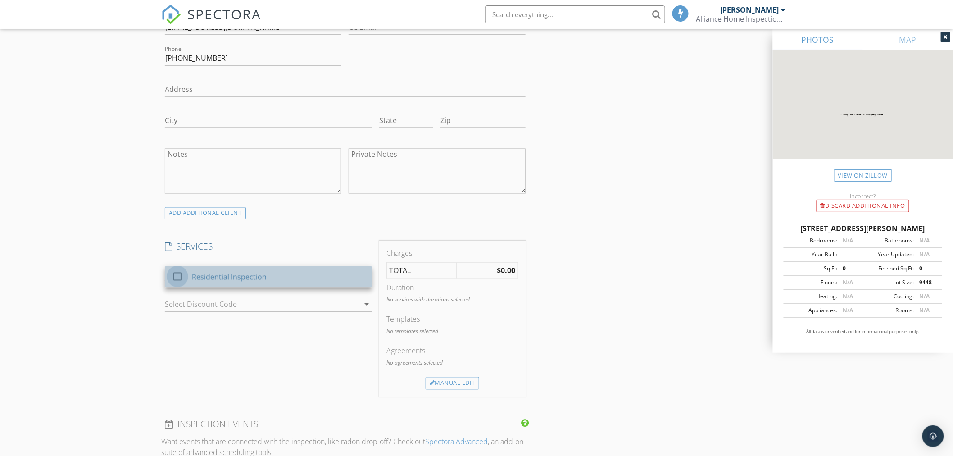
click at [176, 277] on div at bounding box center [177, 276] width 15 height 15
checkbox input "false"
checkbox input "true"
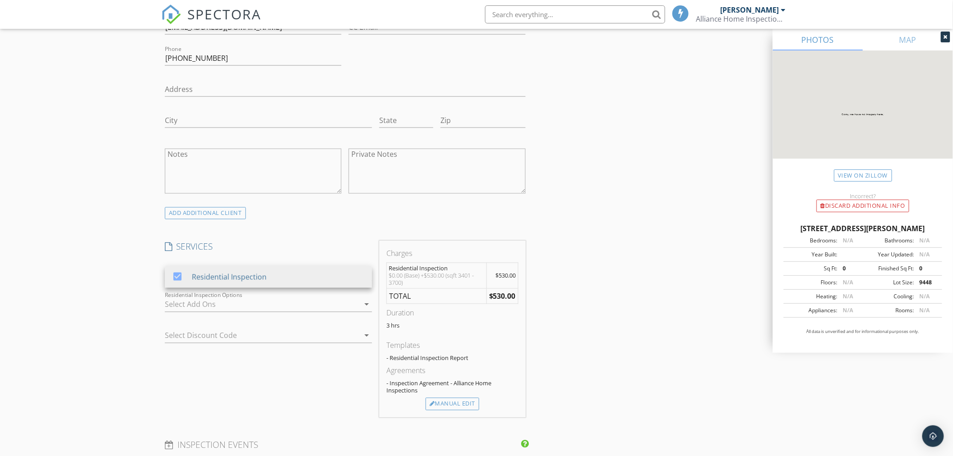
click at [228, 362] on div "SERVICES check_box Residential Inspection Residential Inspection arrow_drop_dow…" at bounding box center [268, 329] width 214 height 177
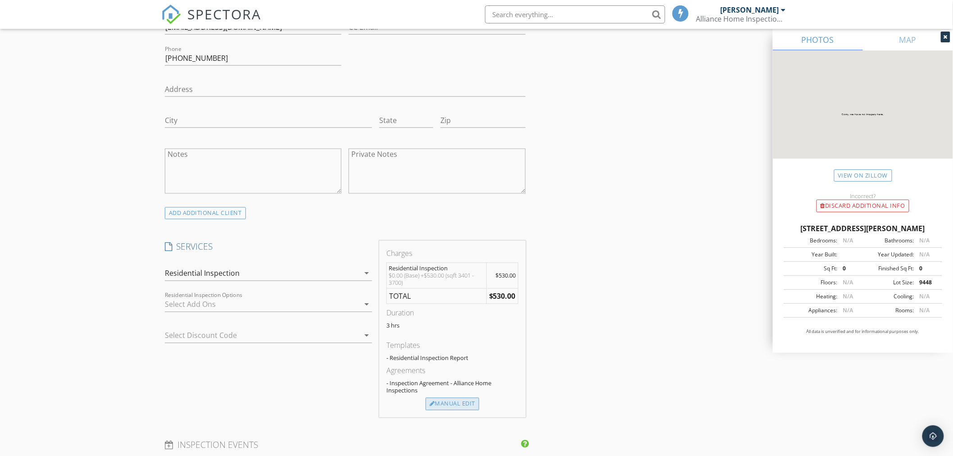
click at [442, 404] on div "Manual Edit" at bounding box center [453, 404] width 54 height 13
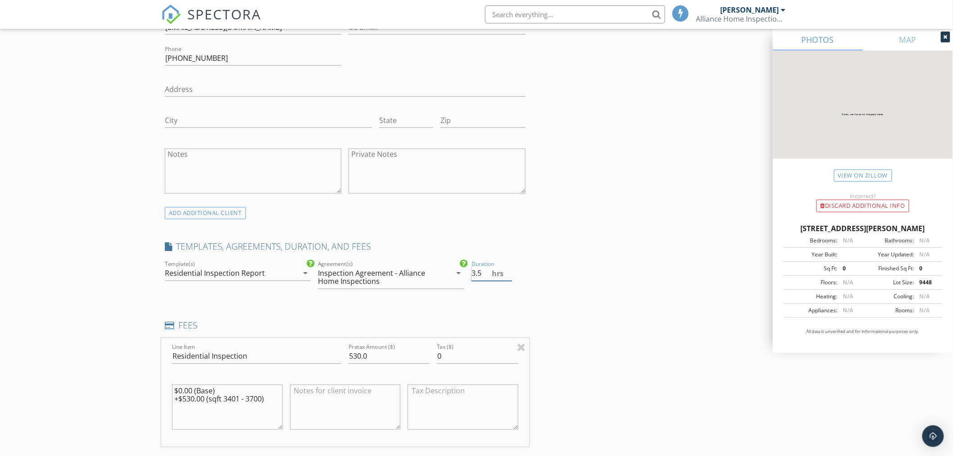
click at [506, 271] on input "3.5" at bounding box center [491, 273] width 41 height 15
click at [506, 271] on input "4" at bounding box center [491, 273] width 41 height 15
click at [507, 269] on input "4.5" at bounding box center [491, 273] width 41 height 15
type input "5"
click at [507, 270] on input "5" at bounding box center [491, 273] width 41 height 15
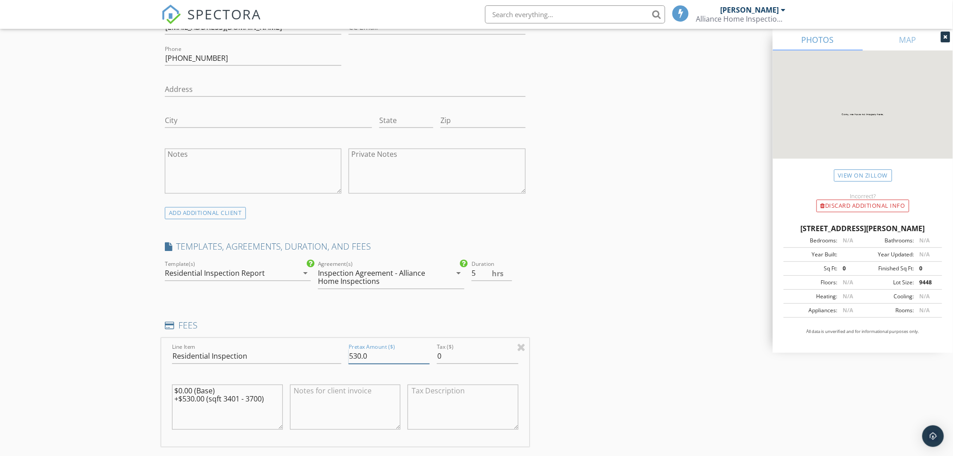
drag, startPoint x: 366, startPoint y: 358, endPoint x: 329, endPoint y: 360, distance: 37.0
click at [329, 360] on div "Line Item Residential Inspection Pretax Amount ($) 530.0 Tax ($) 0 $0.00 (Base)…" at bounding box center [345, 392] width 368 height 109
type input "565.00"
click at [77, 377] on div "New Inspection Click here to use the New Order Form INSPECTOR(S) check_box Devi…" at bounding box center [476, 407] width 953 height 1811
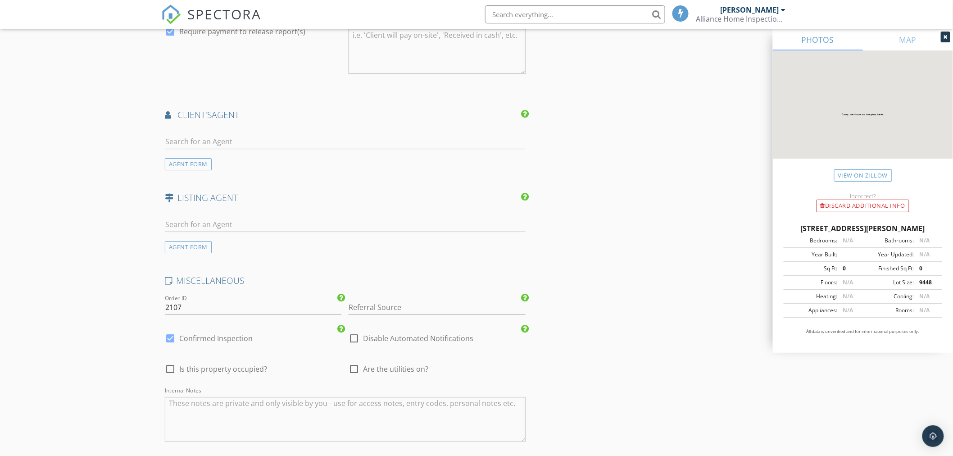
scroll to position [1150, 0]
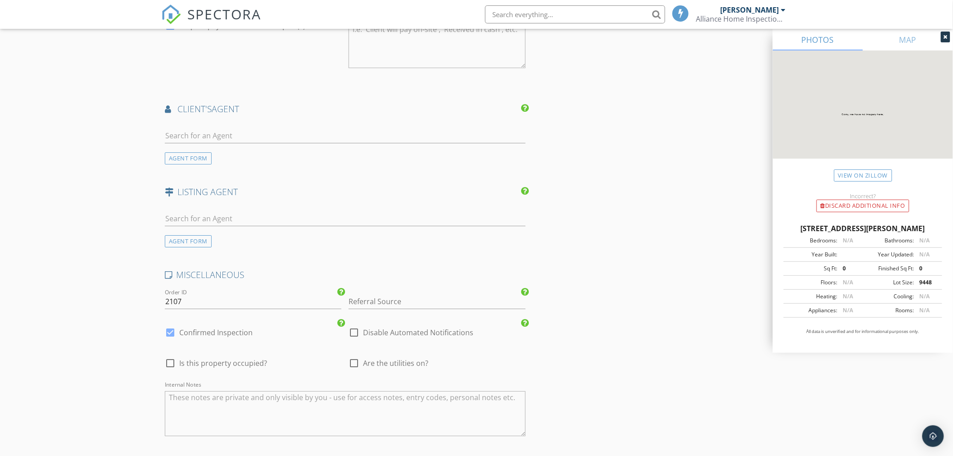
click at [169, 334] on div at bounding box center [170, 332] width 15 height 15
checkbox input "false"
checkbox input "true"
click at [352, 364] on div at bounding box center [353, 362] width 15 height 15
checkbox input "true"
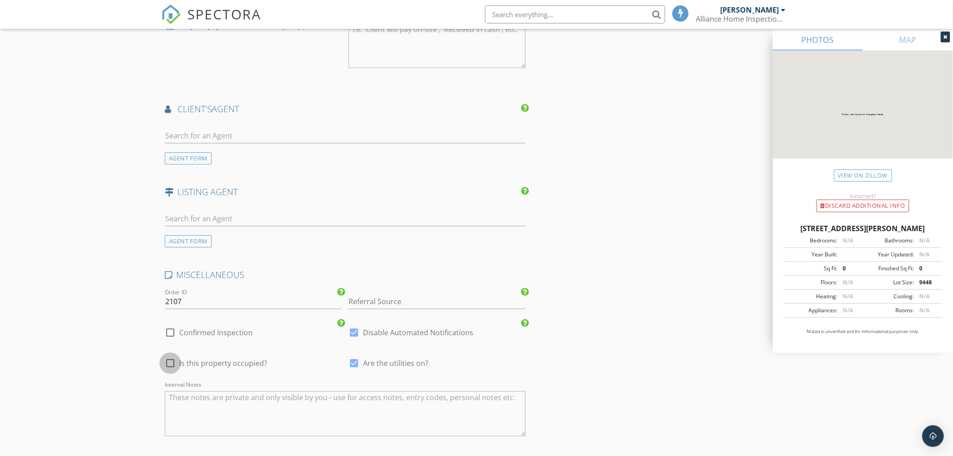
click at [170, 367] on div at bounding box center [170, 362] width 15 height 15
checkbox input "true"
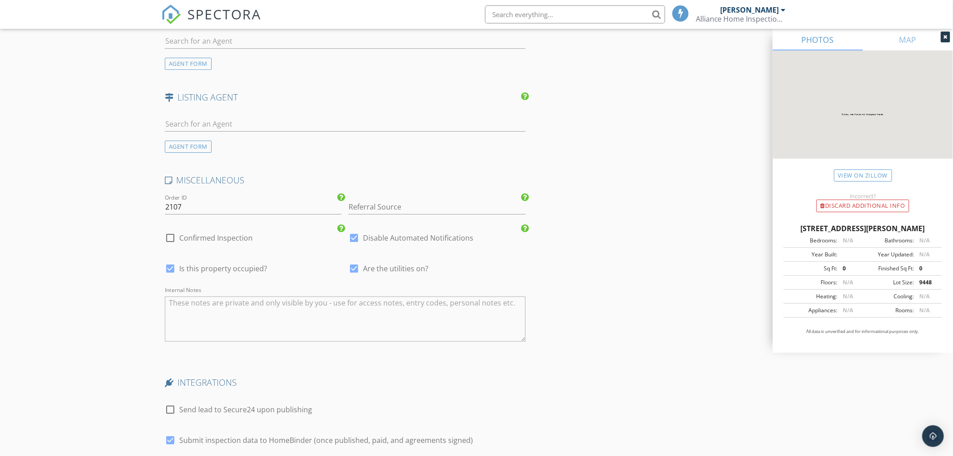
scroll to position [1250, 0]
click at [204, 307] on textarea "Internal Notes" at bounding box center [345, 313] width 361 height 45
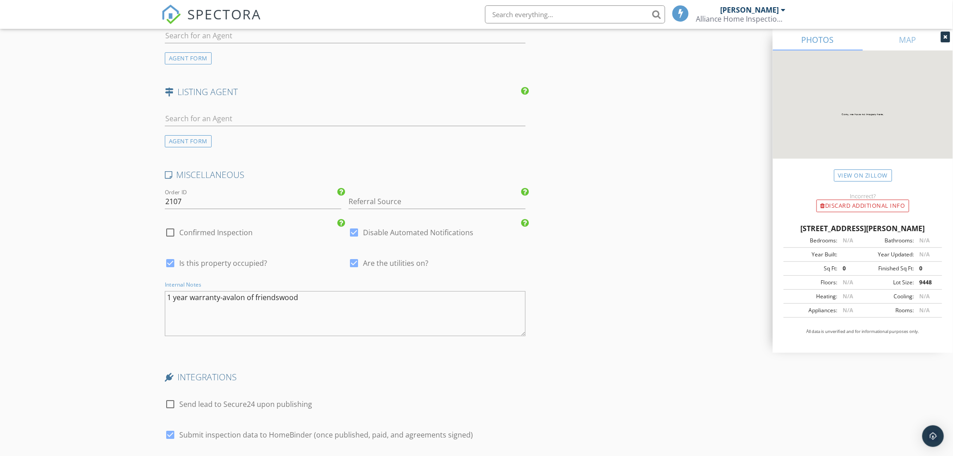
type textarea "1 year warranty-avalon of friendswood"
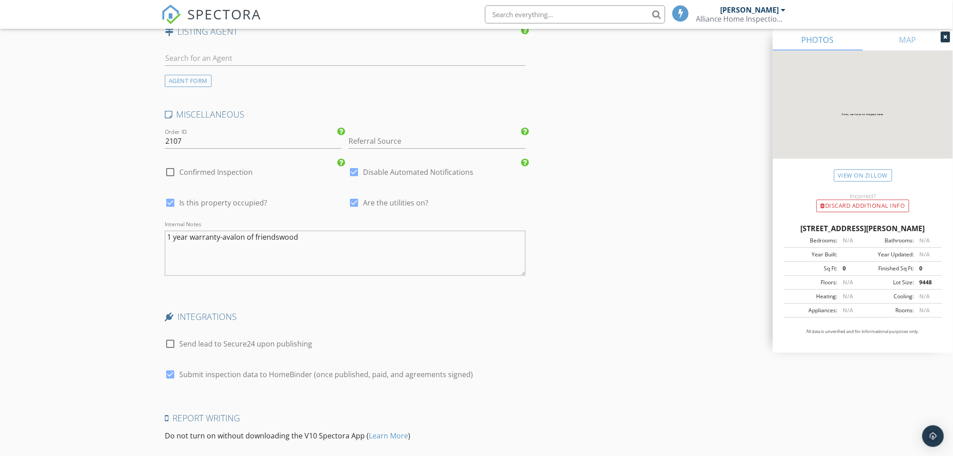
scroll to position [1401, 0]
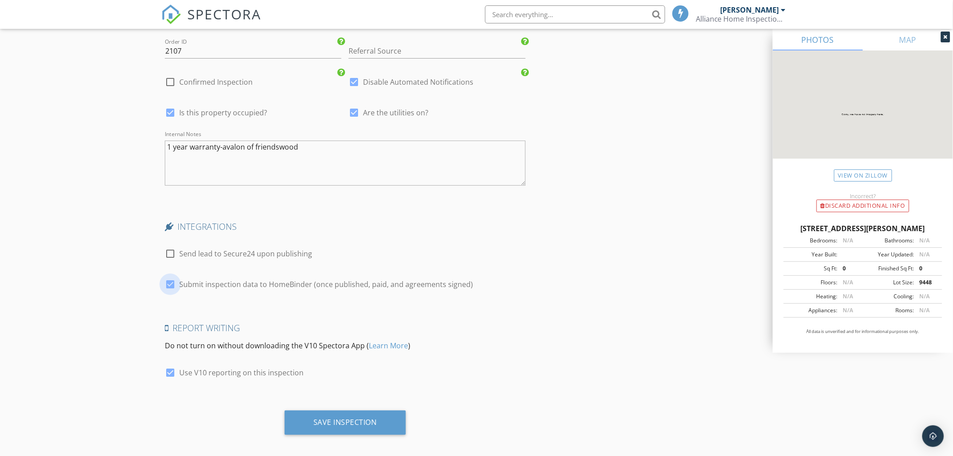
click at [167, 281] on div at bounding box center [170, 283] width 15 height 15
checkbox input "false"
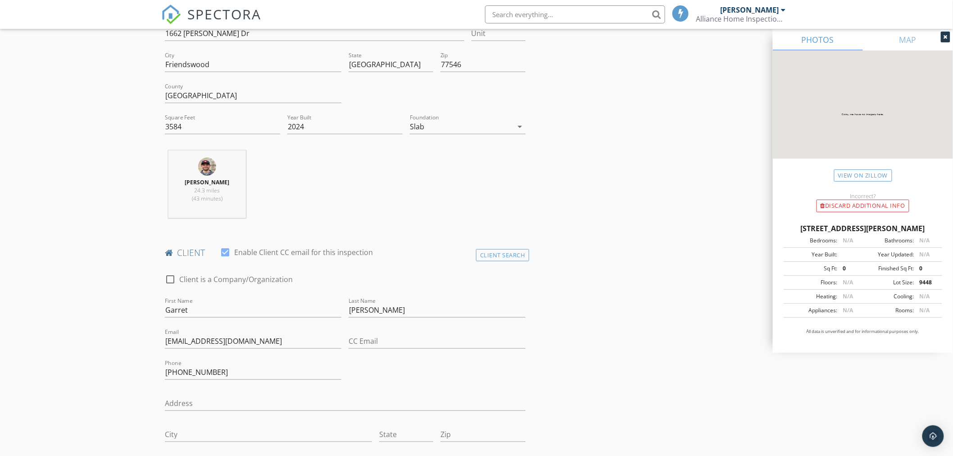
scroll to position [0, 0]
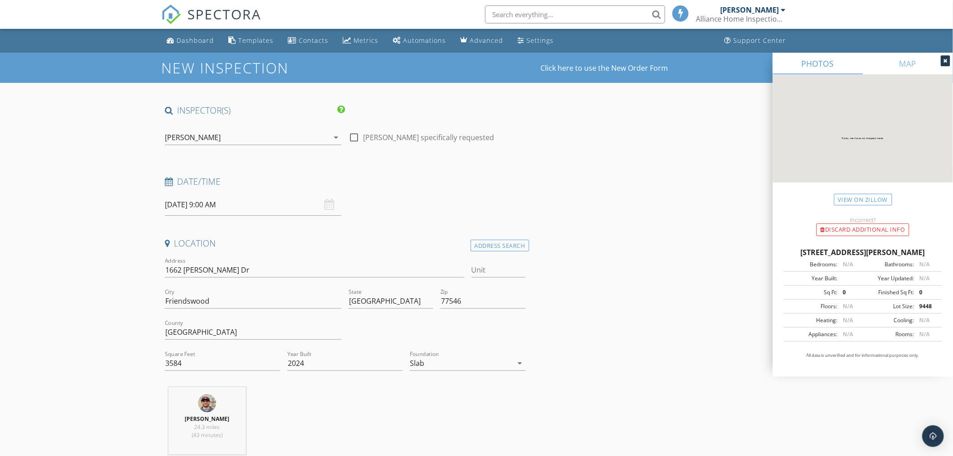
click at [335, 137] on icon "arrow_drop_down" at bounding box center [336, 137] width 11 height 11
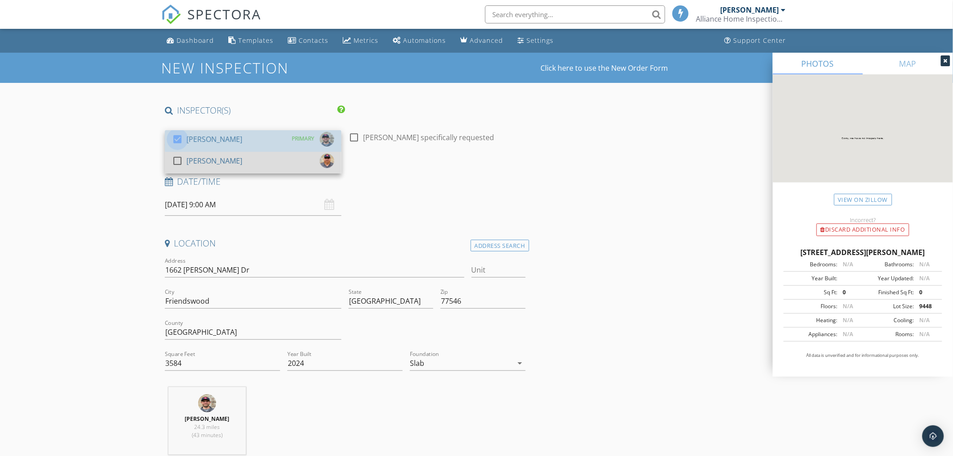
drag, startPoint x: 177, startPoint y: 140, endPoint x: 177, endPoint y: 158, distance: 17.6
click at [177, 141] on div at bounding box center [177, 138] width 15 height 15
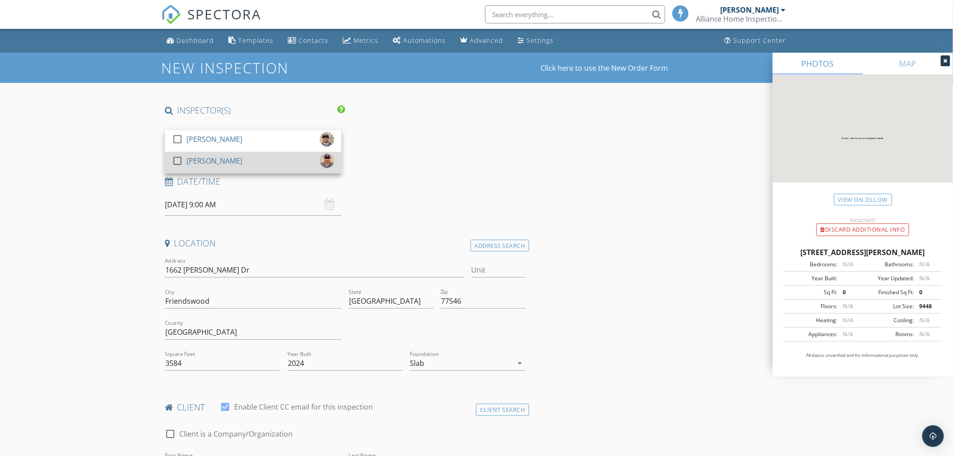
click at [177, 160] on div at bounding box center [177, 160] width 15 height 15
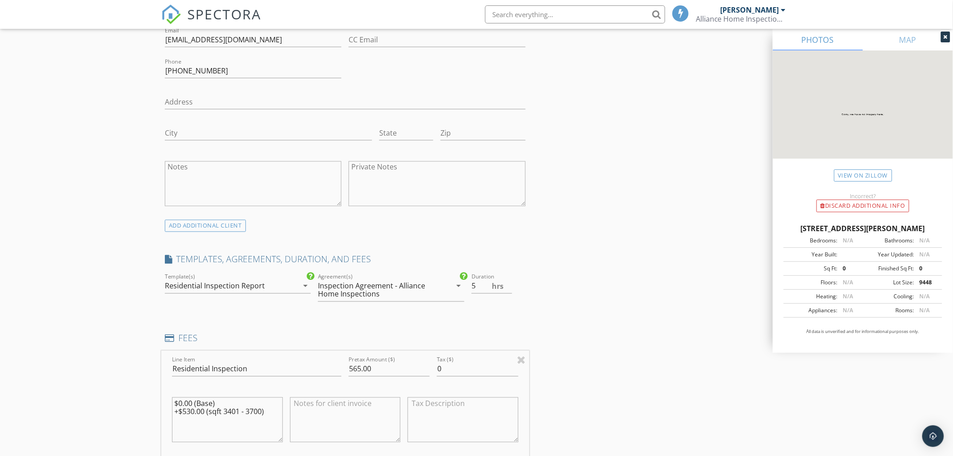
scroll to position [550, 0]
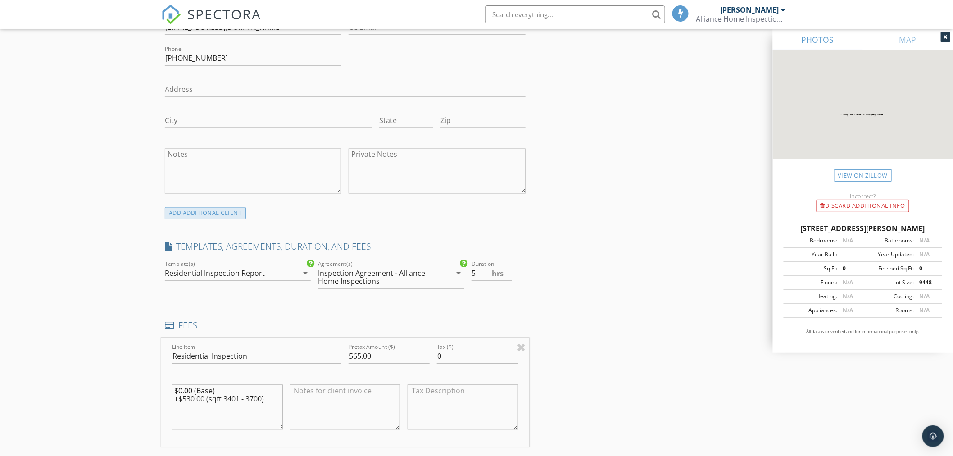
click at [215, 215] on div "ADD ADDITIONAL client" at bounding box center [205, 213] width 81 height 12
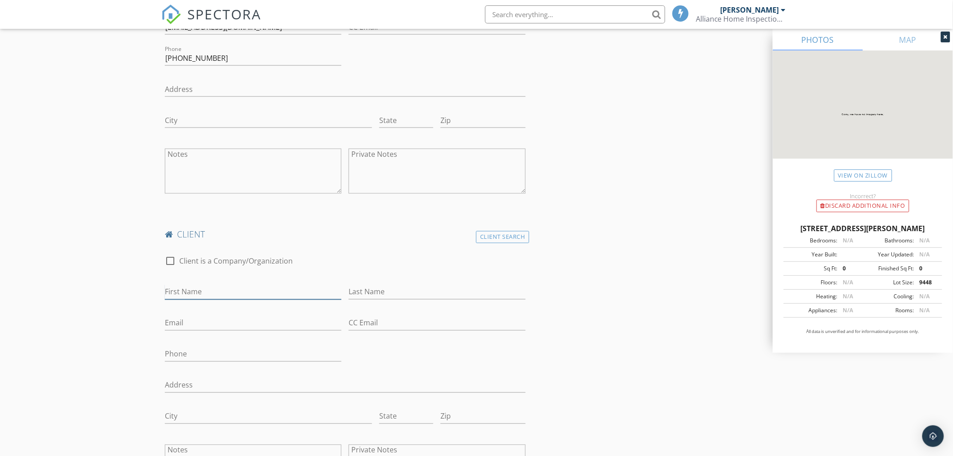
click at [205, 289] on input "First Name" at bounding box center [253, 292] width 177 height 15
type input "Renuka"
type input "[PERSON_NAME]"
click at [179, 353] on input "Phone" at bounding box center [253, 354] width 177 height 15
drag, startPoint x: 213, startPoint y: 58, endPoint x: 173, endPoint y: 60, distance: 40.6
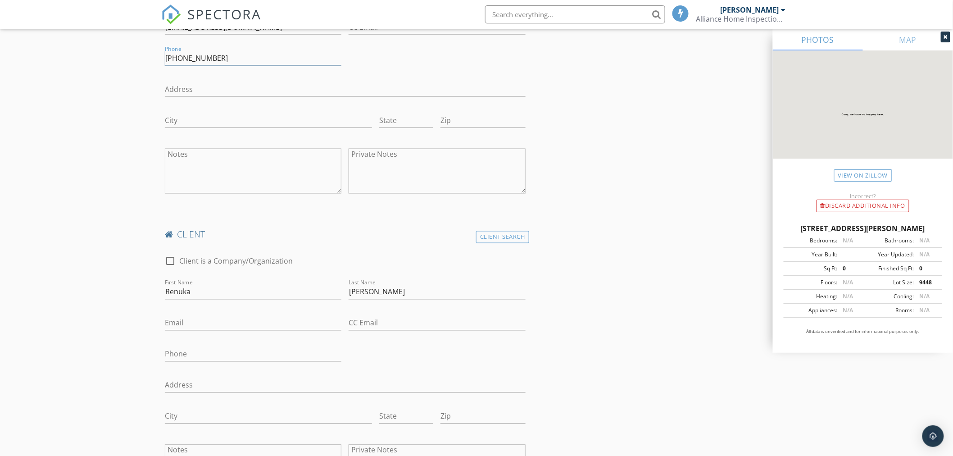
click at [185, 353] on input "Phone" at bounding box center [253, 354] width 177 height 15
paste input "[PHONE_NUMBER]"
type input "[PHONE_NUMBER]"
click at [192, 321] on input "Email" at bounding box center [253, 323] width 177 height 15
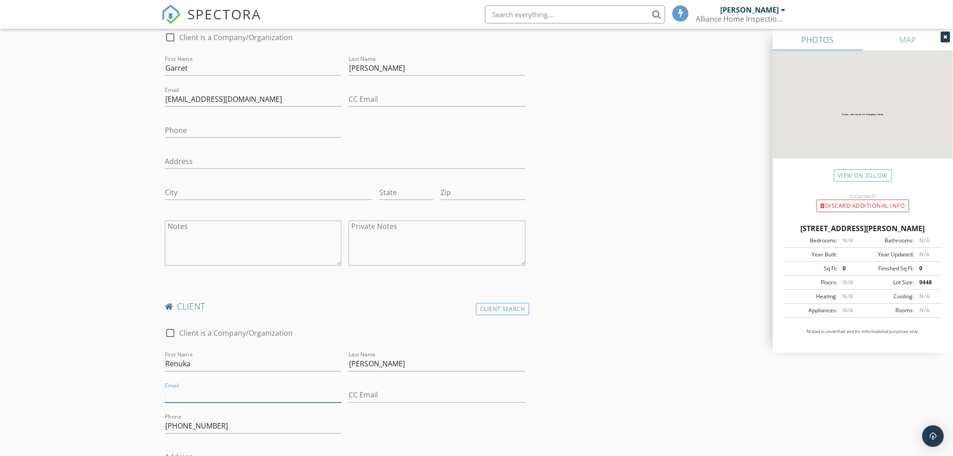
scroll to position [450, 0]
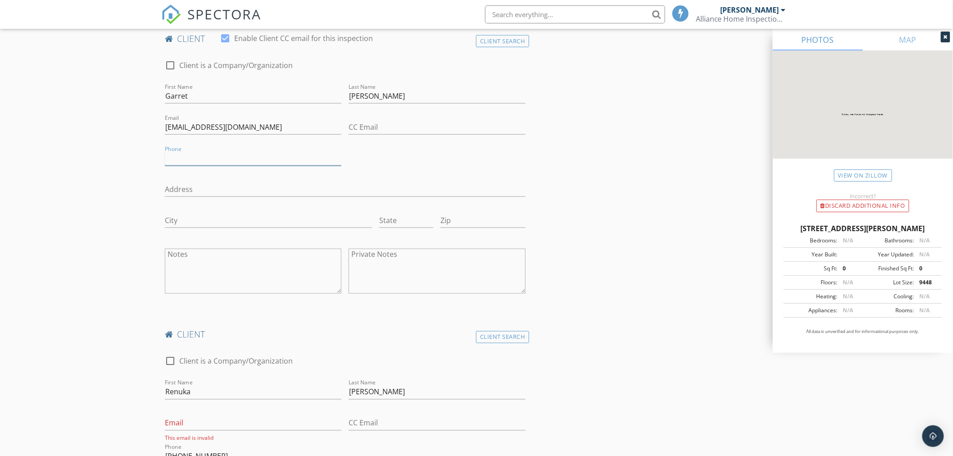
click at [183, 160] on input "Phone" at bounding box center [253, 158] width 177 height 15
type input "8"
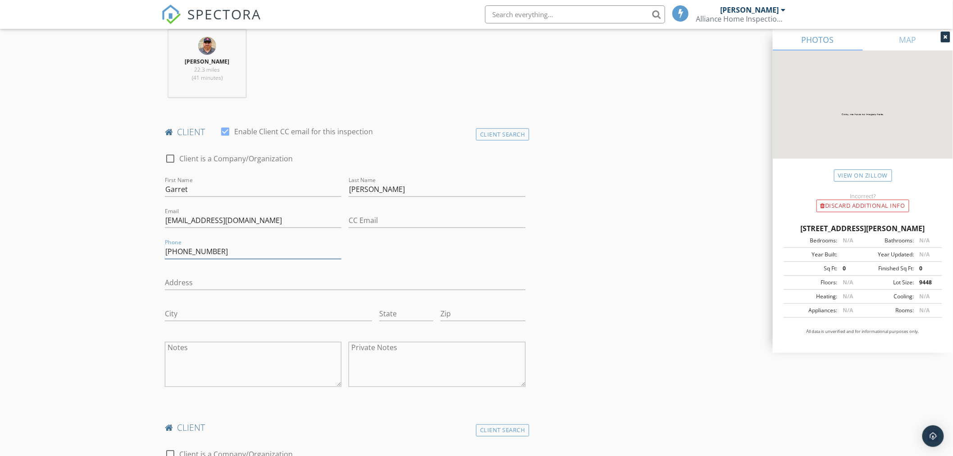
scroll to position [350, 0]
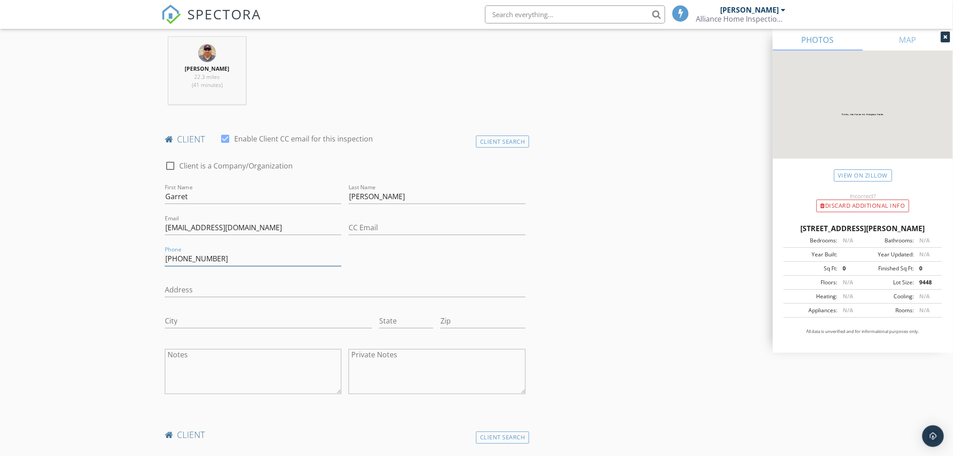
type input "[PHONE_NUMBER]"
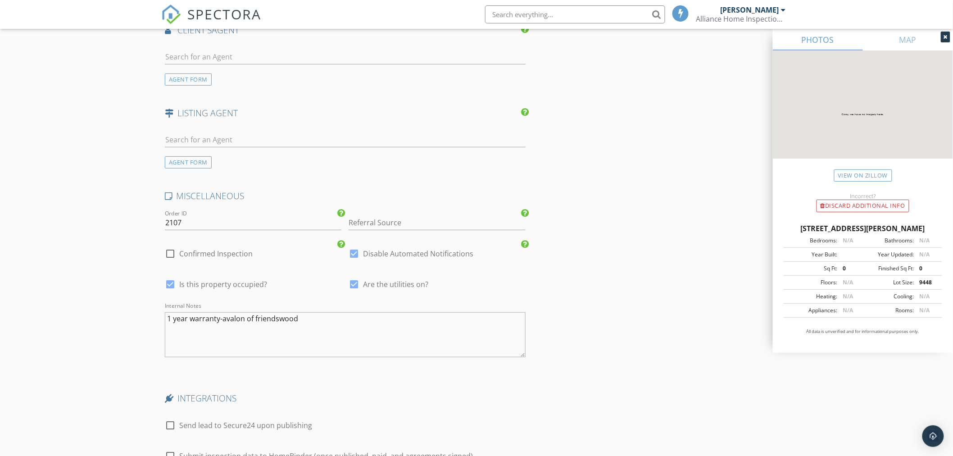
scroll to position [1694, 0]
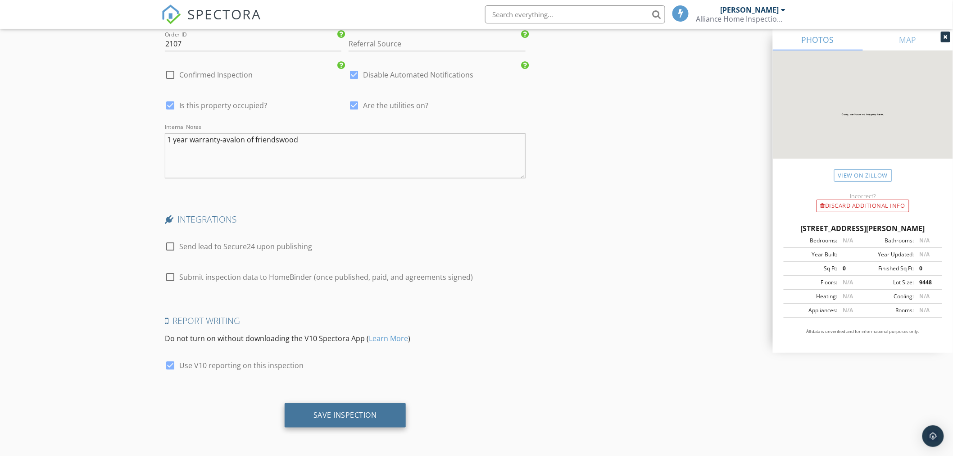
click at [335, 418] on div "Save Inspection" at bounding box center [344, 414] width 63 height 9
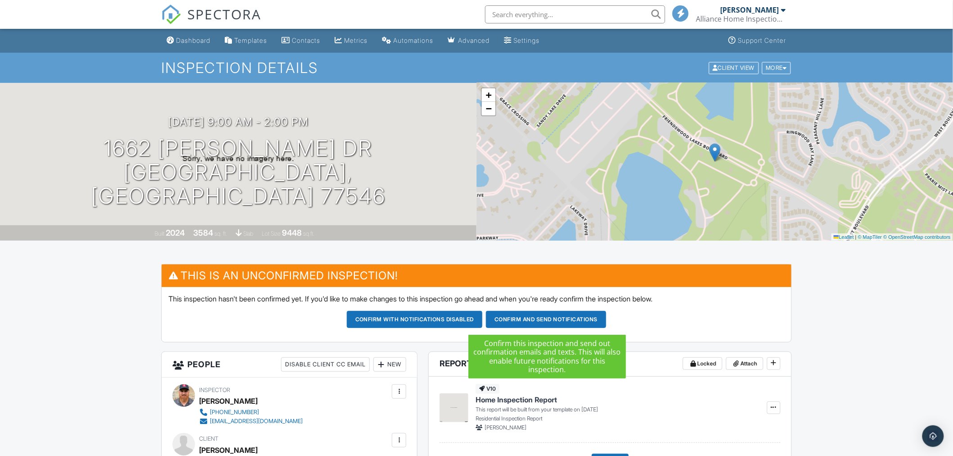
click at [562, 316] on button "Confirm and send notifications" at bounding box center [546, 319] width 120 height 17
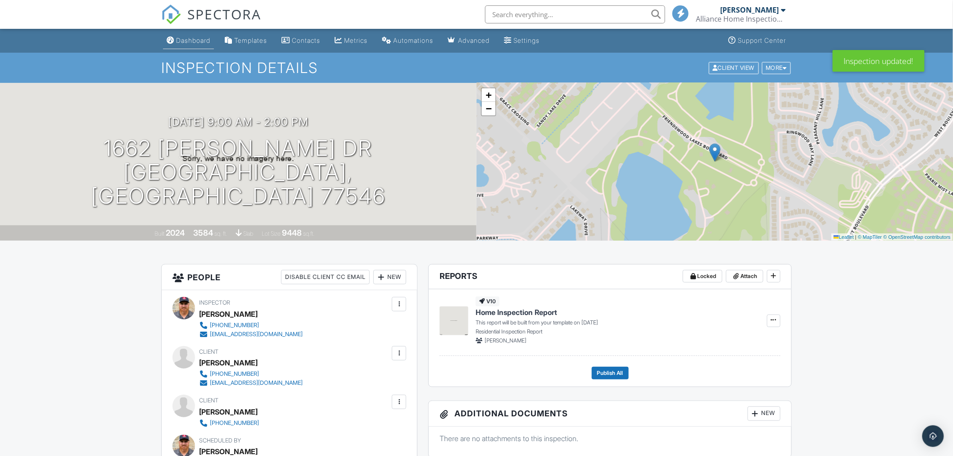
click at [186, 43] on div "Dashboard" at bounding box center [193, 40] width 34 height 8
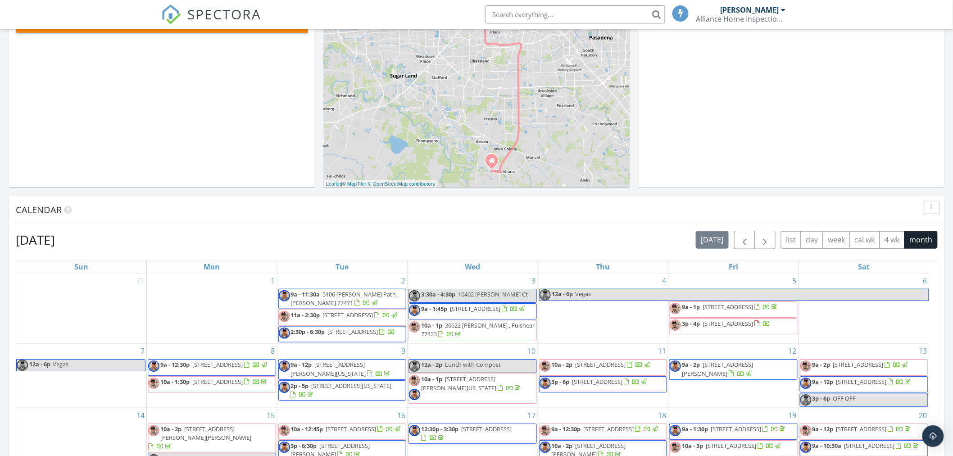
scroll to position [250, 0]
